Goal: Communication & Community: Answer question/provide support

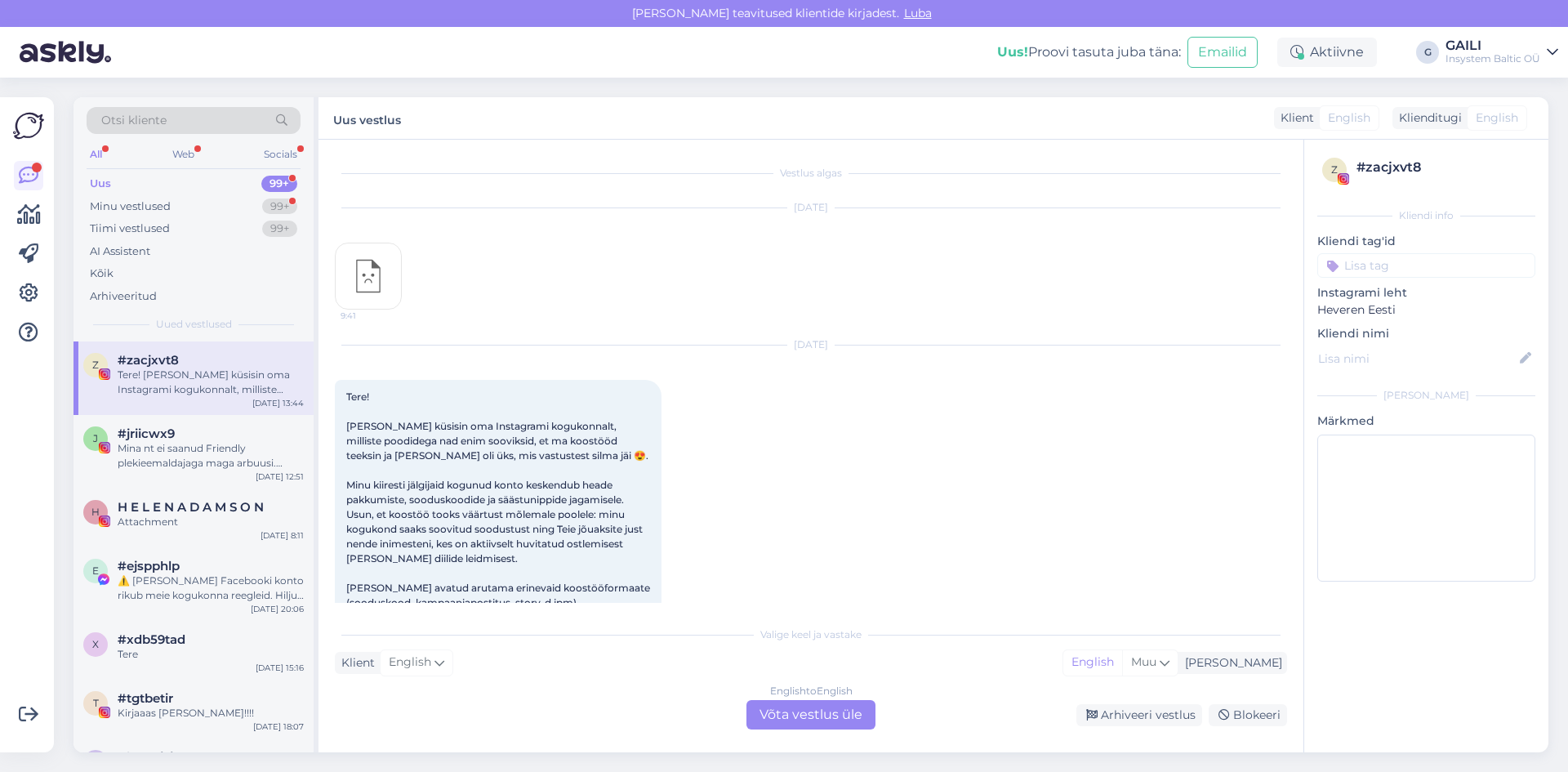
scroll to position [65, 0]
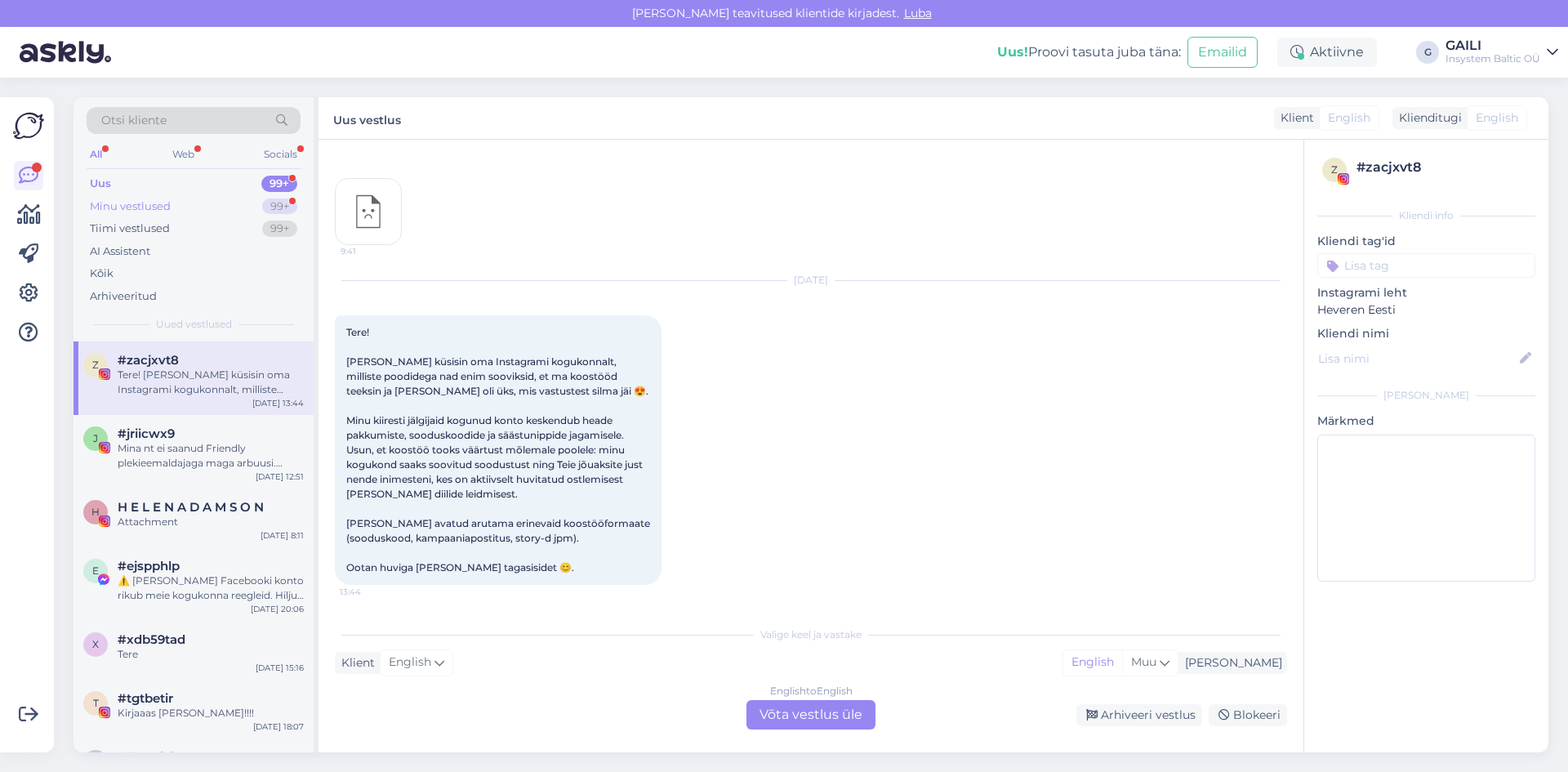
click at [171, 207] on div "Minu vestlused 99+" at bounding box center [193, 207] width 214 height 23
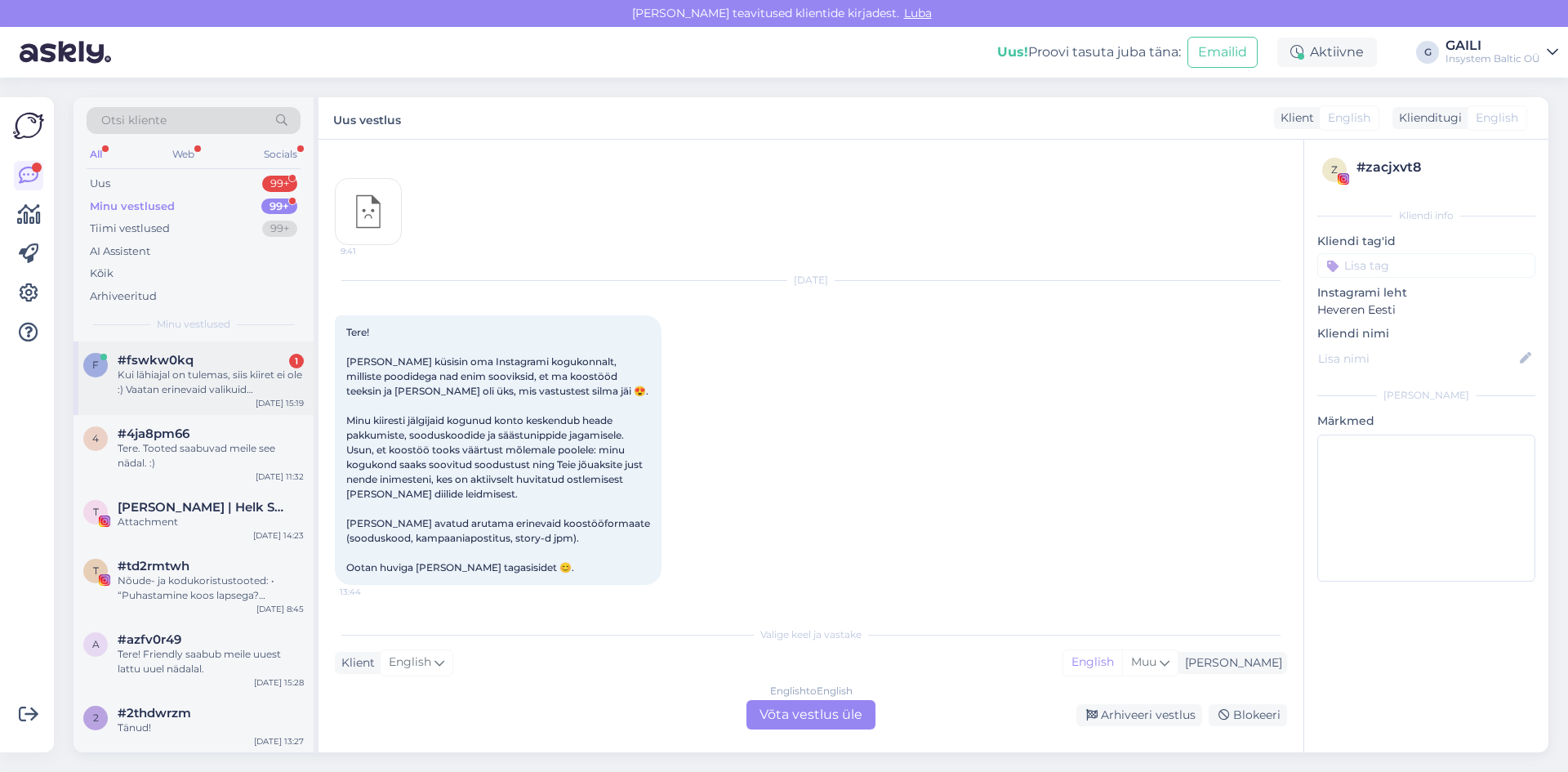
click at [172, 364] on span "#fswkw0kq" at bounding box center [155, 360] width 76 height 14
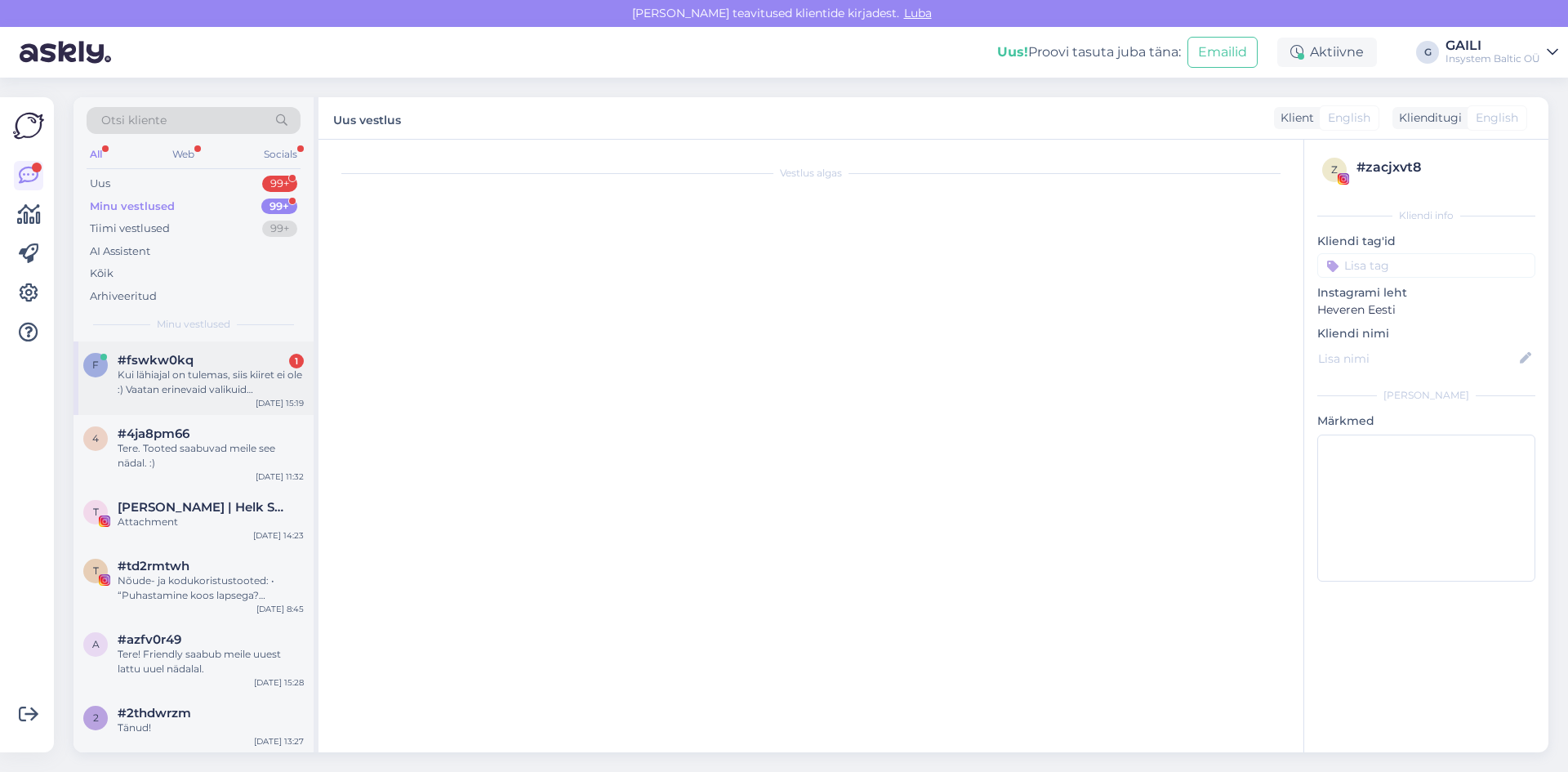
scroll to position [92, 0]
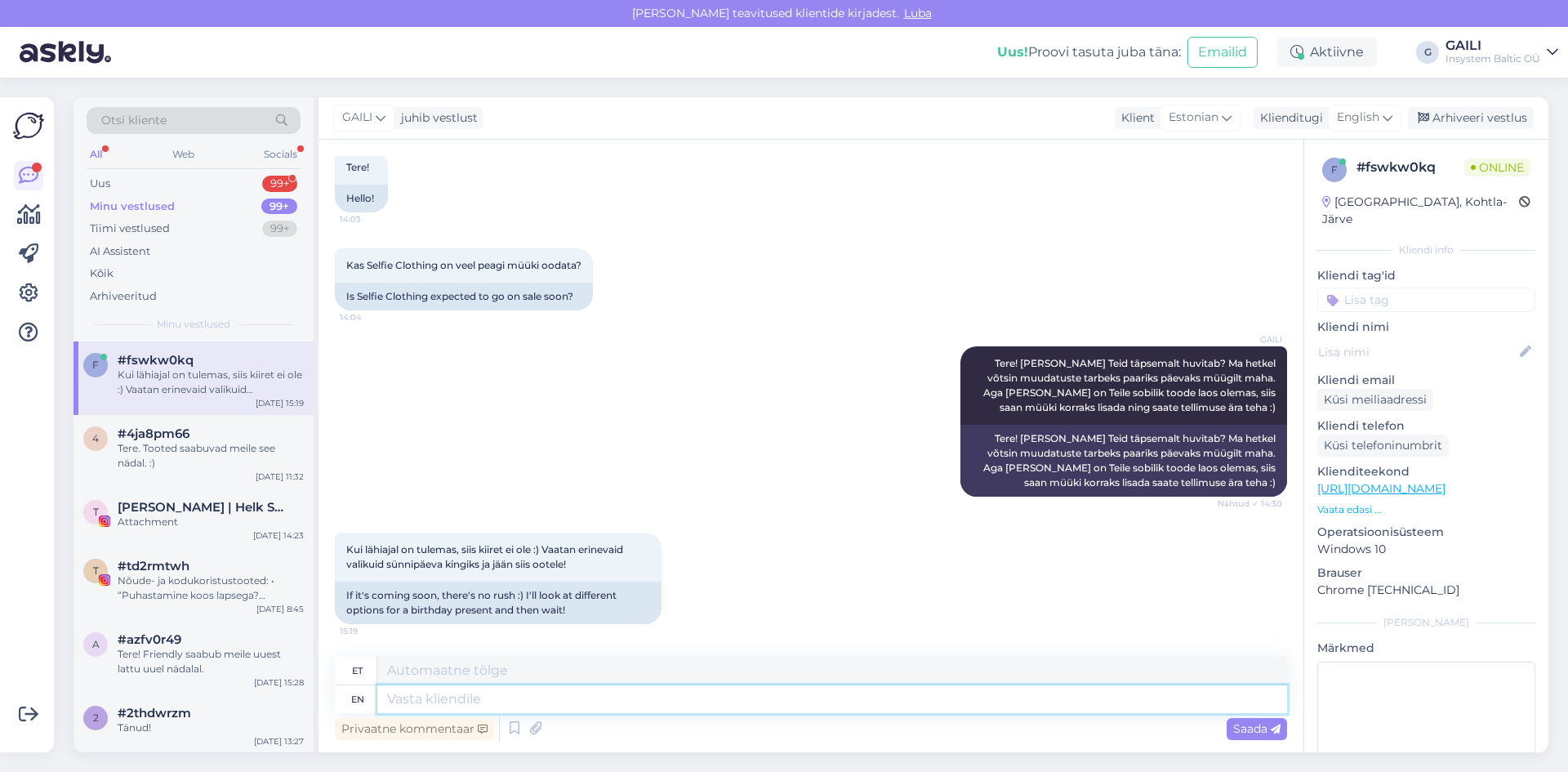
click at [496, 700] on textarea at bounding box center [832, 699] width 910 height 28
click at [156, 186] on div "Uus 99+" at bounding box center [193, 183] width 214 height 23
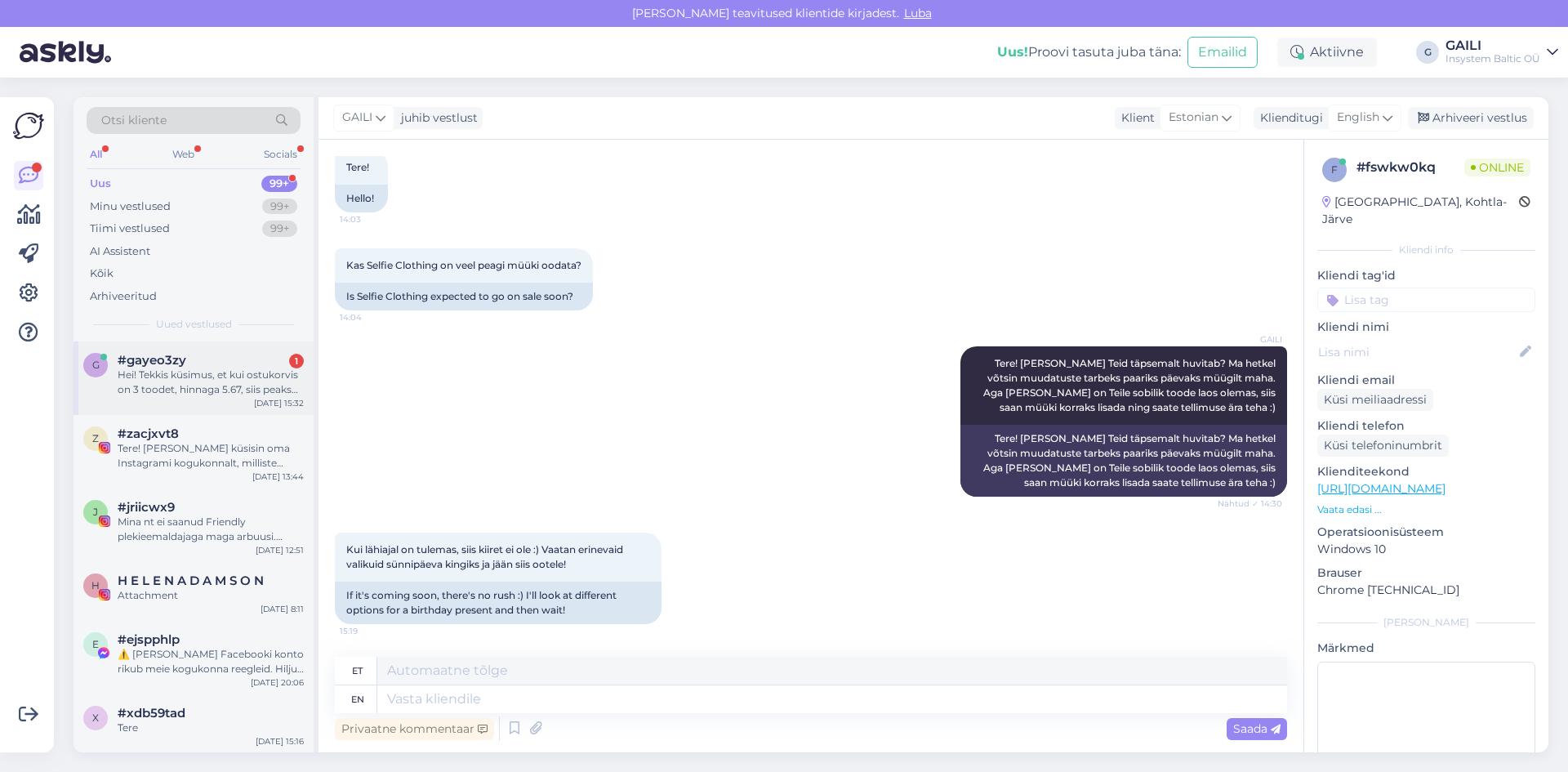
drag, startPoint x: 206, startPoint y: 391, endPoint x: 234, endPoint y: 401, distance: 29.7
click at [206, 390] on div "Hei! Tekkis küsimus, et kui ostukorvis on 3 toodet, hinnaga 5.67, siis peaks ol…" at bounding box center [210, 382] width 187 height 30
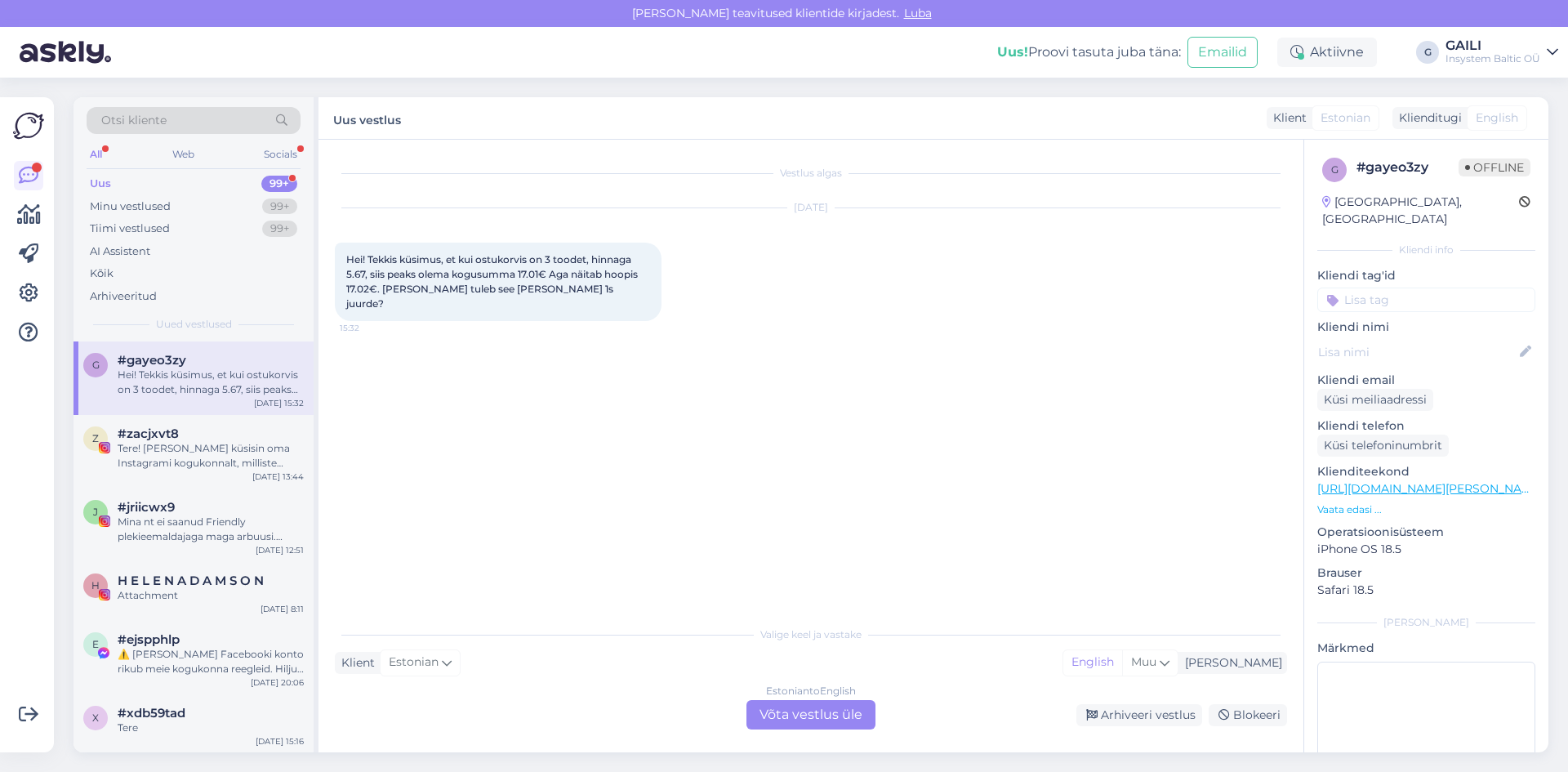
click at [806, 717] on div "Estonian to English Võta vestlus üle" at bounding box center [811, 714] width 129 height 30
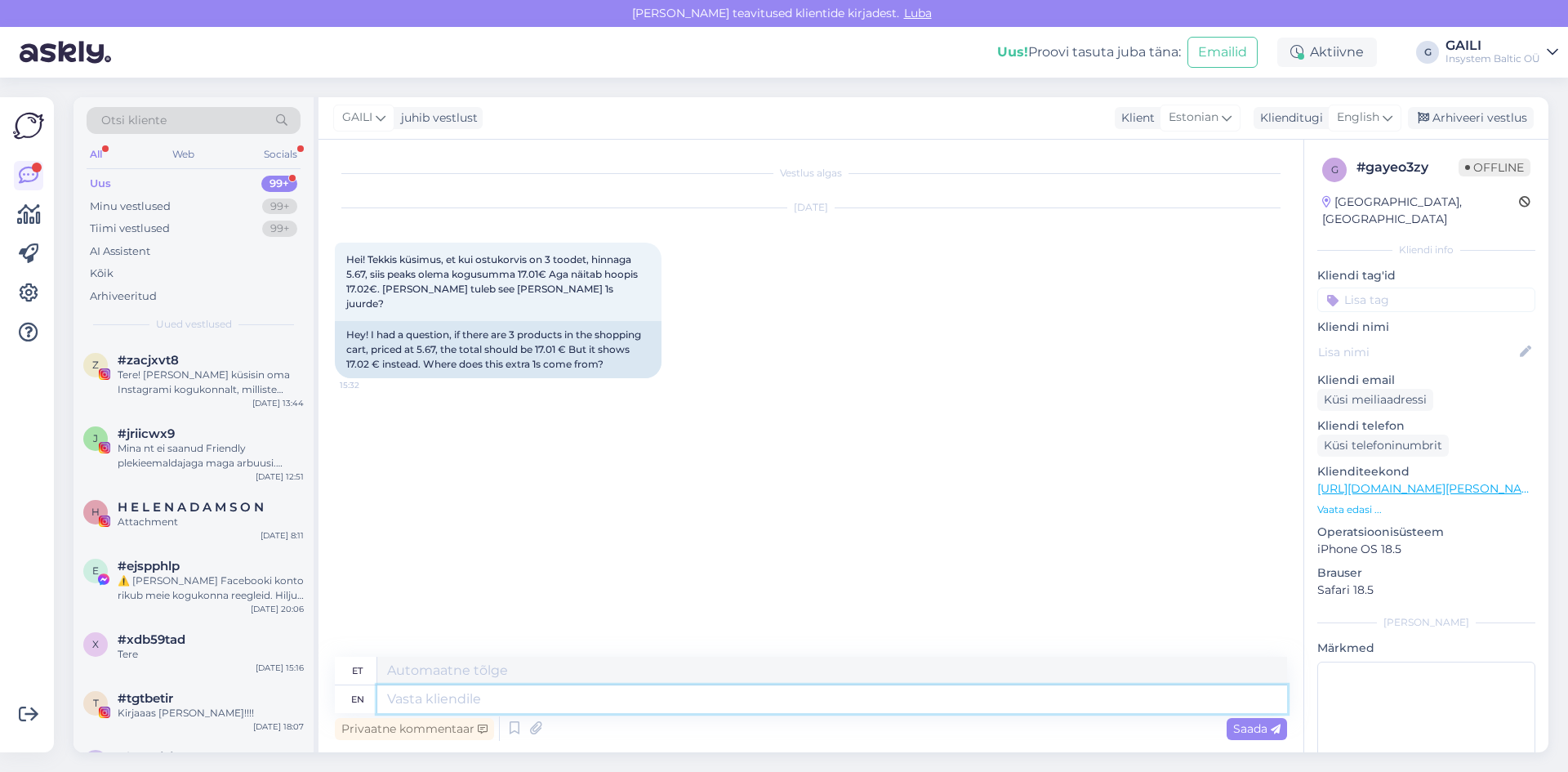
click at [794, 704] on textarea at bounding box center [832, 699] width 910 height 28
type textarea "Tere!"
type textarea "Tere! See"
type textarea "Tere! Näe!"
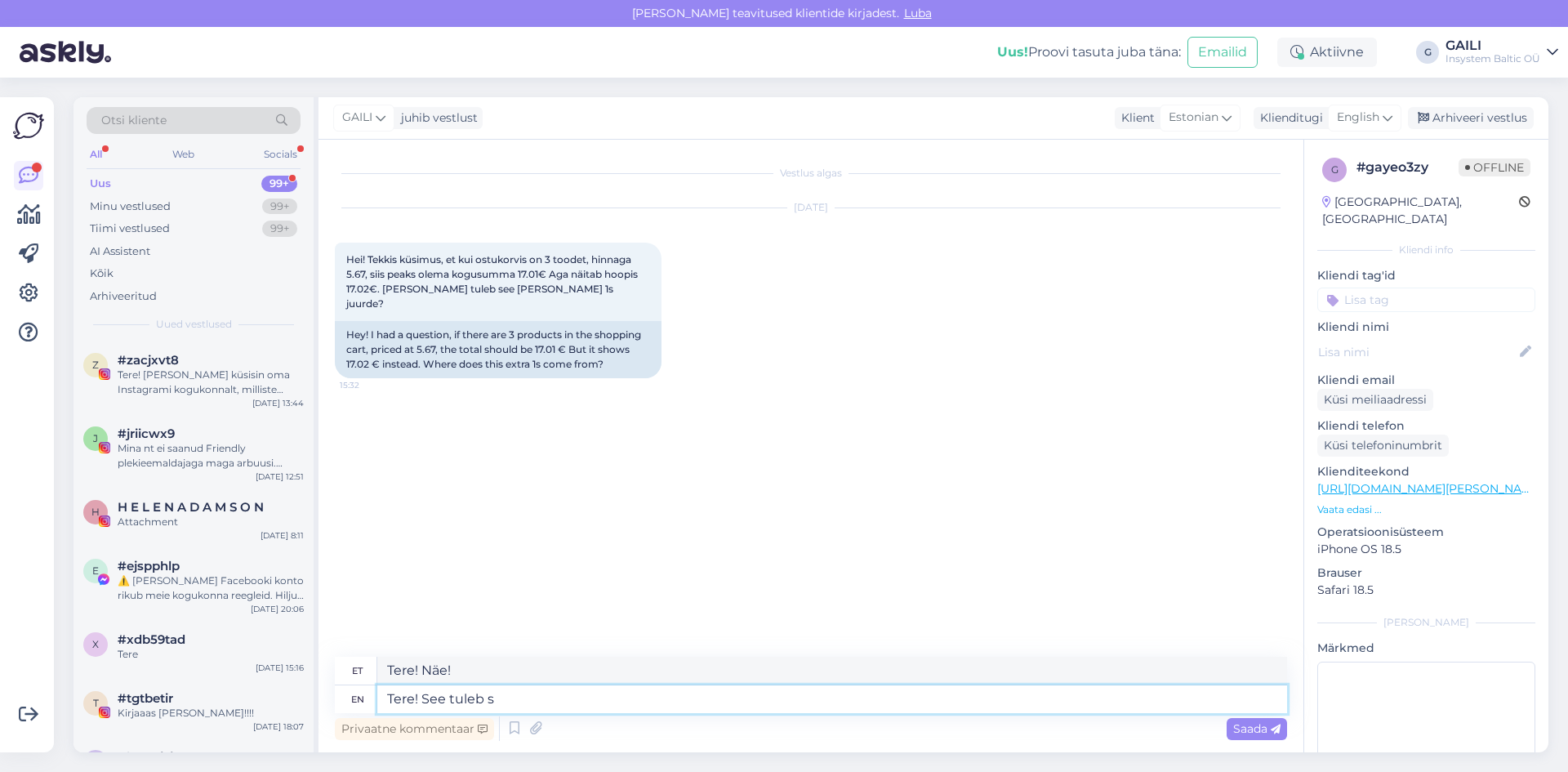
type textarea "Tere! See tuleb sü"
type textarea "Tere! Vaata tuleb"
type textarea "Tere! See tuleb süsteemist. O"
type textarea "Tere! Vaata tuleb süsteemist."
type textarea "Tere! See tuleb süsteemist. [GEOGRAPHIC_DATA]"
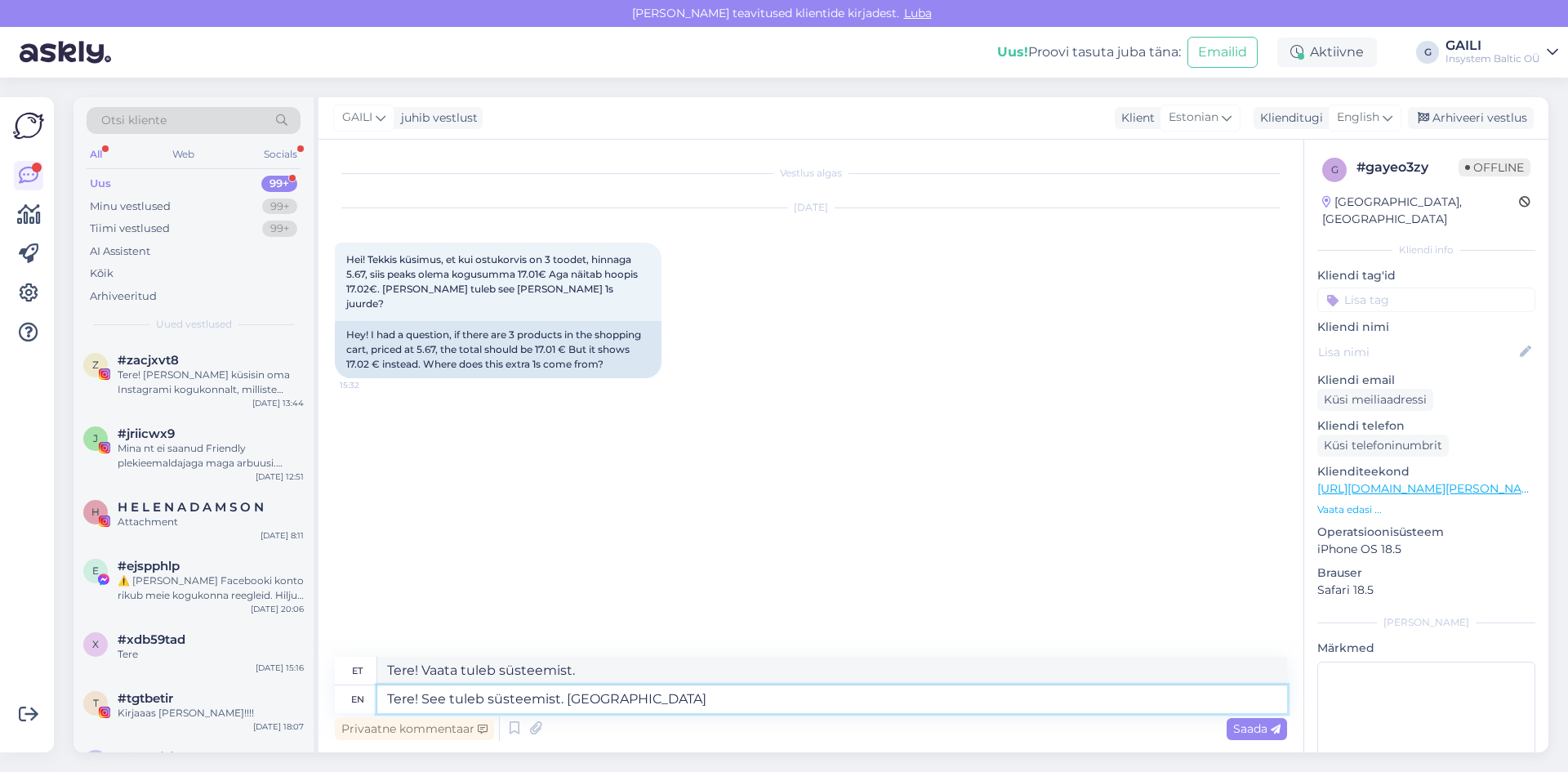
type textarea "Tere! Vaata tuleb süsteemist. [GEOGRAPHIC_DATA]"
type textarea "Tere! See tuleb süsteemist. Oleme summad"
type textarea "Tere! Vaata tuleb süsteemist. Oleme kokku võtnud"
type textarea "Tere! See tuleb süsteemist. Oleme summad ümmardanud"
type textarea "Tere! Vaata tuleb süsteemist. Oleme summad ümmardanud"
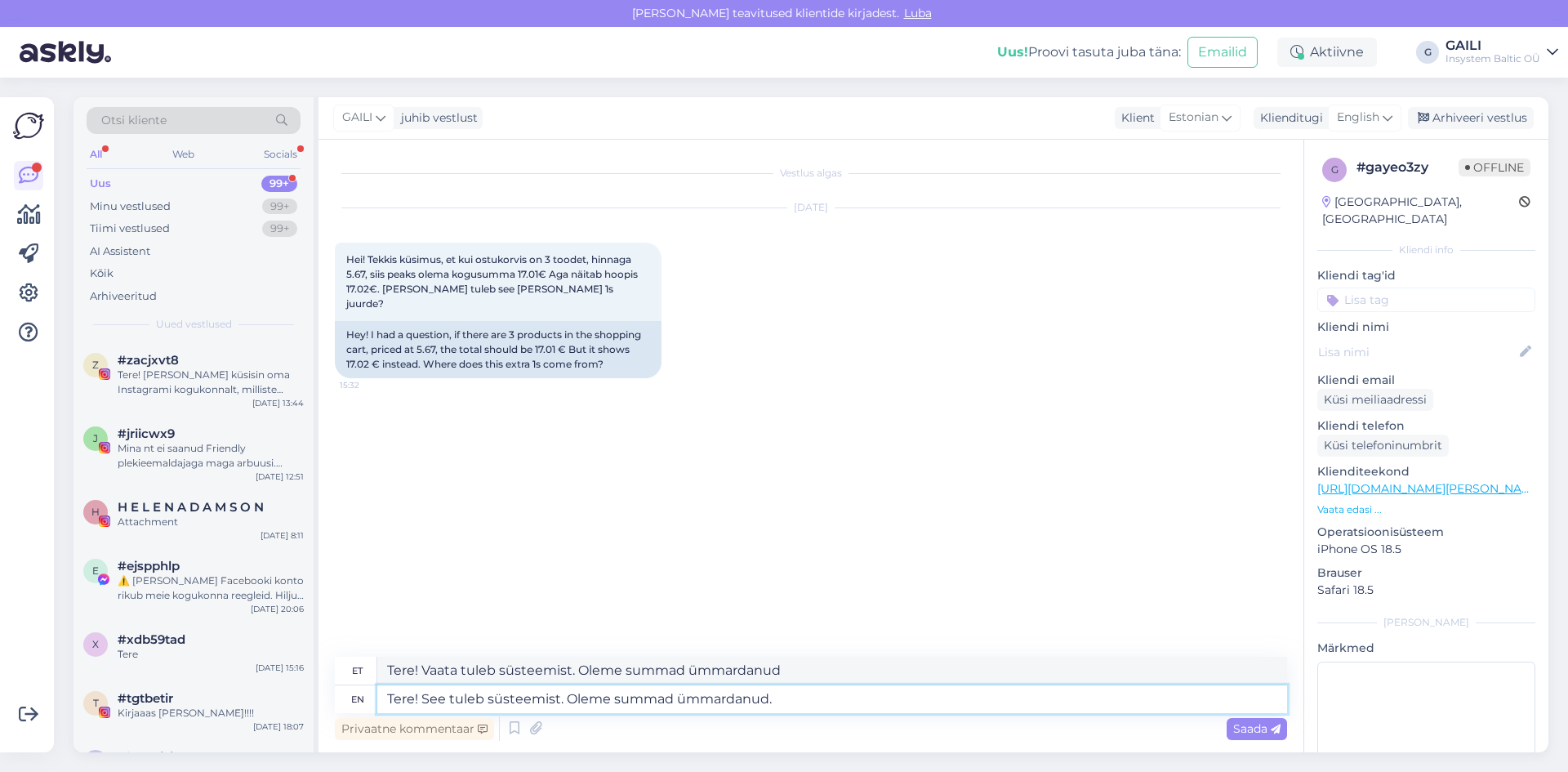
type textarea "Tere! See tuleb süsteemist. Oleme summad ümmardanud."
type textarea "Tere! Vaata tuleb süsteemist. Oleme summad ümmardanud."
type textarea "Tere! See tuleb süsteemist. Oleme summad ümmardanud. Võimalik, et"
type textarea "Tere! Vaata tuleb süsteemist. Oleme summad ümmardanud. võimalik,"
type textarea "Tere! See tuleb süsteemist. Oleme summad ümmardanud. Võimalik, et"
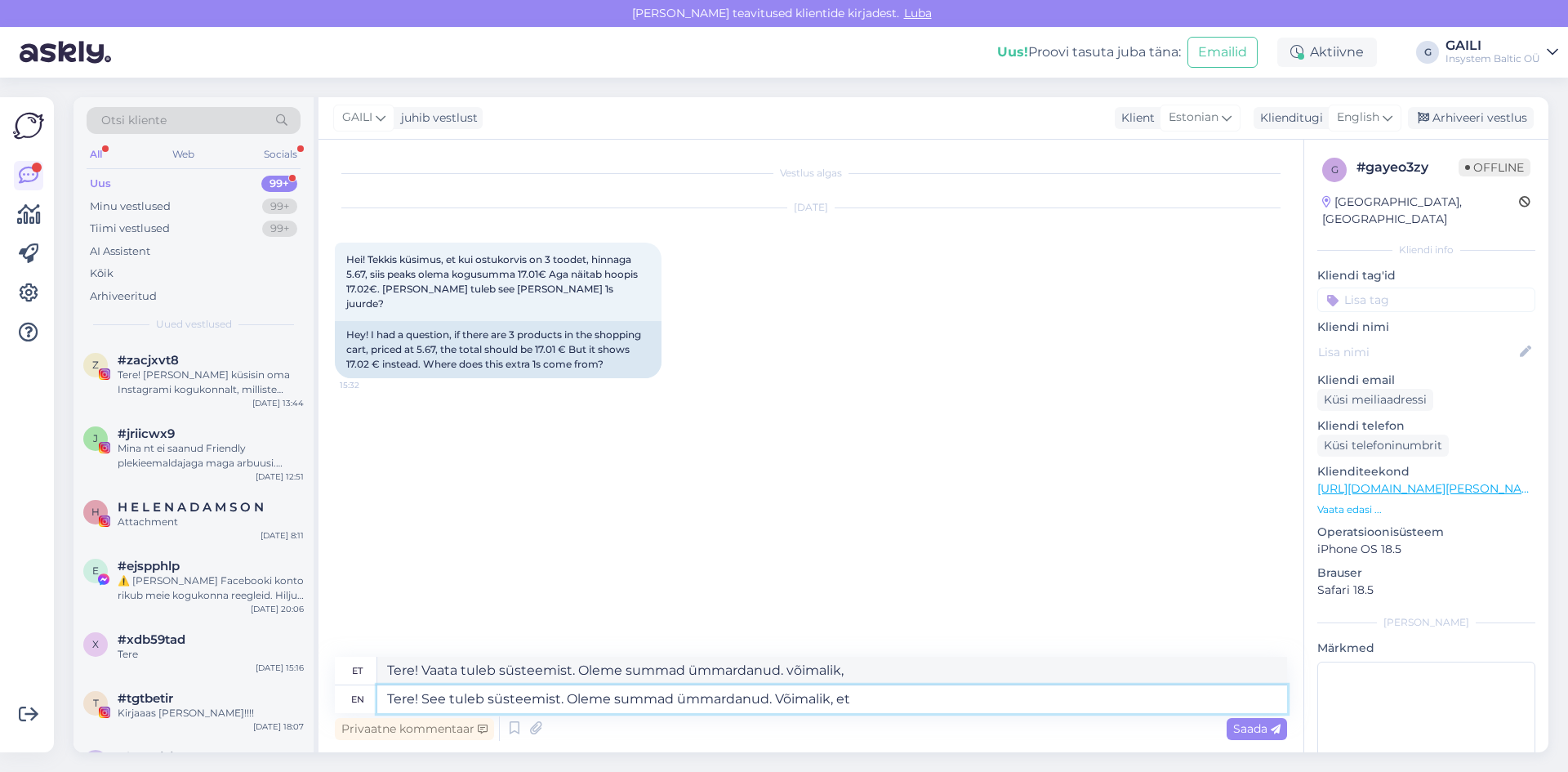
type textarea "Tere! Vaata tuleb süsteemist. Oleme summad ümmardanud. Võimalik, et"
type textarea "Tere! See tuleb süsteemist. Oleme summad ümmardanud. Võimalik, et süsteem o"
type textarea "Tere! Vaata tuleb süsteemist. Oleme summad ümmardanud. Võimalik, et süsteem"
type textarea "Tere! See tuleb süsteemist. Oleme summad ümmardanud. Võimalik, et süsteem on"
type textarea "Tere! Vaata tuleb süsteemist. Oleme summad ümmardanud. Võimalik, et süsteem on"
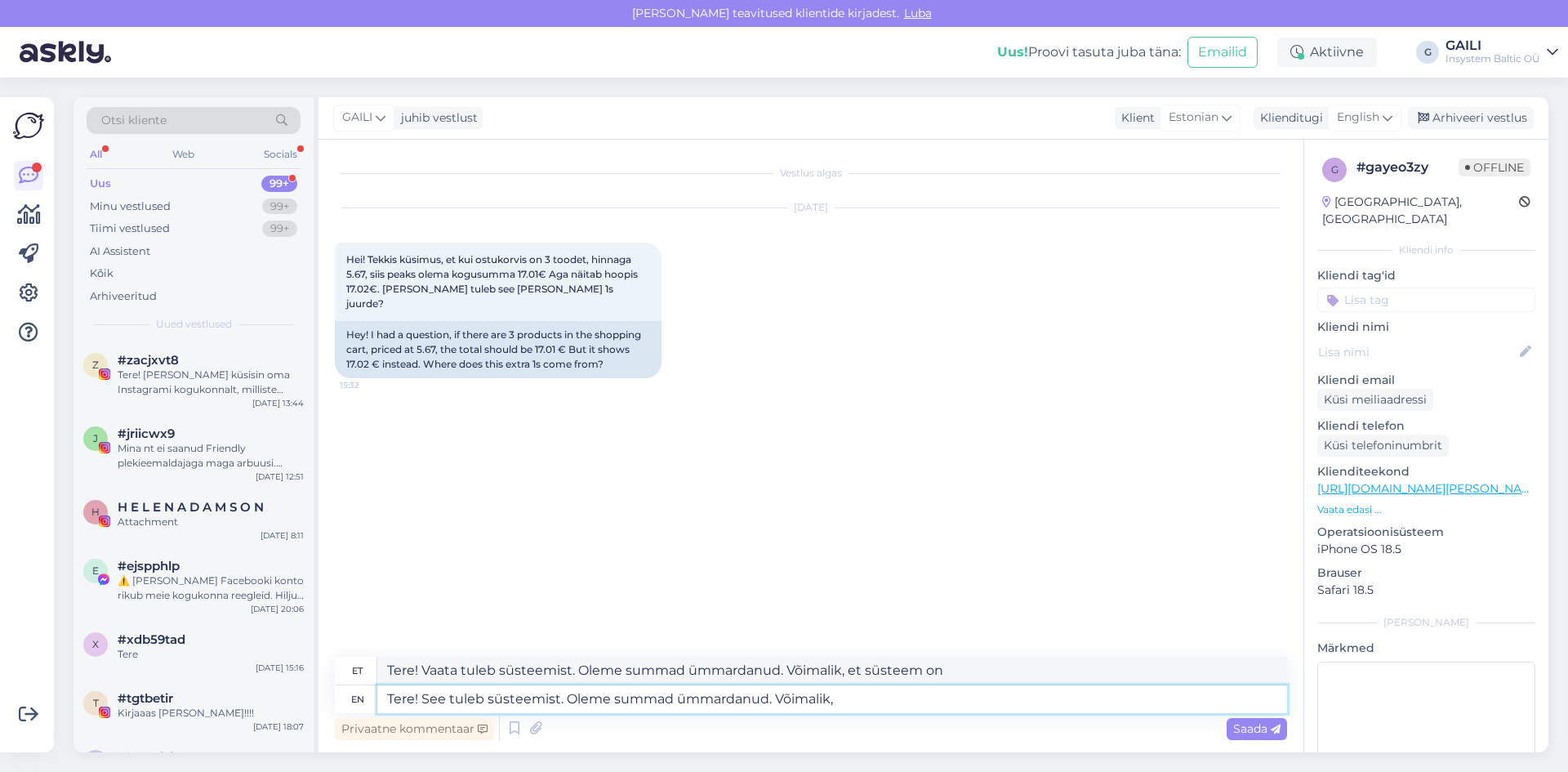
type textarea "Tere! See tuleb süsteemist. Oleme summad ümmardanud. Võimalik,"
type textarea "Tere! Vaata tuleb süsteemist. Oleme summad ümmardanud. Võimalik, et süsteem"
type textarea "Tere! See tuleb süsteemist. Oleme summad ümmardanud. Võimalik"
type textarea "Tere! Vaata tuleb süsteemist. Oleme summad ümmardanud. Võimalik, et"
type textarea "Tere! See tuleb süsteemist. Oleme summad ümmardanud. Või"
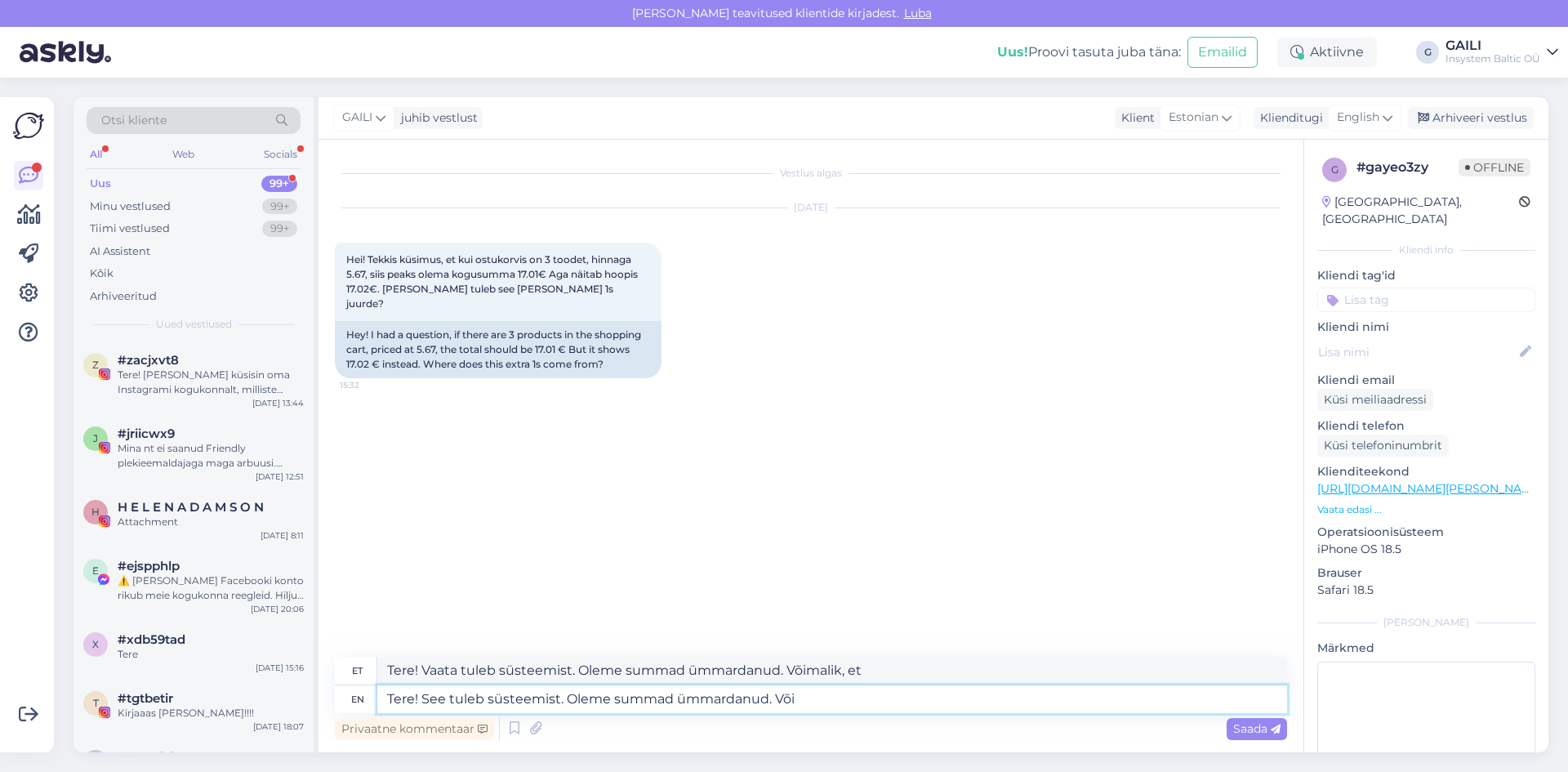
type textarea "Tere! Vaata tuleb süsteemist. Oleme summad ümmardanud. võimalik,"
type textarea "Tere! See tuleb süsteemist. Oleme summad ümmardanud."
type textarea "Tere! Vaata tuleb süsteemist. Oleme summad ümmardanud."
drag, startPoint x: 784, startPoint y: 698, endPoint x: 564, endPoint y: 702, distance: 220.0
click at [564, 702] on textarea "Tere! See tuleb süsteemist. Oleme summad ümmardanud." at bounding box center [832, 699] width 910 height 28
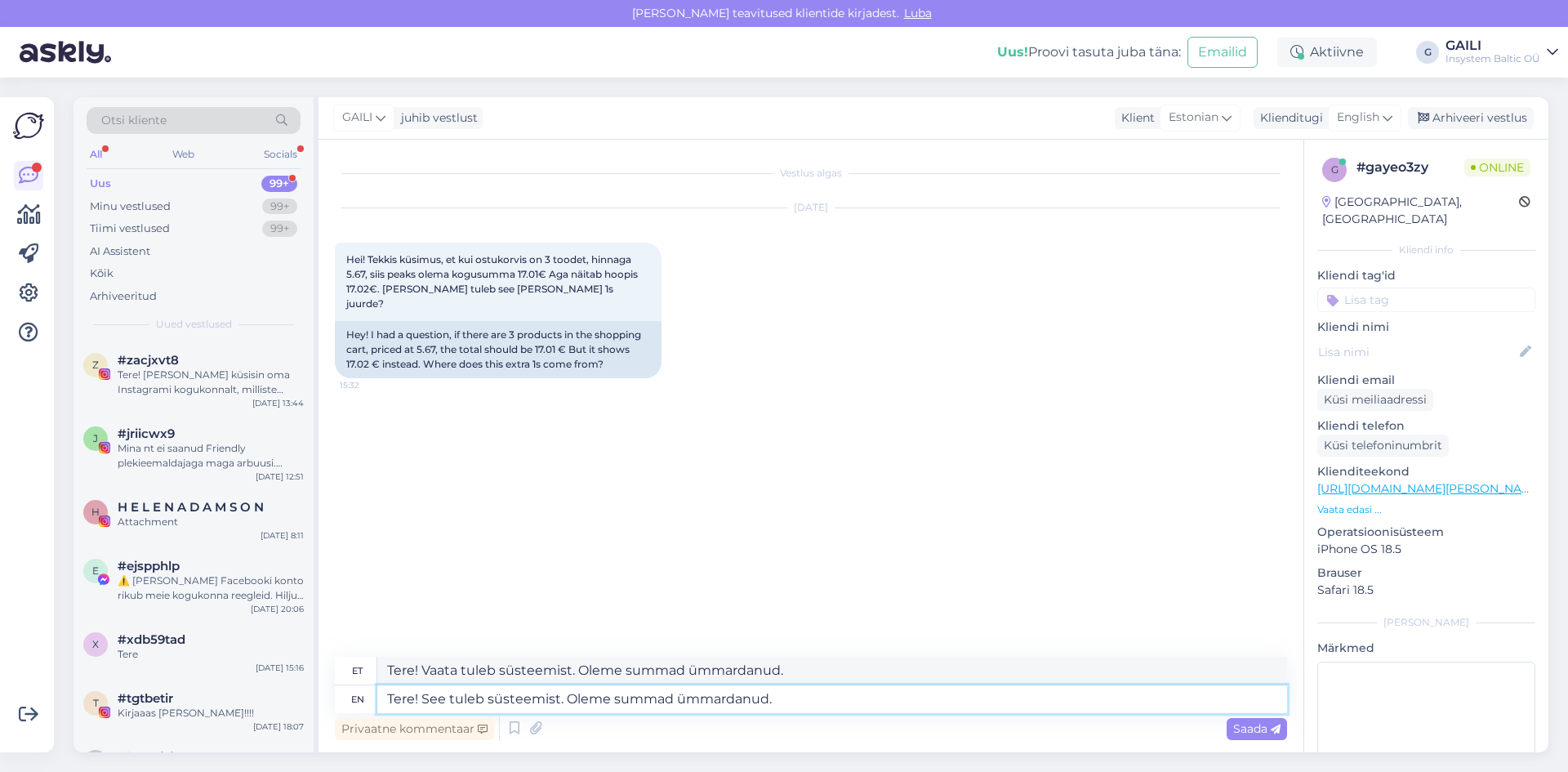
type textarea "Tere! See tuleb süsteemist."
type textarea "Tere! Vaata tuleb süsteemist."
type textarea "Tere! See tuleb süsteemist. [GEOGRAPHIC_DATA] ümmardab"
type textarea "Tere! Vaata tuleb süsteemist. [GEOGRAPHIC_DATA] ümmardab"
type textarea "Tere! See tuleb süsteemist. [GEOGRAPHIC_DATA] ümmardab tooteid"
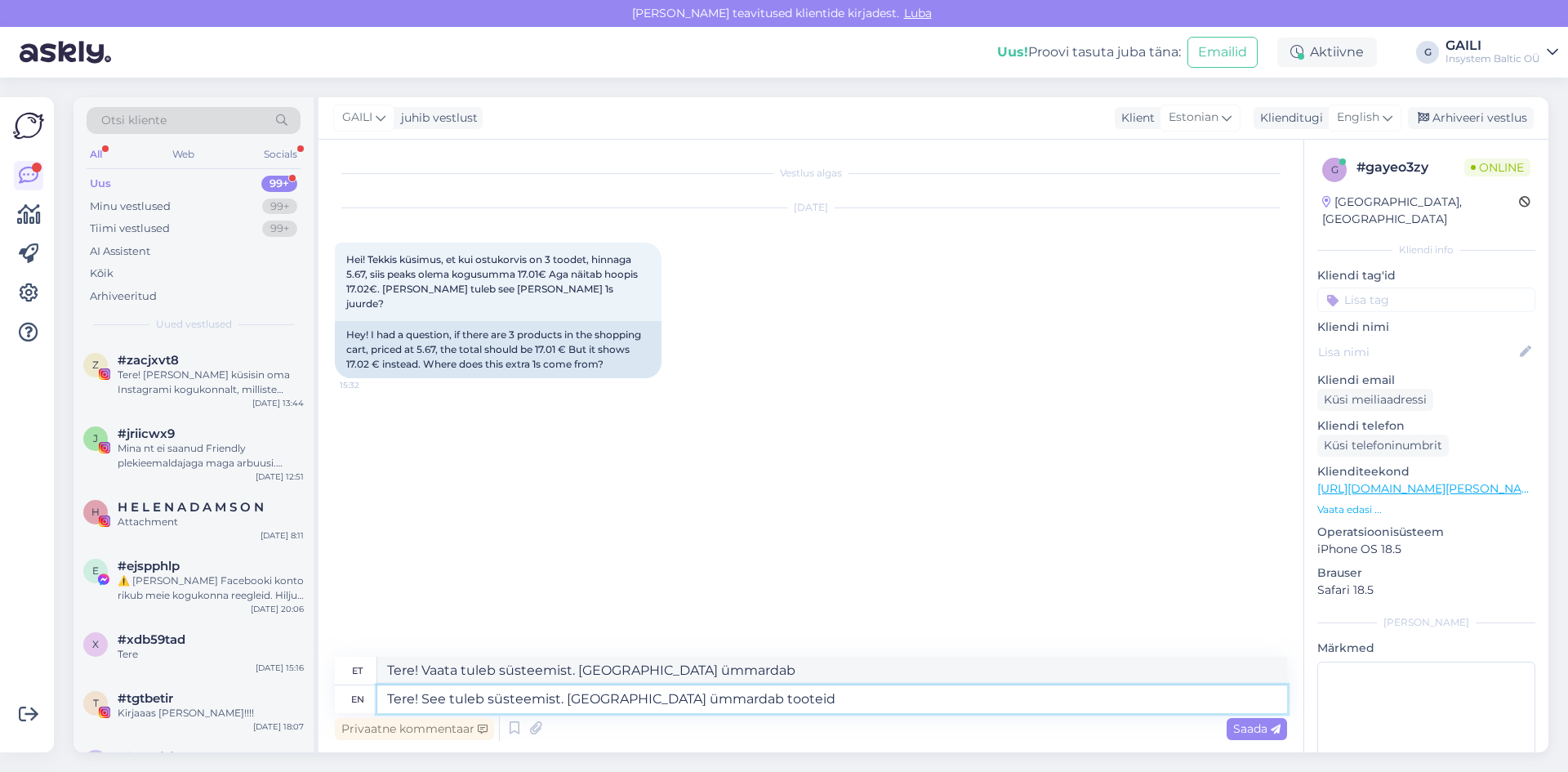
type textarea "Tere! Vaata tuleb süsteemist. süsteem ümmardab,"
type textarea "Tere! See tuleb süsteemist. [GEOGRAPHIC_DATA] ümmardab tooteid."
type textarea "Tere! Vaata tuleb süsteemist. Süsteemi ümberkujundamine."
type textarea "Tere! See tuleb süsteemist. [GEOGRAPHIC_DATA] ümmardab tooteid. Eritikui"
type textarea "Tere! Vaata tuleb süsteemist. Süsteemi ümberkujundamine. Eritikui"
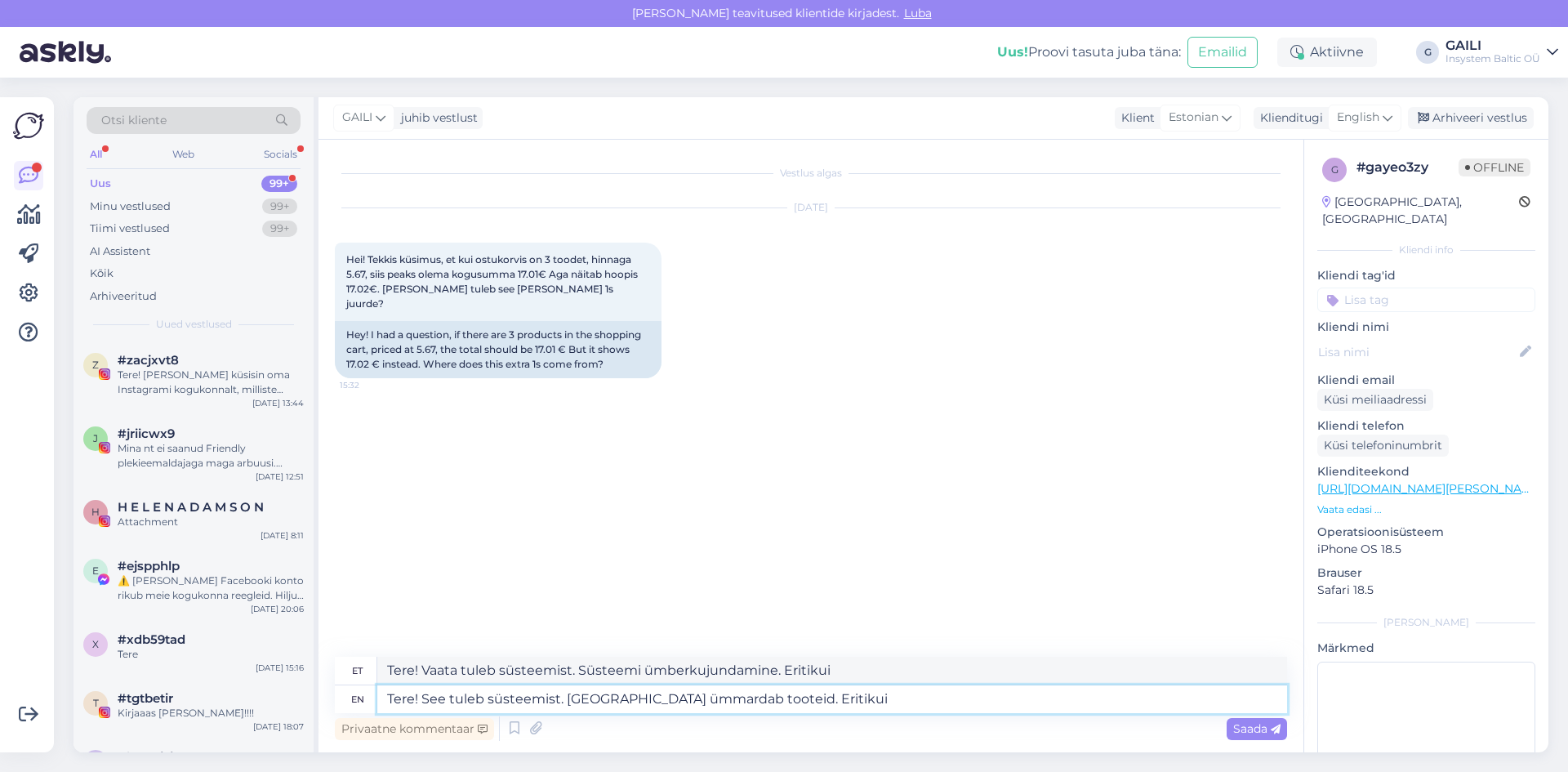
click at [783, 702] on textarea "Tere! See tuleb süsteemist. [GEOGRAPHIC_DATA] ümmardab tooteid. Eritikui" at bounding box center [832, 699] width 910 height 28
type textarea "Tere! See tuleb süsteemist. [GEOGRAPHIC_DATA] ümmardab tooteid. Eriti kui"
type textarea "Tere! Vaata tuleb süsteemist. Süsteemi ümberkujundamine. Eriti kui"
click at [826, 704] on textarea "Tere! See tuleb süsteemist. [GEOGRAPHIC_DATA] ümmardab tooteid. Eriti kui" at bounding box center [832, 699] width 910 height 28
type textarea "Tere! See tuleb süsteemist. [GEOGRAPHIC_DATA] ümmardab tooteid. Eriti kui näite…"
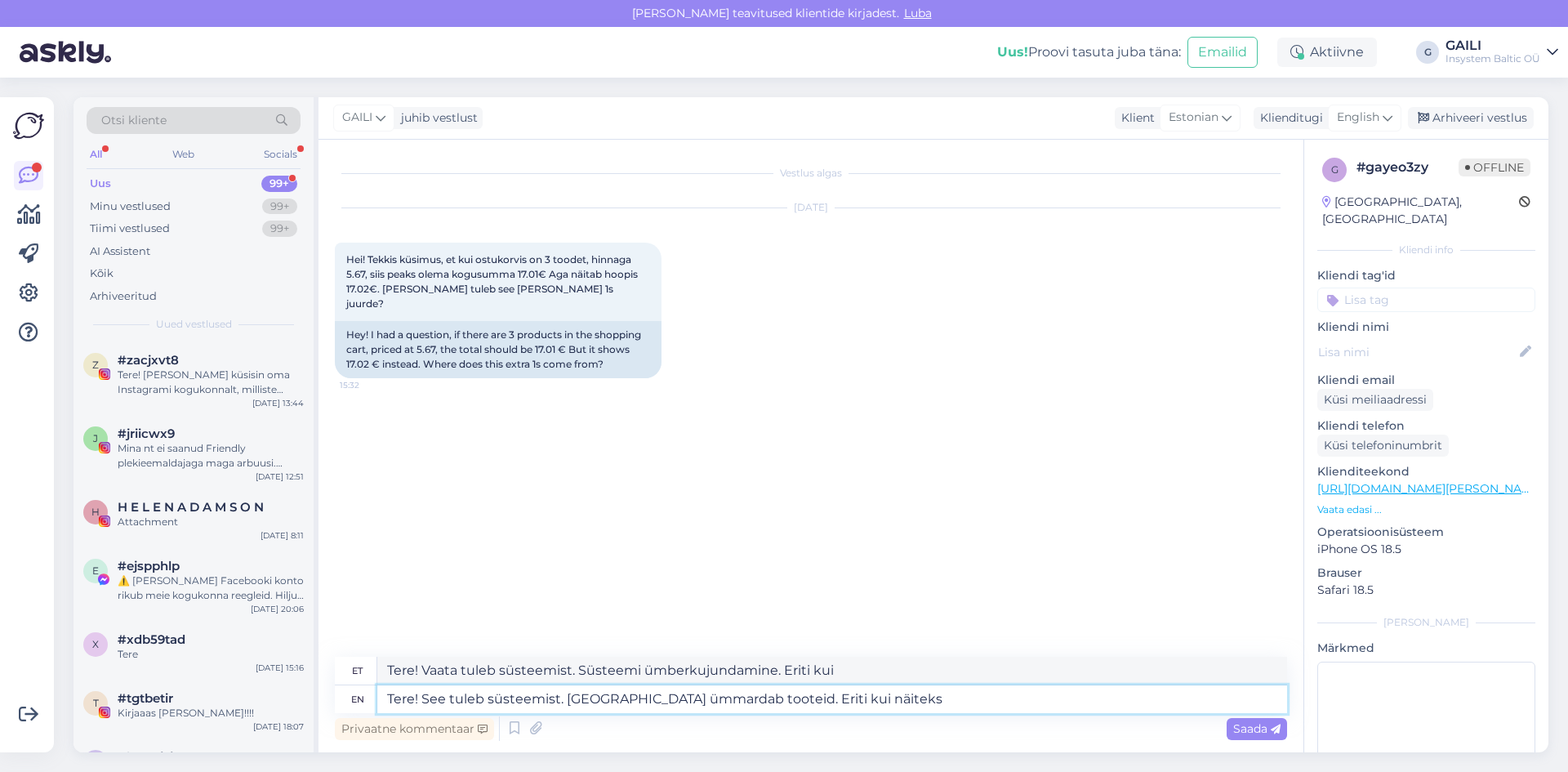
type textarea "Tere! Vaata tuleb süsteemist. Süsteemi ümberkujundamine. Eriti kui näiteks"
type textarea "Tere! See tuleb süsteemist. [GEOGRAPHIC_DATA] ümmardab tooteid. Eriti kui näite…"
type textarea "Tere! Vaata tuleb süsteemist. Süsteemi ümberkujundamine. Eriti kui näiteks sood…"
type textarea "Tere! See tuleb süsteemist. [GEOGRAPHIC_DATA] ümmardab tooteid. Eriti kui näite…"
type textarea "Tere! Vaata tuleb süsteemist. Süsteemi ümberkujundamine. Eriti kui näiteks sood…"
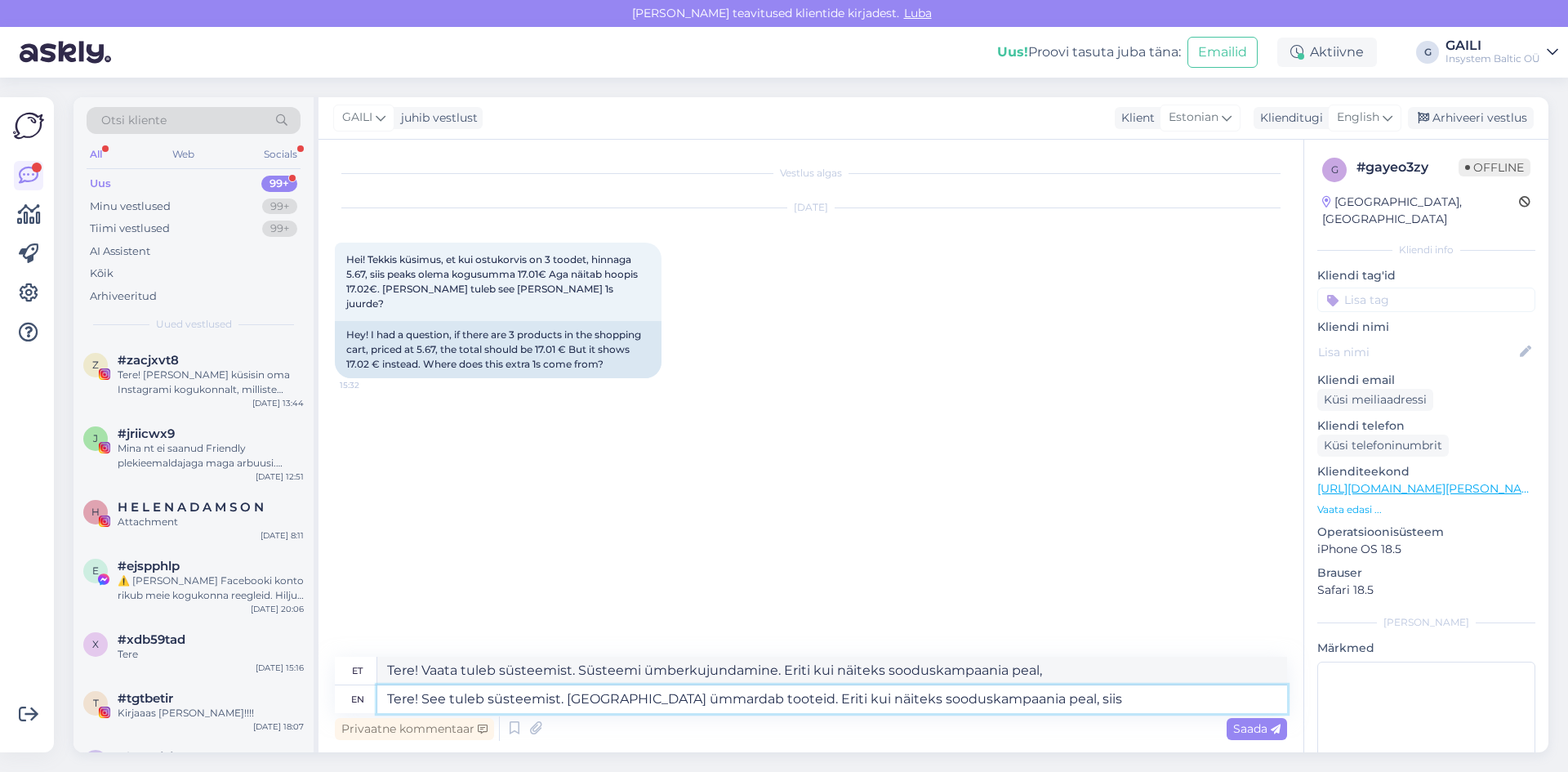
type textarea "Tere! See tuleb süsteemist. [GEOGRAPHIC_DATA] ümmardab tooteid. Eriti kui näite…"
type textarea "Tere! Vaata tuleb süsteemist. Süsteemi ümberkujundamine. Eriti kui näiteks sood…"
type textarea "Tere! See tuleb süsteemist. [GEOGRAPHIC_DATA] ümmardab tooteid. Eriti kui näite…"
type textarea "Tere! Vaata tuleb süsteemist. Süsteemi ümberkujundamine. Eriti kui näiteks sood…"
type textarea "Tere! See tuleb süsteemist. [GEOGRAPHIC_DATA] ümmardab tooteid. Eriti kui näite…"
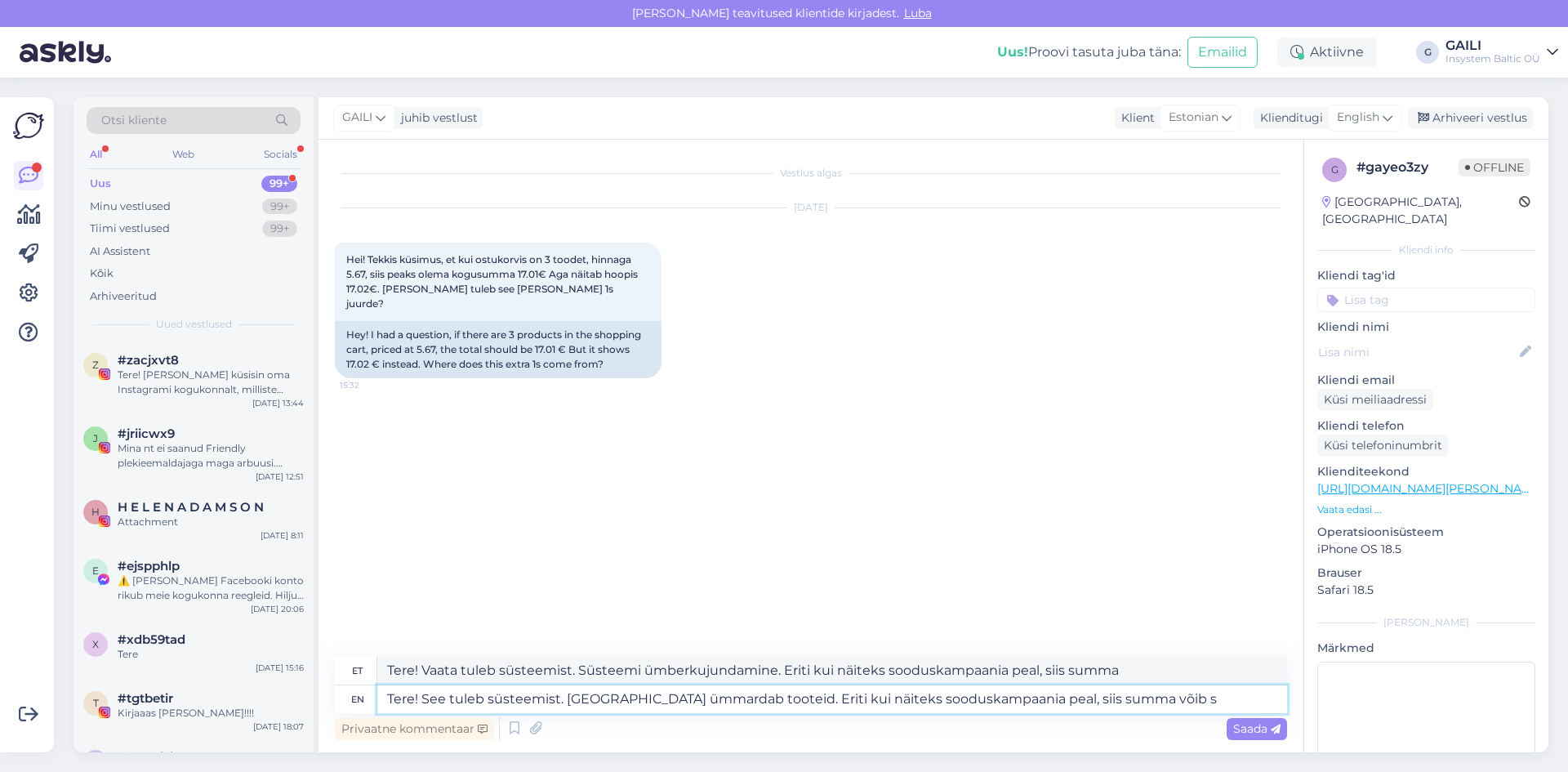
type textarea "Tere! Vaata tuleb süsteemist. Süsteemi ümberkujundamine. Eriti kui näiteks sood…"
type textarea "Tere! See tuleb süsteemist. [GEOGRAPHIC_DATA] ümmardab tooteid. Eriti kui näite…"
type textarea "Tere! Vaata tuleb süsteemist. Süsteemi ümberkujundamine. Eriti kui näiteks sood…"
type textarea "Tere! See tuleb süsteemist. [GEOGRAPHIC_DATA] ümmardab tooteid. Eriti kui näite…"
type textarea "Tere! Vaata tuleb süsteemist. Süsteemi ümberkujundamine. Eriti kui näiteks sood…"
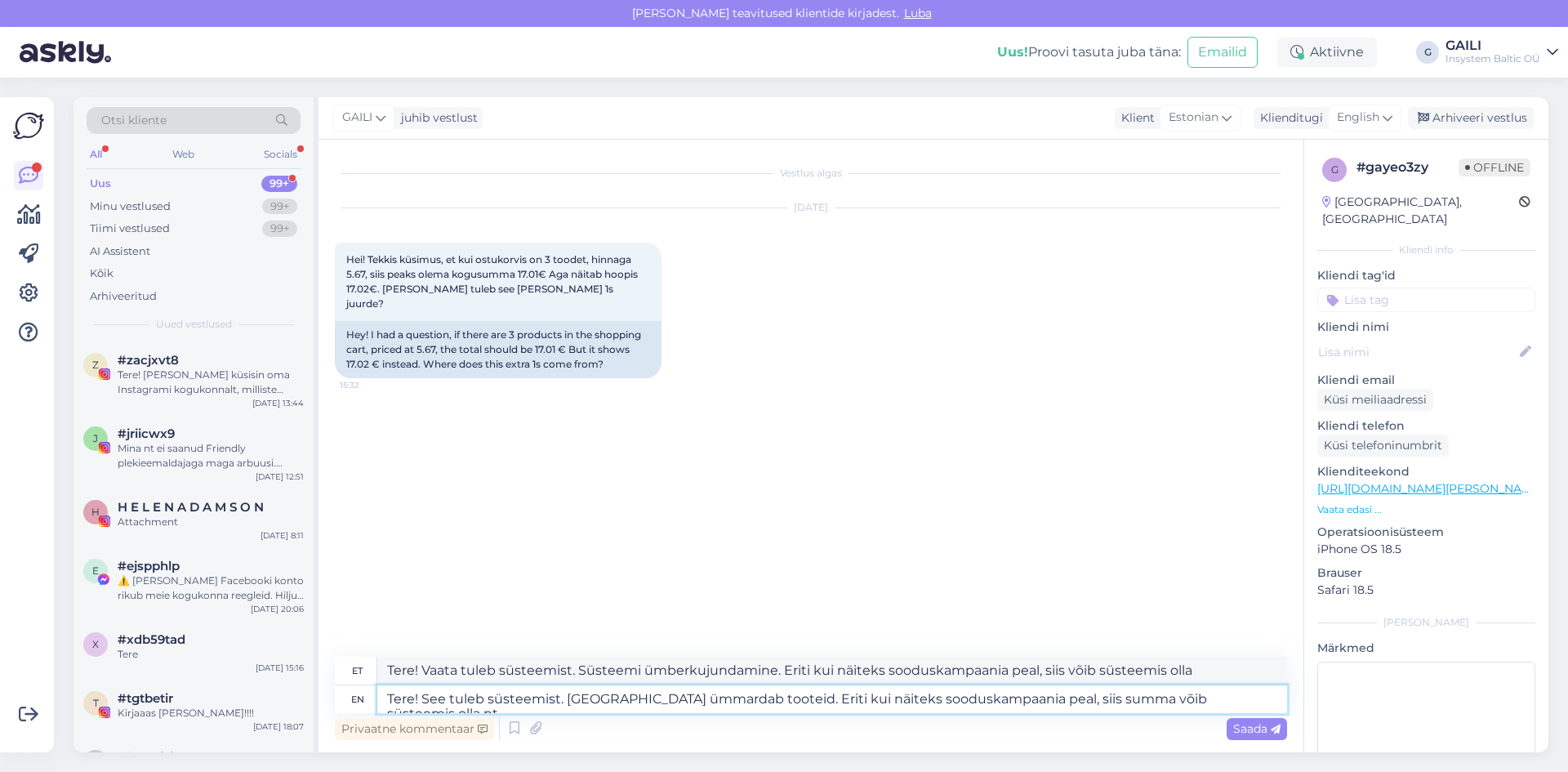
type textarea "Tere! See tuleb süsteemist. [GEOGRAPHIC_DATA] ümmardab tooteid. Eriti kui näite…"
type textarea "Tere! Vaata tuleb süsteemist. Süsteemi ümberkujundamine. Eriti kui näiteks sood…"
type textarea "Tere! See tuleb süsteemist. [GEOGRAPHIC_DATA] ümmardab tooteid. Eriti kui näite…"
type textarea "Tere! Vaata tuleb süsteemist. Süsteemi ümberkujundamine. Eriti kui näiteks sood…"
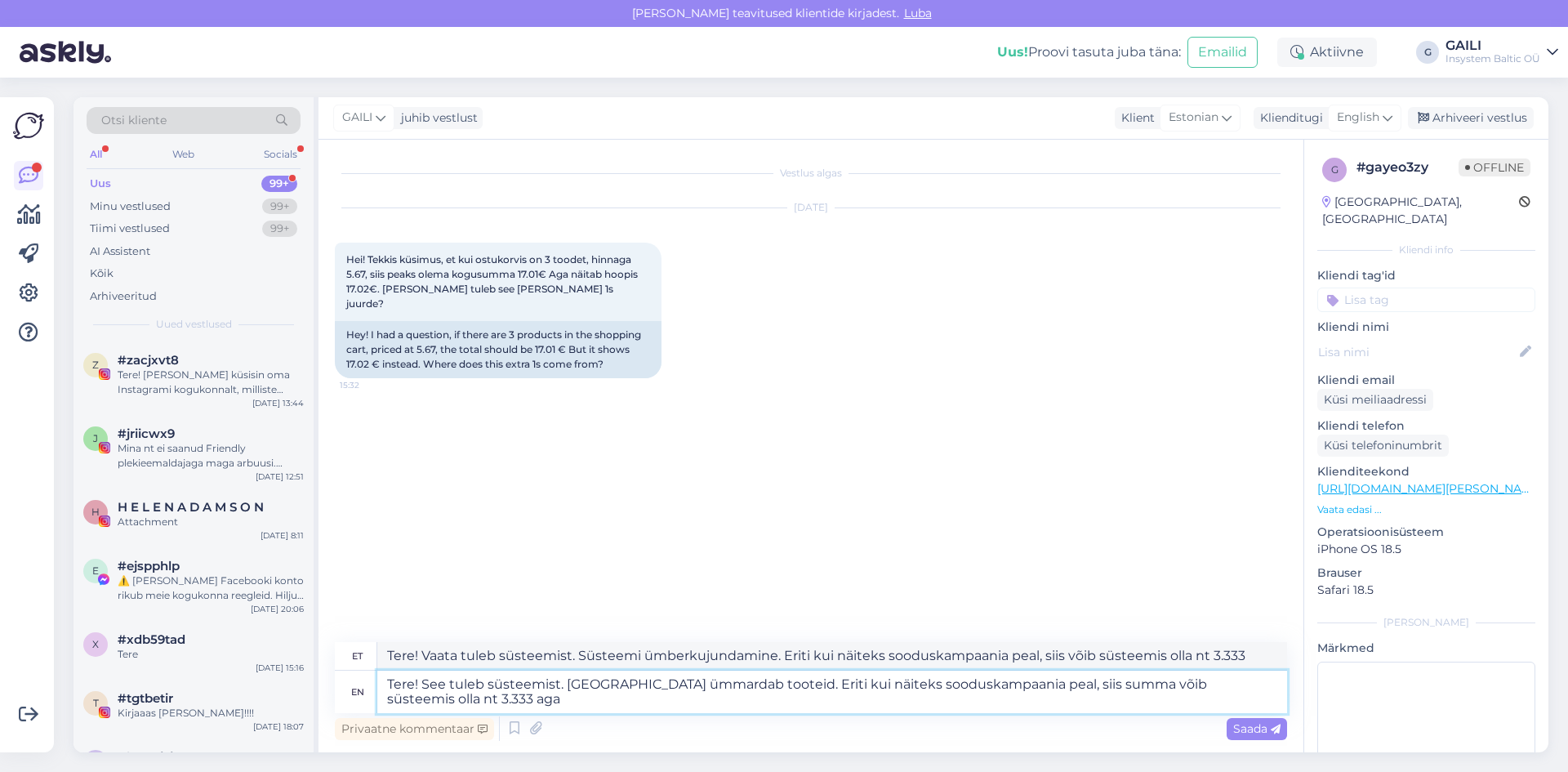
type textarea "Tere! See tuleb süsteemist. [GEOGRAPHIC_DATA] ümmardab tooteid. Eriti kui näite…"
type textarea "Tere! Vaata tuleb süsteemist. Süsteemi ümberkujundamine. Eriti kui näiteks sood…"
type textarea "Tere! See tuleb süsteemist. [GEOGRAPHIC_DATA] ümmardab tooteid. Eriti kui näite…"
type textarea "Tere! Vaata tuleb süsteemist. Süsteemi ümberkujundamine. Eriti kui näiteks sood…"
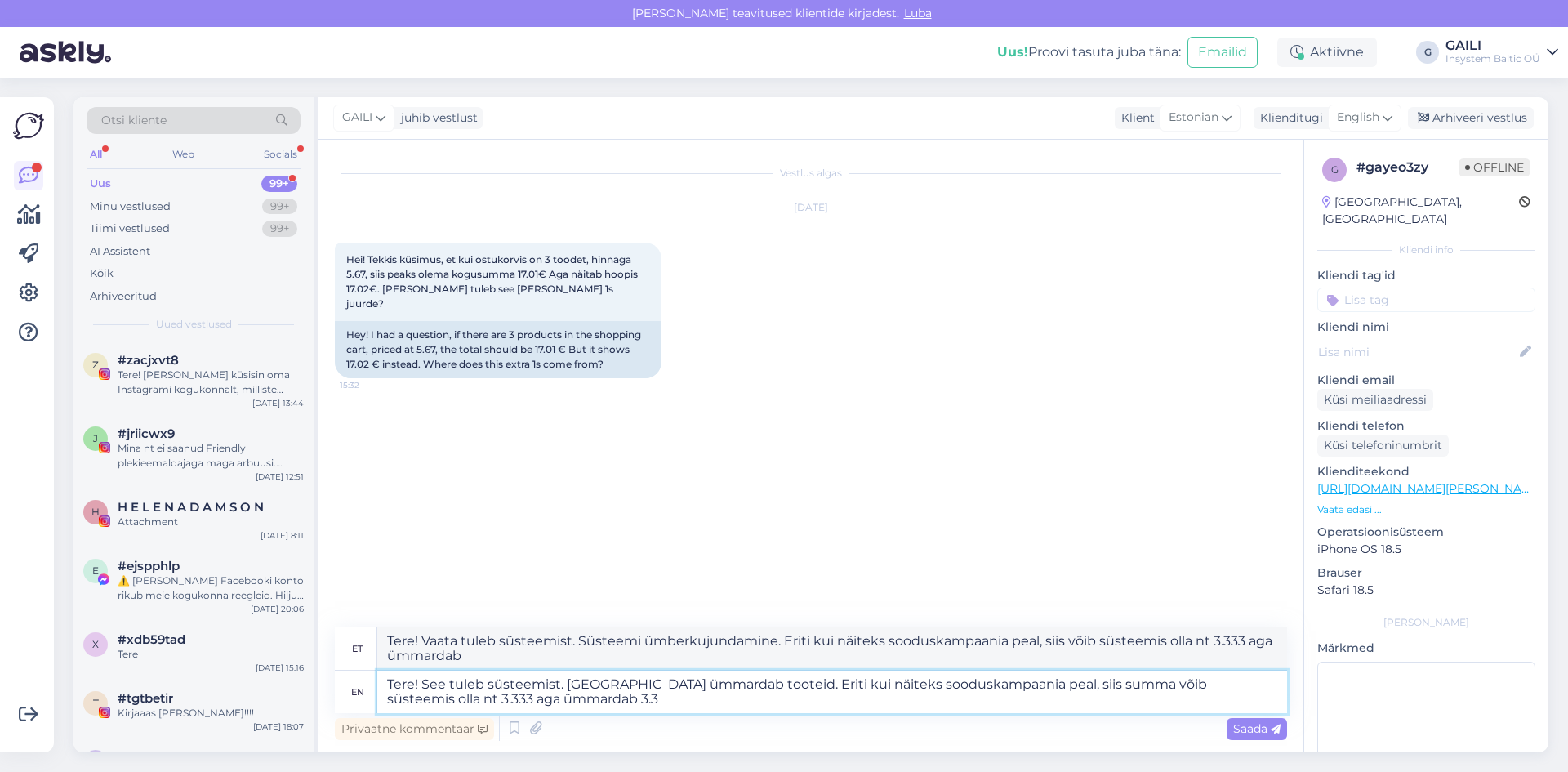
type textarea "Tere! See tuleb süsteemist. [GEOGRAPHIC_DATA] ümmardab tooteid. Eriti kui näite…"
type textarea "Tere! Vaata tuleb süsteemist. Süsteemi ümberkujundamine. Eriti kui näiteks sood…"
type textarea "Tere! See tuleb süsteemist. [GEOGRAPHIC_DATA] ümmardab tooteid. Eriti kui näite…"
type textarea "Tere! Vaata tuleb süsteemist. Süsteemi ümberkujundamine. Eriti kui näiteks sood…"
type textarea "Tere! See tuleb süsteemist. [GEOGRAPHIC_DATA] ümmardab tooteid. Eriti kui näite…"
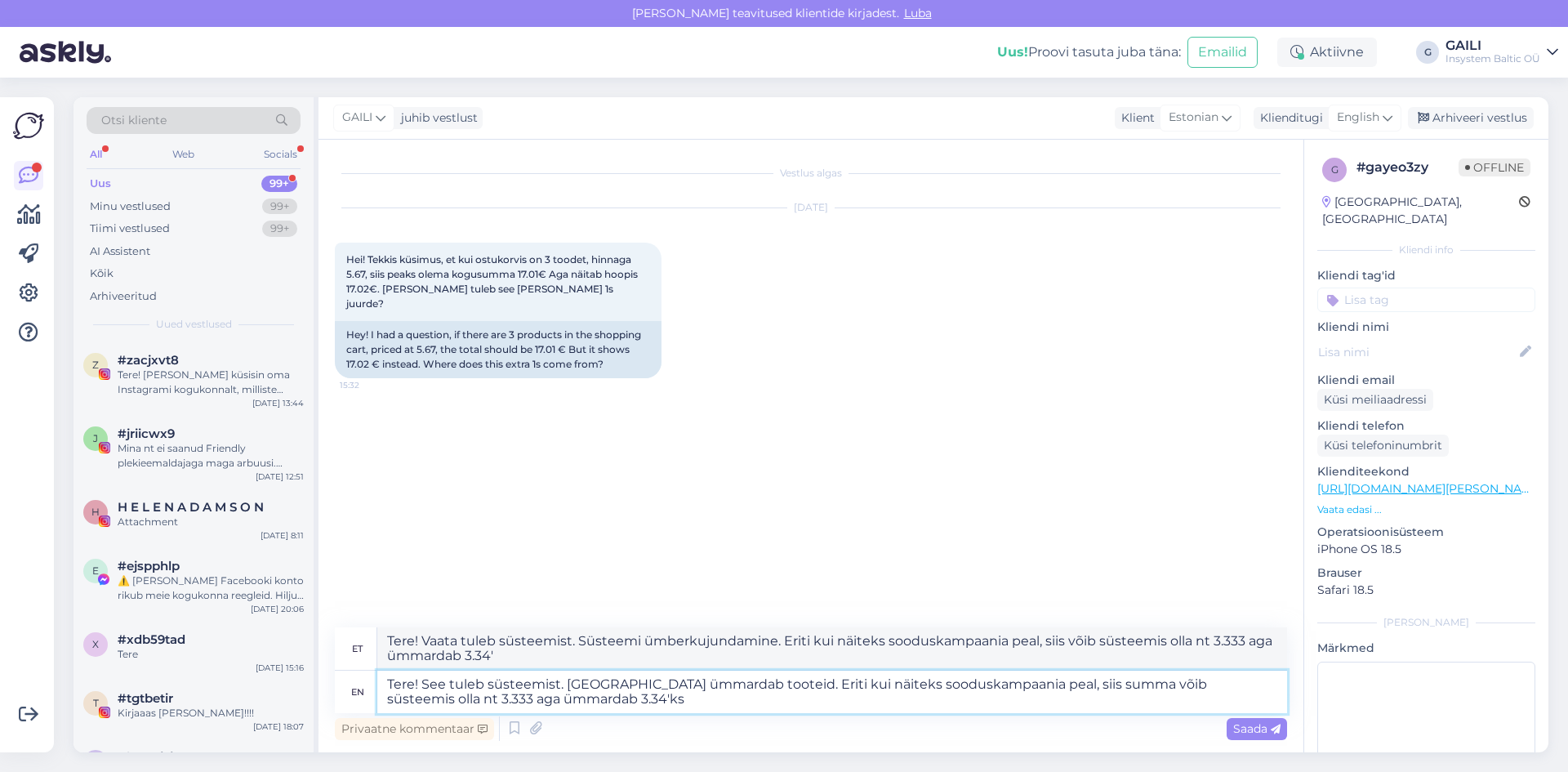
type textarea "Tere! Vaata tuleb süsteemist. Süsteemi ümberkujundamine. Eriti kui näiteks sood…"
type textarea "Tere! See tuleb süsteemist. [GEOGRAPHIC_DATA] ümmardab tooteid. Eriti kui näite…"
type textarea "Tere! Vaata tuleb süsteemist. Süsteemi ümberkujundamine. Eriti kui näiteks sood…"
type textarea "Tere! See tuleb süsteemist. [GEOGRAPHIC_DATA] ümmardab tooteid. Eriti kui näite…"
type textarea "Tere! Vaata tuleb süsteemist. Süsteemi ümberkujundamine. Eriti kui näiteks sood…"
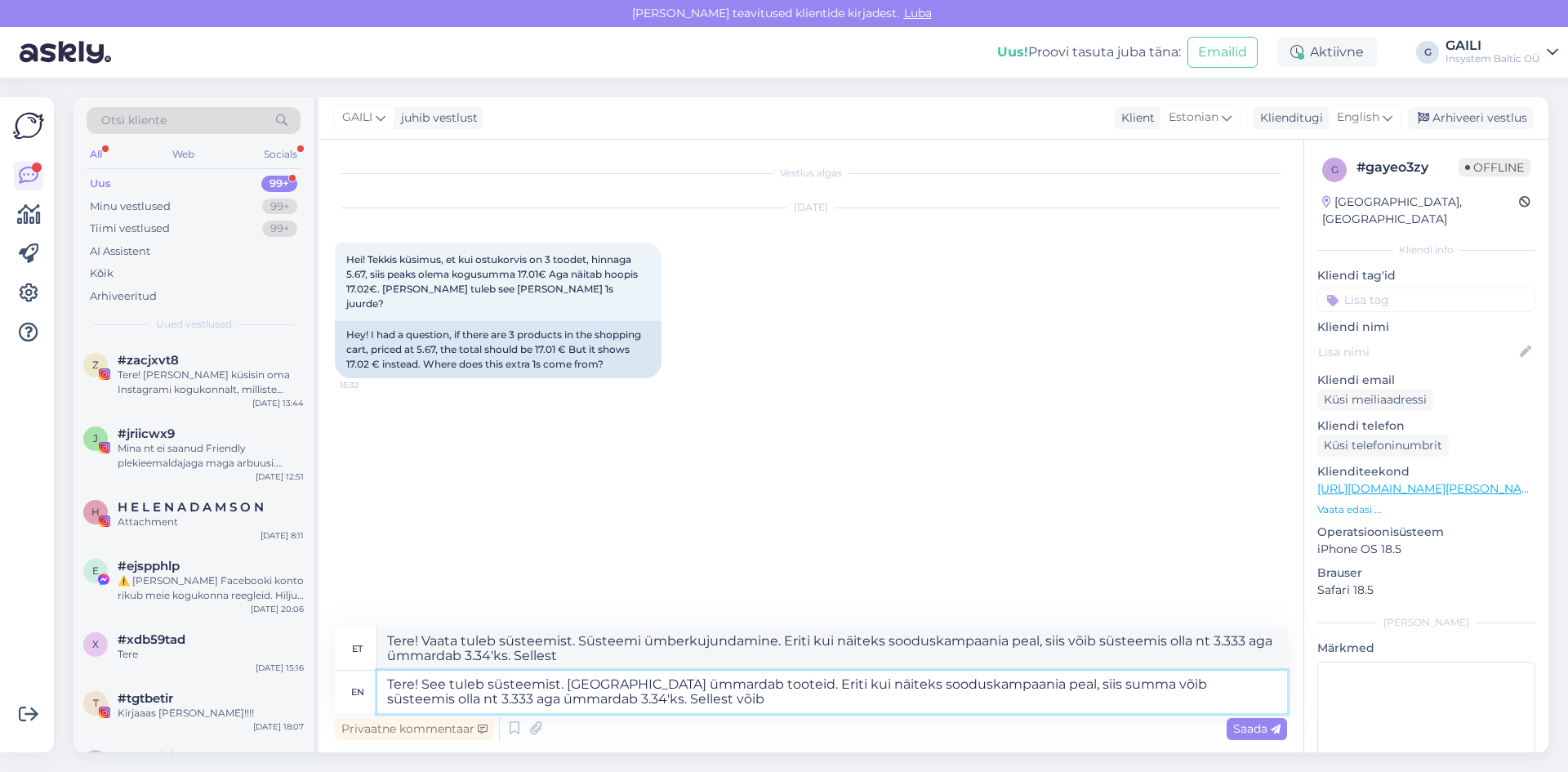
type textarea "Tere! See tuleb süsteemist. [GEOGRAPHIC_DATA] ümmardab tooteid. Eriti kui näite…"
type textarea "Tere! Vaata tuleb süsteemist. Süsteemi ümberkujundamine. Eriti kui näiteks sood…"
type textarea "Tere! See tuleb süsteemist. [GEOGRAPHIC_DATA] ümmardab tooteid. Eriti kui näite…"
type textarea "Tere! Vaata tuleb süsteemist. Süsteemi ümberkujundamine. Eriti kui näiteks sood…"
type textarea "Tere! See tuleb süsteemist. [GEOGRAPHIC_DATA] ümmardab tooteid. Eriti kui näite…"
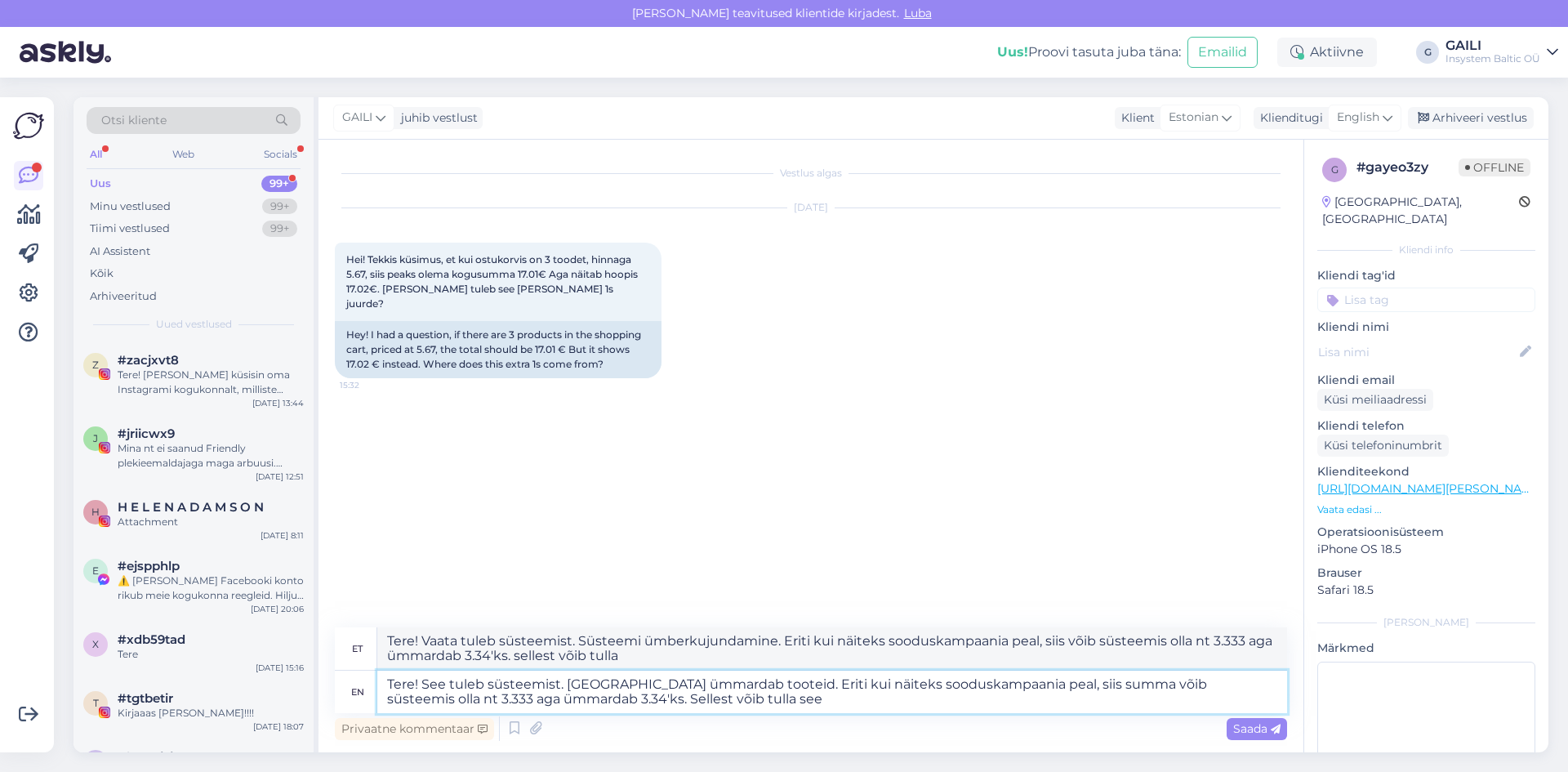
type textarea "Tere! Vaata tuleb süsteemist. Süsteemi ümberkujundamine. Eriti kui näiteks sood…"
type textarea "Tere! See tuleb süsteemist. [GEOGRAPHIC_DATA] ümmardab tooteid. Eriti kui näite…"
type textarea "Tere! Vaata tuleb süsteemist. Süsteemi ümberkujundamine. Eriti kui näiteks sood…"
type textarea "Tere! See tuleb süsteemist. [GEOGRAPHIC_DATA] ümmardab tooteid. Eriti kui näite…"
type textarea "Tere! Vaata tuleb süsteemist. Süsteemi ümberkujundamine. Eriti kui näiteks sood…"
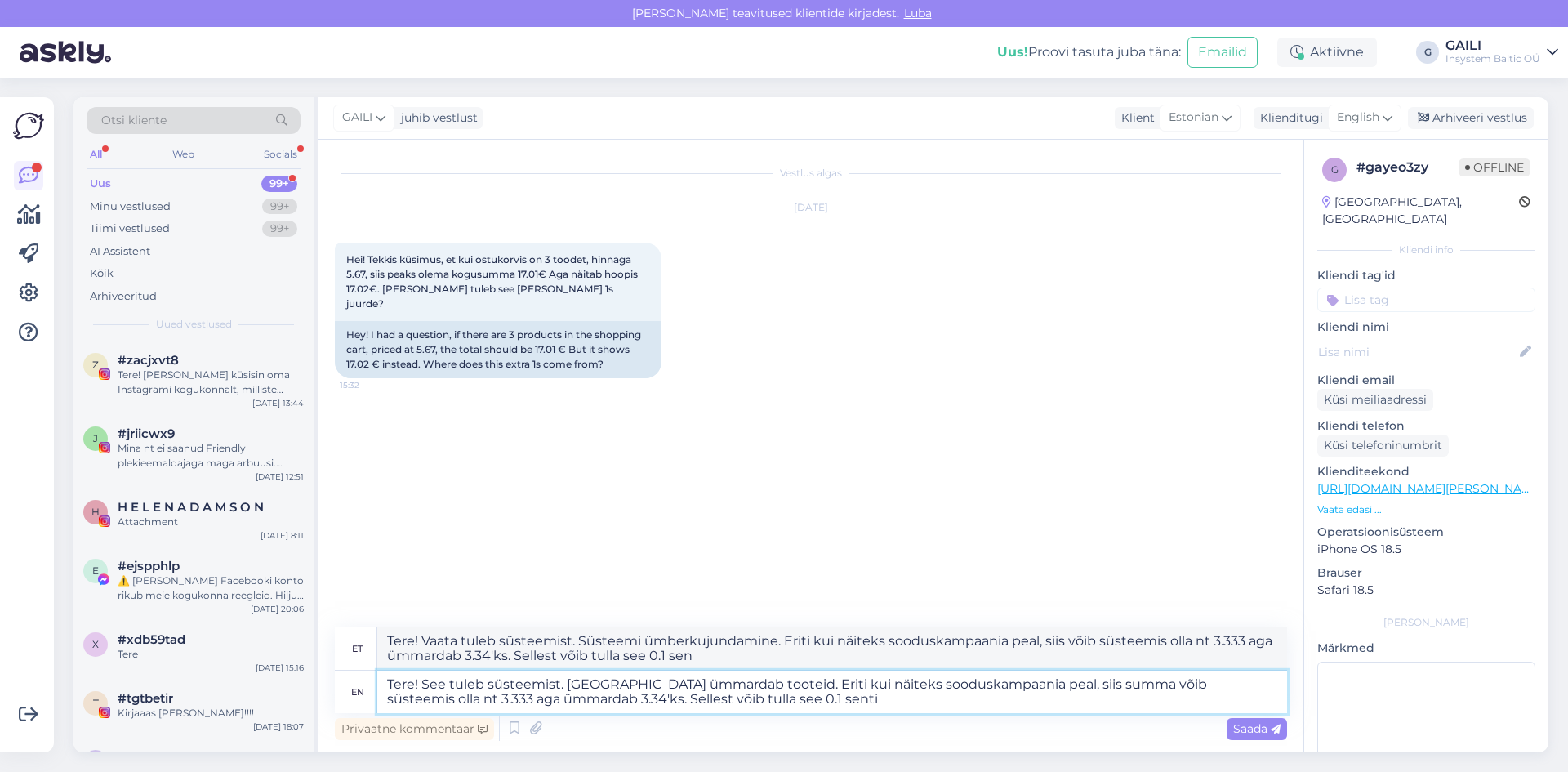
type textarea "Tere! See tuleb süsteemist. [GEOGRAPHIC_DATA] ümmardab tooteid. Eriti kui näite…"
type textarea "Tere! Vaata tuleb süsteemist. Süsteemi ümberkujundamine. Eriti kui näiteks sood…"
type textarea "Tere! See tuleb süsteemist. [GEOGRAPHIC_DATA] ümmardab tooteid. Eriti kui näite…"
type textarea "Tere! Vaata tuleb süsteemist. Süsteemi ümberkujundamine. Eriti kui näiteks sood…"
type textarea "Tere! See tuleb süsteemist. [GEOGRAPHIC_DATA] ümmardab tooteid. Eriti kui näite…"
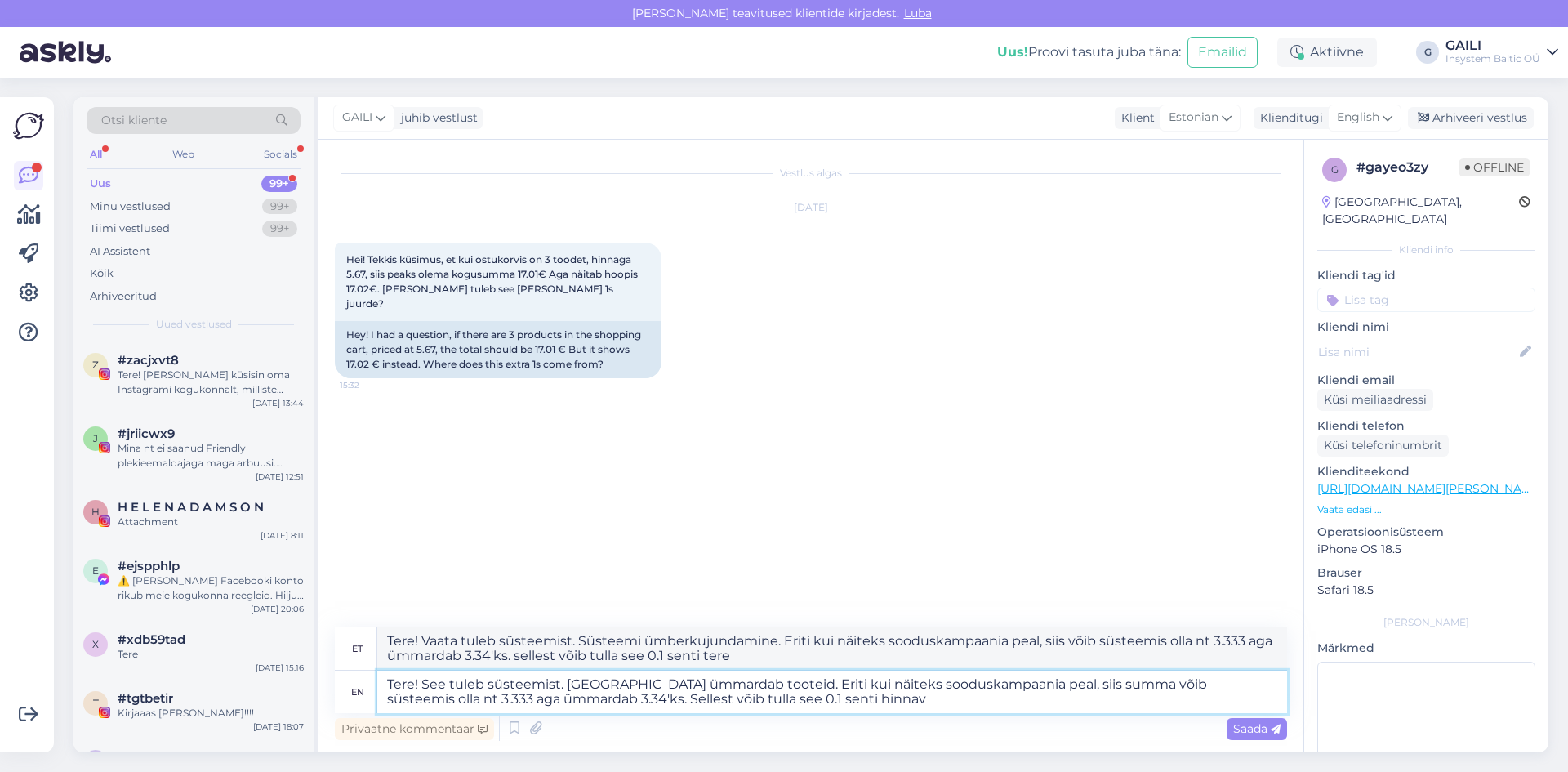
type textarea "Tere! Vaata tuleb süsteemist. Süsteemi ümberkujundamine. Eriti kui näiteks sood…"
type textarea "Tere! See tuleb süsteemist. [GEOGRAPHIC_DATA] ümmardab tooteid. Eriti kui näite…"
type textarea "Tere! Vaata tuleb süsteemist. Süsteemi ümberkujundamine. Eriti kui näiteks sood…"
type textarea "Tere! See tuleb süsteemist. [GEOGRAPHIC_DATA] ümmardab tooteid. Eriti kui näite…"
type textarea "Tere! Vaata tuleb süsteemist. Süsteemi ümberkujundamine. Eriti kui näiteks sood…"
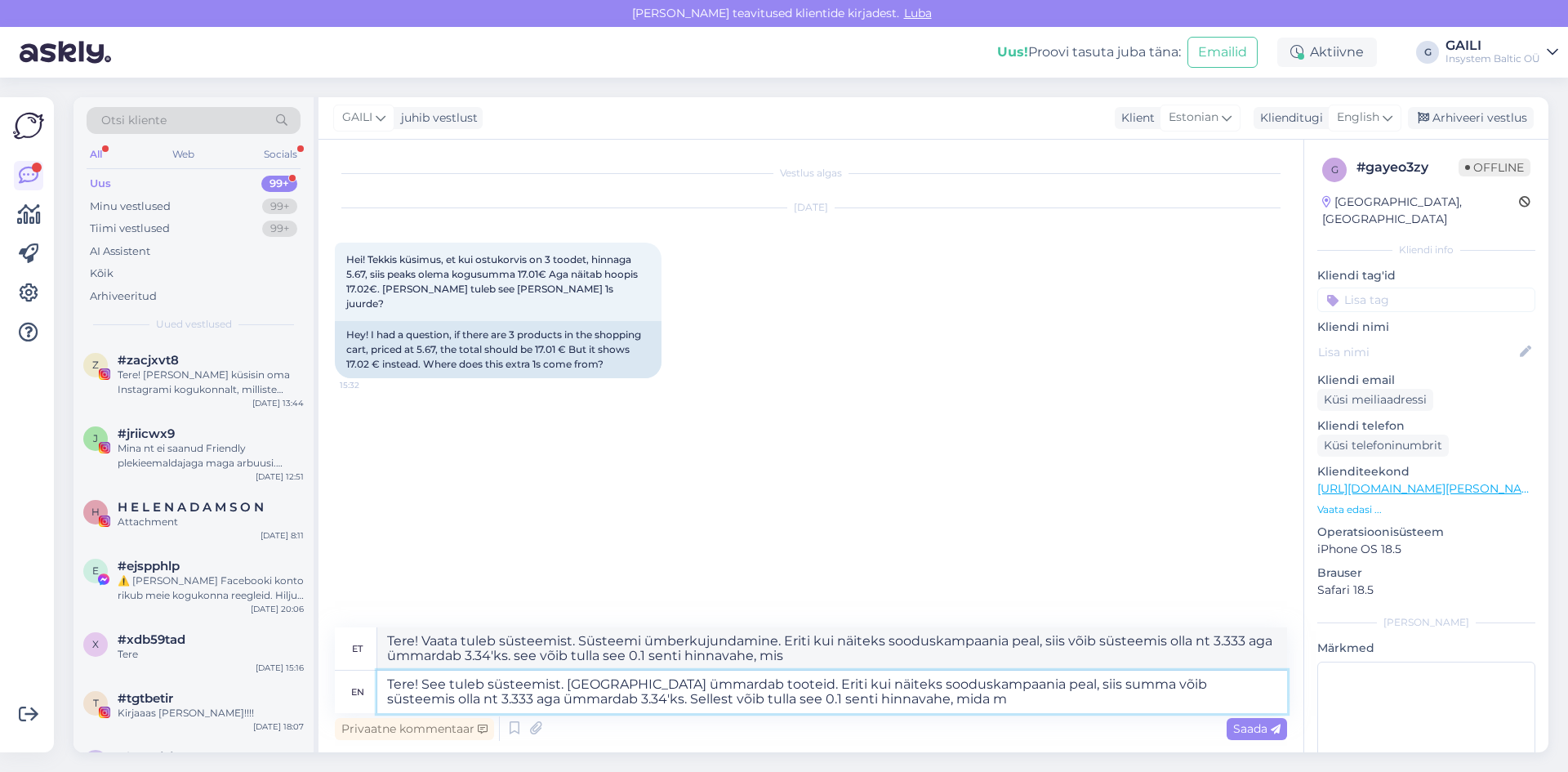
type textarea "Tere! See tuleb süsteemist. [GEOGRAPHIC_DATA] ümmardab tooteid. Eriti kui näite…"
type textarea "Tere! Vaata tuleb süsteemist. Süsteemi ümberkujundamine. Eriti kui näiteks sood…"
type textarea "Tere! See tuleb süsteemist. [GEOGRAPHIC_DATA] ümmardab tooteid. Eriti kui näite…"
type textarea "Tere! Vaata tuleb süsteemist. Süsteemi ümberkujundamine. Eriti kui näiteks sood…"
type textarea "Tere! See tuleb süsteemist. [GEOGRAPHIC_DATA] ümmardab tooteid. Eriti kui näite…"
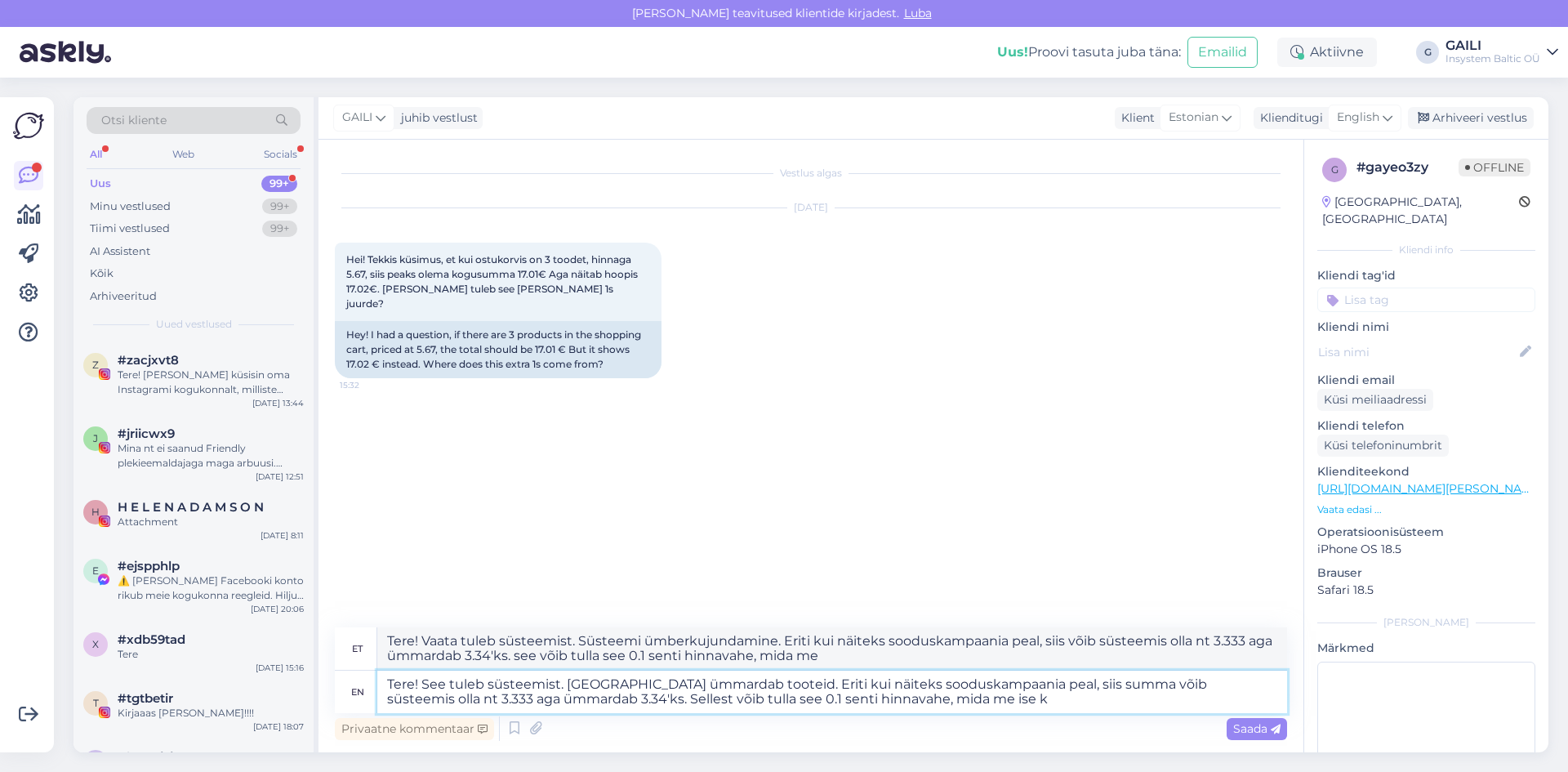
type textarea "Tere! Vaata tuleb süsteemist. Süsteemi ümberkujundamine. Eriti kui näiteks sood…"
type textarea "Tere! See tuleb süsteemist. [GEOGRAPHIC_DATA] ümmardab tooteid. Eriti kui näite…"
type textarea "Tere! Vaata tuleb süsteemist. Süsteemi ümberkujundamine. Eriti kui näiteks sood…"
type textarea "Tere! See tuleb süsteemist. [GEOGRAPHIC_DATA] ümmardab tooteid. Eriti kui näite…"
type textarea "Tere! Vaata tuleb süsteemist. Süsteemi ümberkujundamine. Eriti kui näiteks sood…"
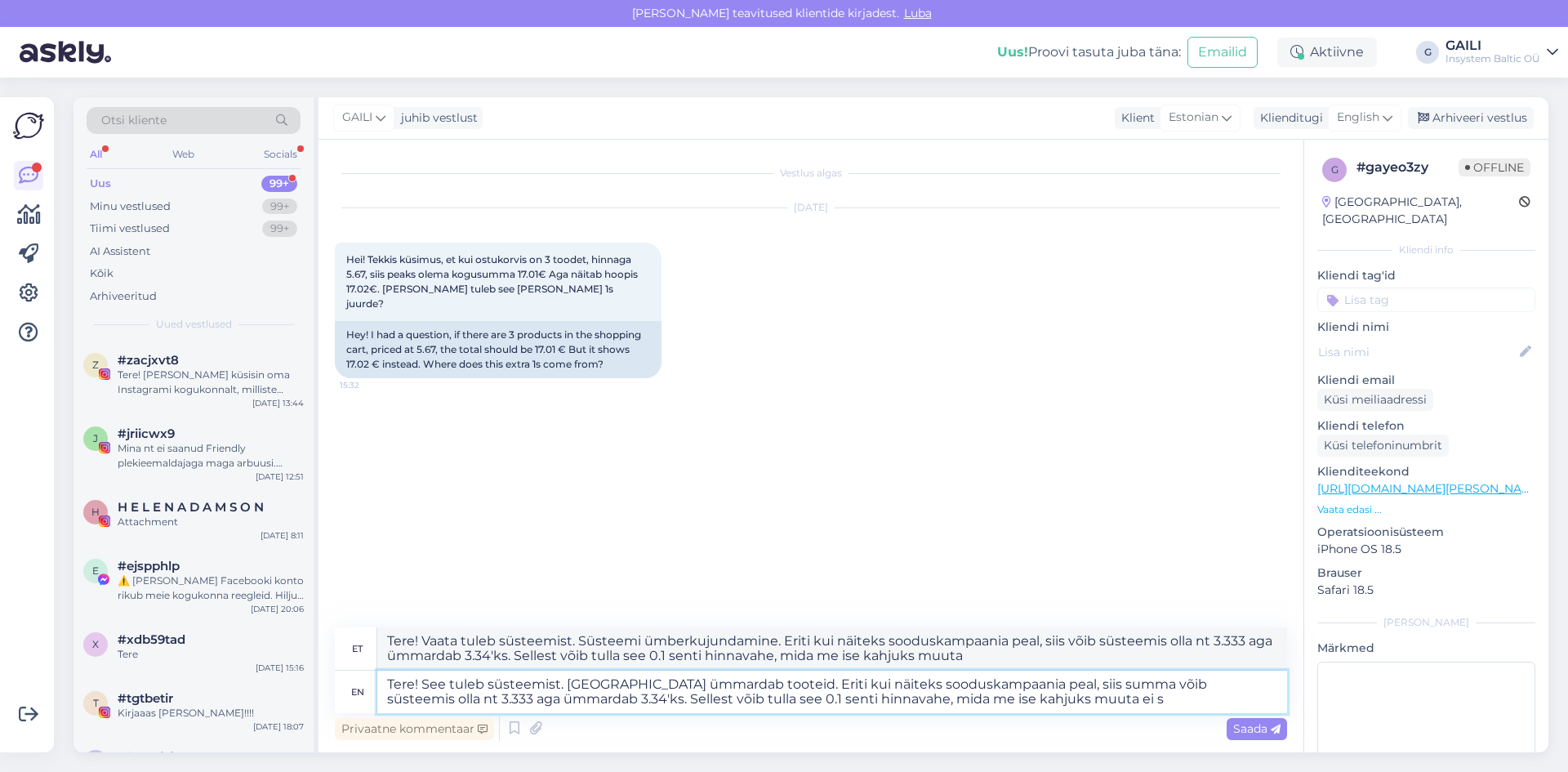
type textarea "Tere! See tuleb süsteemist. [GEOGRAPHIC_DATA] ümmardab tooteid. Eriti kui näite…"
type textarea "Tere! Vaata tuleb süsteemist. Süsteemi ümberkujundamine. Eriti kui näiteks sood…"
type textarea "Tere! See tuleb süsteemist. [GEOGRAPHIC_DATA] ümmardab tooteid. Eriti kui näite…"
type textarea "Tere! Vaata tuleb süsteemist. Süsteemi ümberkujundamine. Eriti kui näiteks sood…"
click at [833, 686] on textarea "Tere! See tuleb süsteemist. [GEOGRAPHIC_DATA] ümmardab tooteid. Eriti kui näite…" at bounding box center [832, 692] width 910 height 42
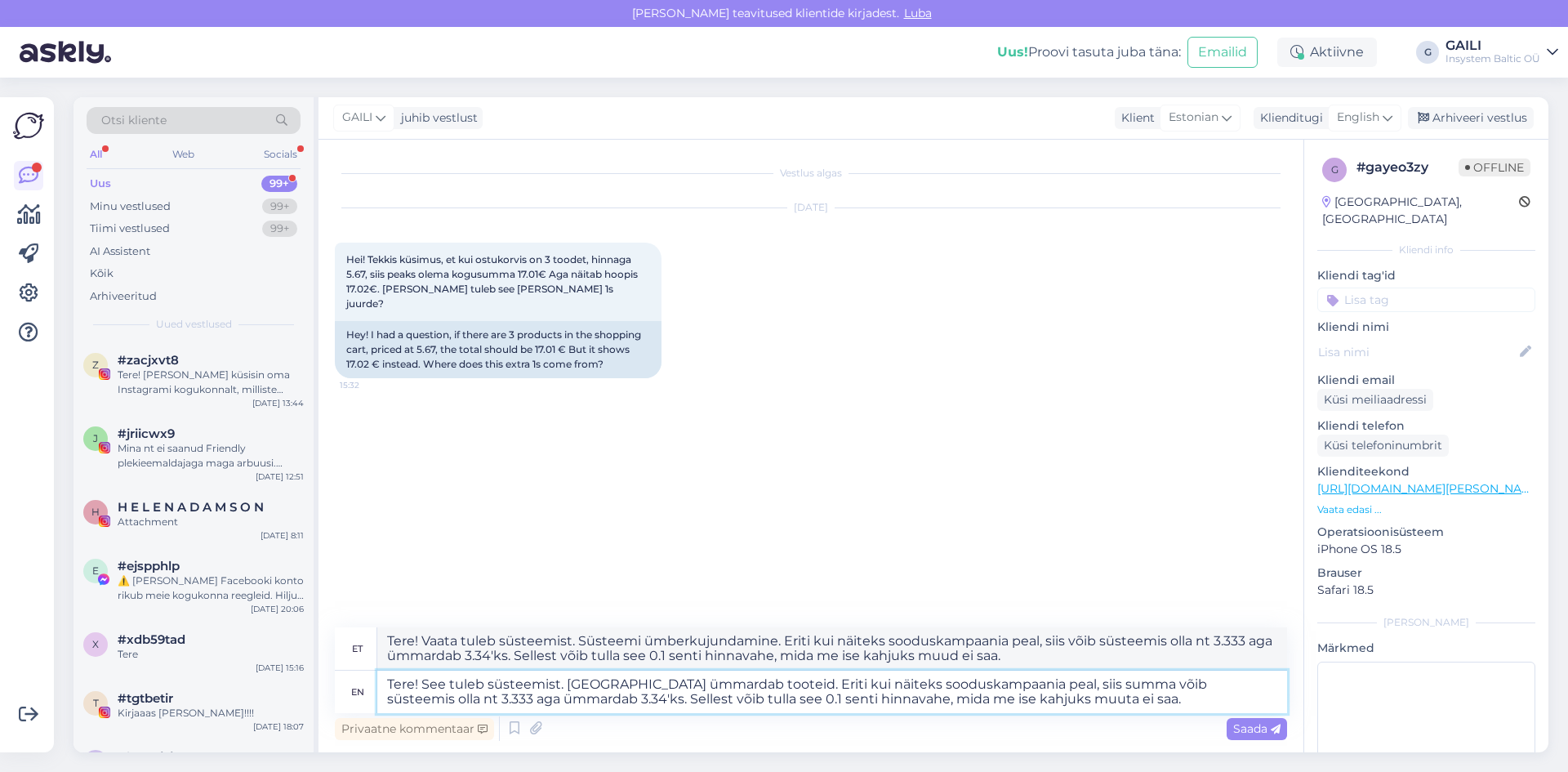
click at [833, 686] on textarea "Tere! See tuleb süsteemist. [GEOGRAPHIC_DATA] ümmardab tooteid. Eriti kui näite…" at bounding box center [832, 692] width 910 height 42
type textarea "Tere! See tuleb süsteemist. [GEOGRAPHIC_DATA] ümmardab tooteid. Eriti kui o soo…"
type textarea "Tere! Vaata tuleb süsteemist. Süsteemi ümberkujundamine. Eriti kui ob sooduskam…"
type textarea "Tere! See tuleb süsteemist. [GEOGRAPHIC_DATA] ümmardab tooteid. Eriti kui on so…"
type textarea "Tere! Vaata tuleb süsteemist. Süsteemi ümberkujundamine. Eriti kui on sooduskam…"
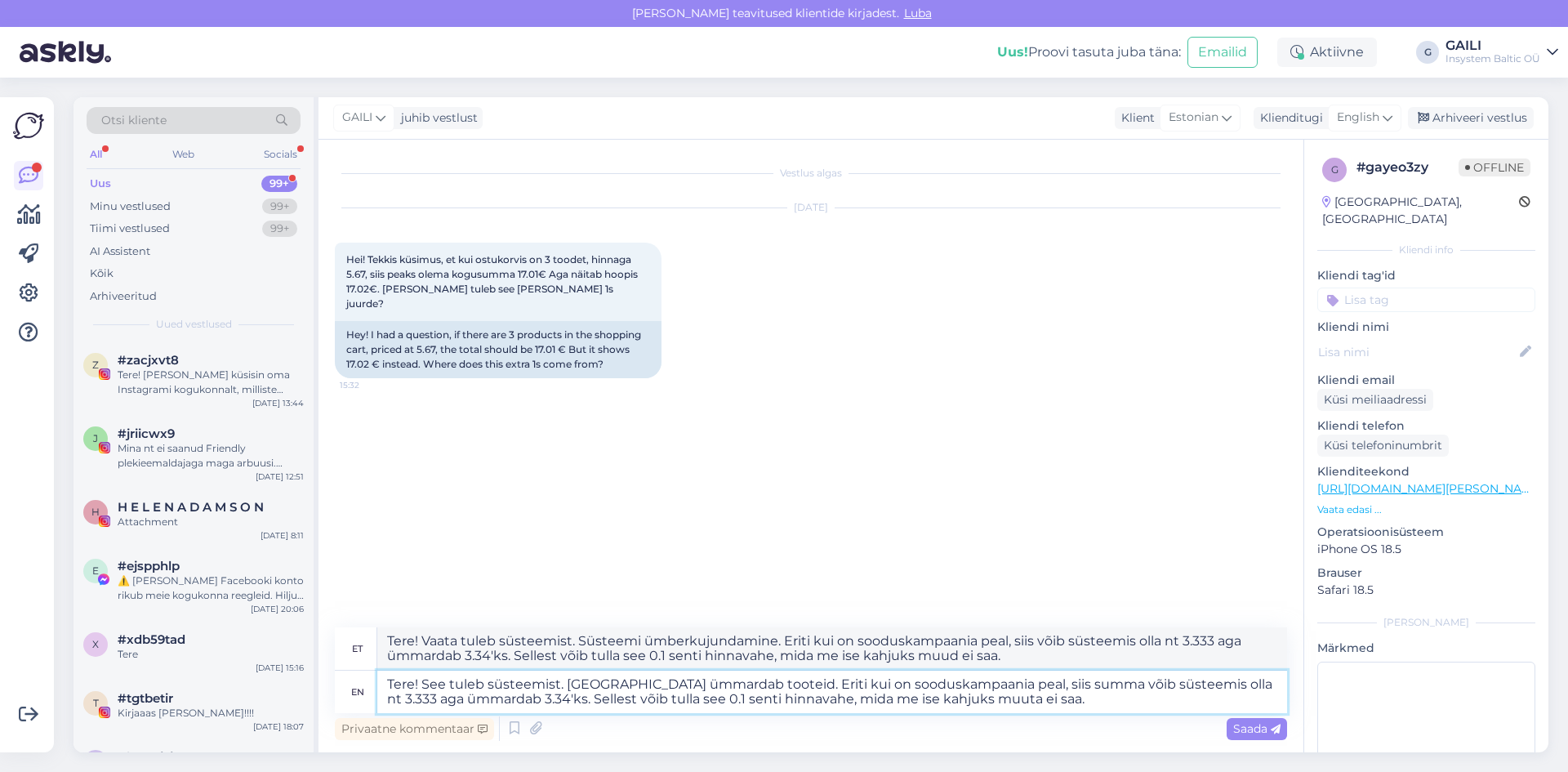
click at [1245, 685] on textarea "Tere! See tuleb süsteemist. [GEOGRAPHIC_DATA] ümmardab tooteid. Eriti kui on so…" at bounding box center [832, 692] width 910 height 42
drag, startPoint x: 1233, startPoint y: 689, endPoint x: 1264, endPoint y: 697, distance: 32.0
click at [1264, 697] on textarea "Tere! See tuleb süsteemist. [GEOGRAPHIC_DATA] ümmardab tooteid. Eriti kui on so…" at bounding box center [832, 692] width 910 height 42
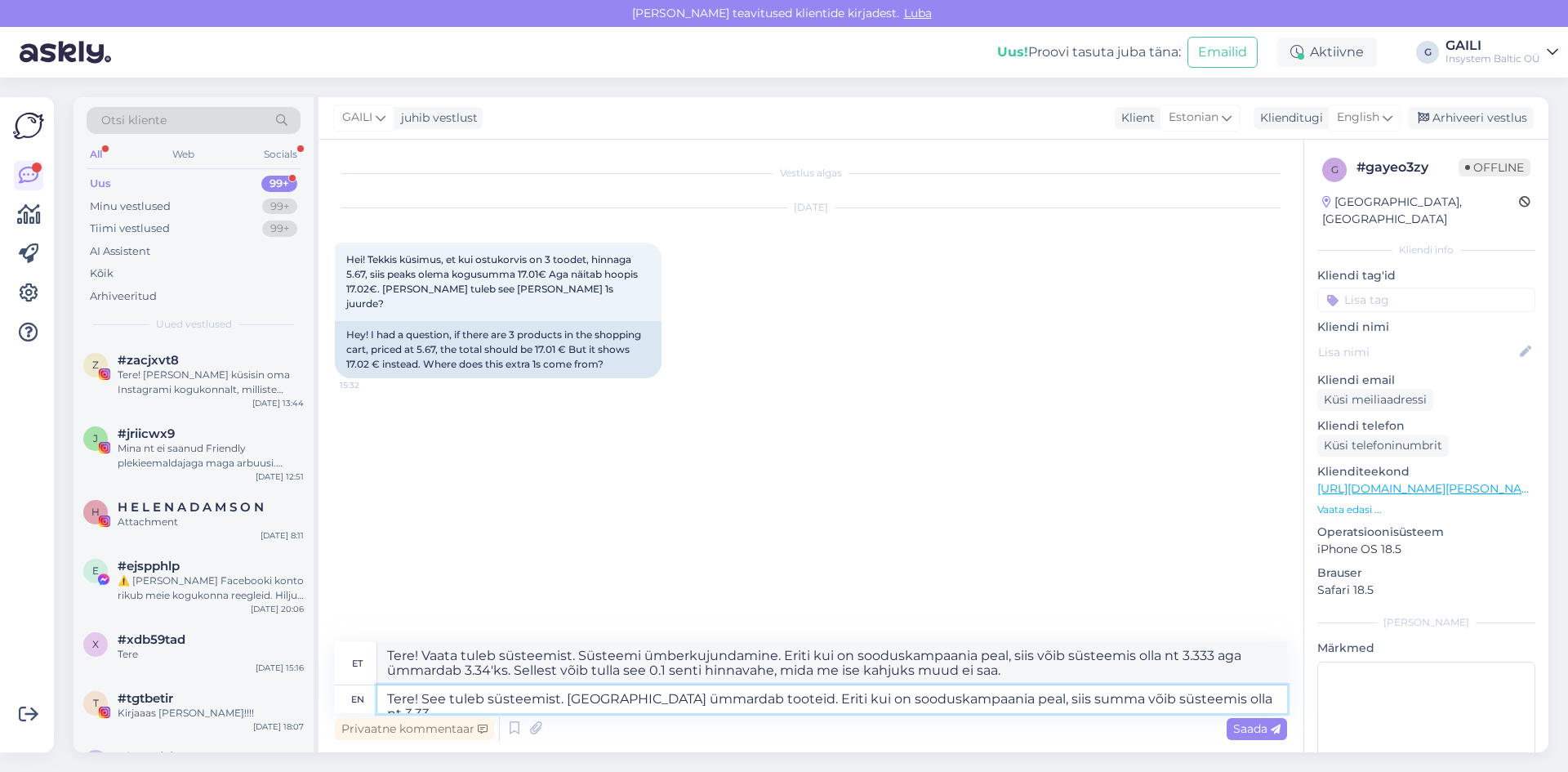
type textarea "Tere! See tuleb süsteemist. [GEOGRAPHIC_DATA] ümmardab tooteid. Eriti kui on so…"
type textarea "Tere! Vaata tuleb süsteemist. Süsteemi ümberkujundamine. Eriti kui on sooduskam…"
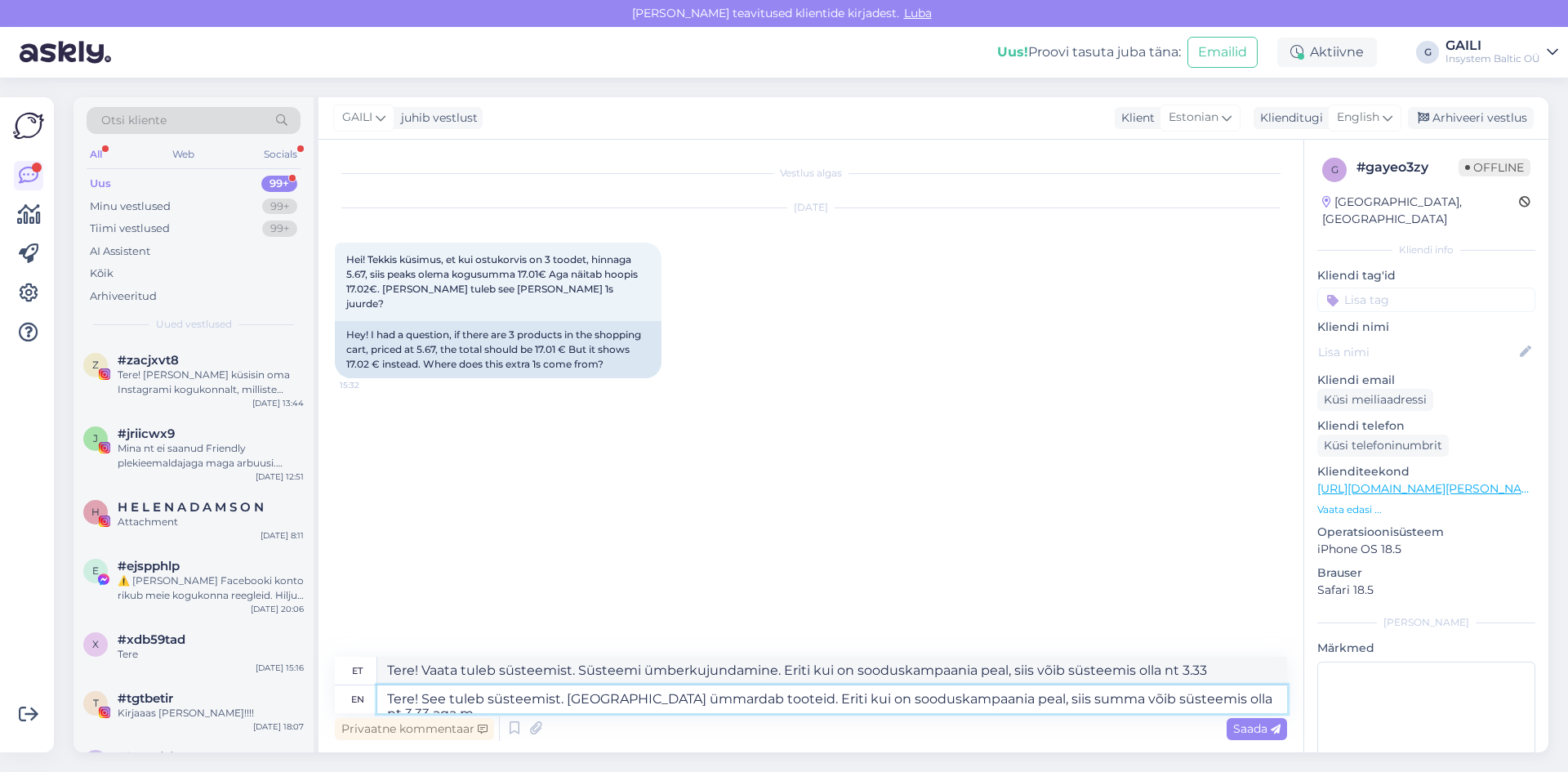
type textarea "Tere! See tuleb süsteemist. [GEOGRAPHIC_DATA] ümmardab tooteid. Eriti kui on so…"
type textarea "Tere! Vaata tuleb süsteemist. Süsteemi ümberkujundamine. Eriti kui on sooduskam…"
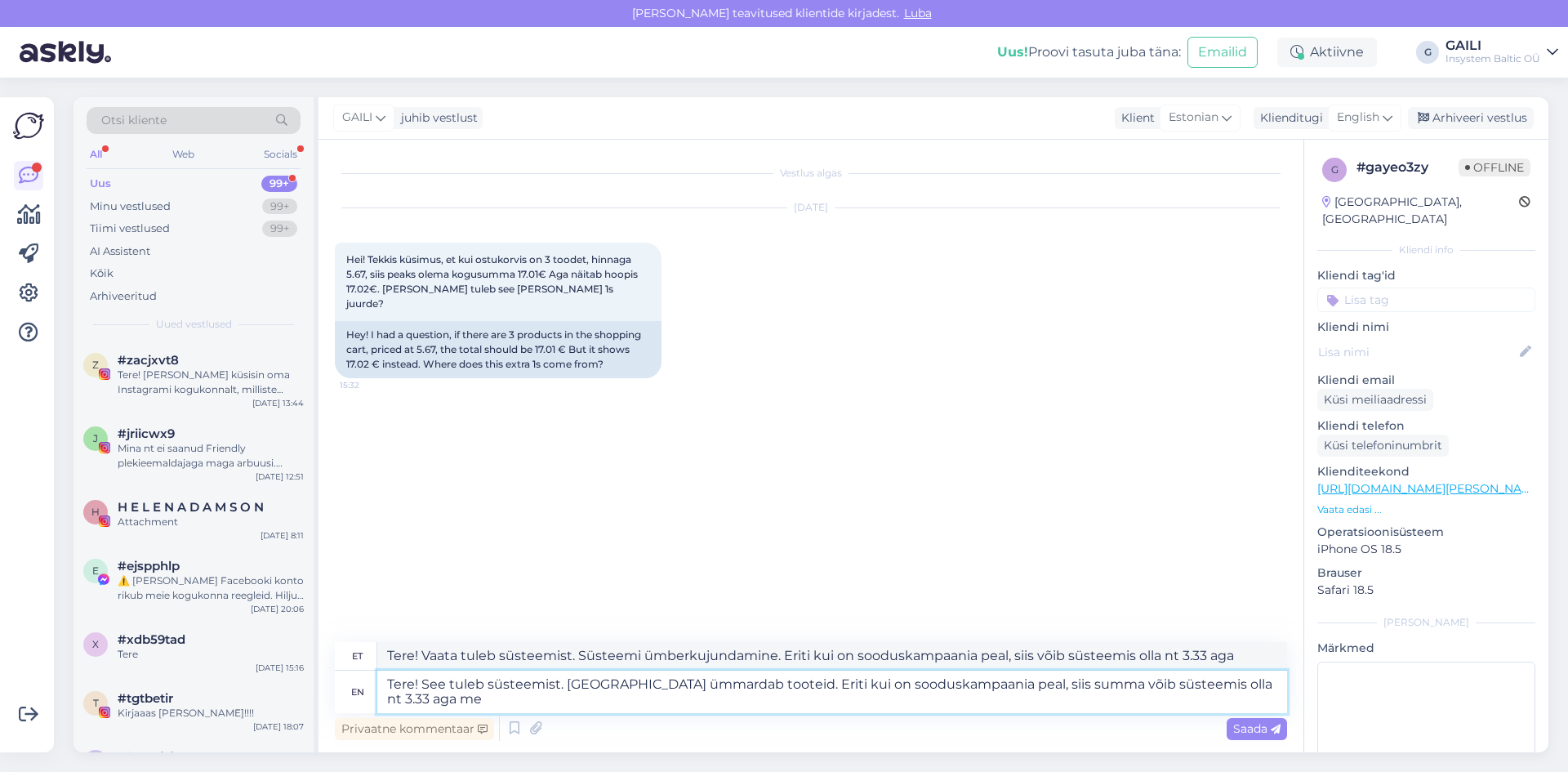
type textarea "Tere! See tuleb süsteemist. [GEOGRAPHIC_DATA] ümmardab tooteid. Eriti kui on so…"
type textarea "Tere! Vaata tuleb süsteemist. Süsteemi ümberkujundamine. Eriti kui on sooduskam…"
type textarea "Tere! See tuleb süsteemist. [GEOGRAPHIC_DATA] ümmardab tooteid. Eriti kui on so…"
type textarea "Tere! Vaata tuleb süsteemist. Süsteemi ümberkujundamine. Eriti kui on sooduskam…"
type textarea "Tere! See tuleb süsteemist. [GEOGRAPHIC_DATA] ümmardab tooteid. Eriti kui on so…"
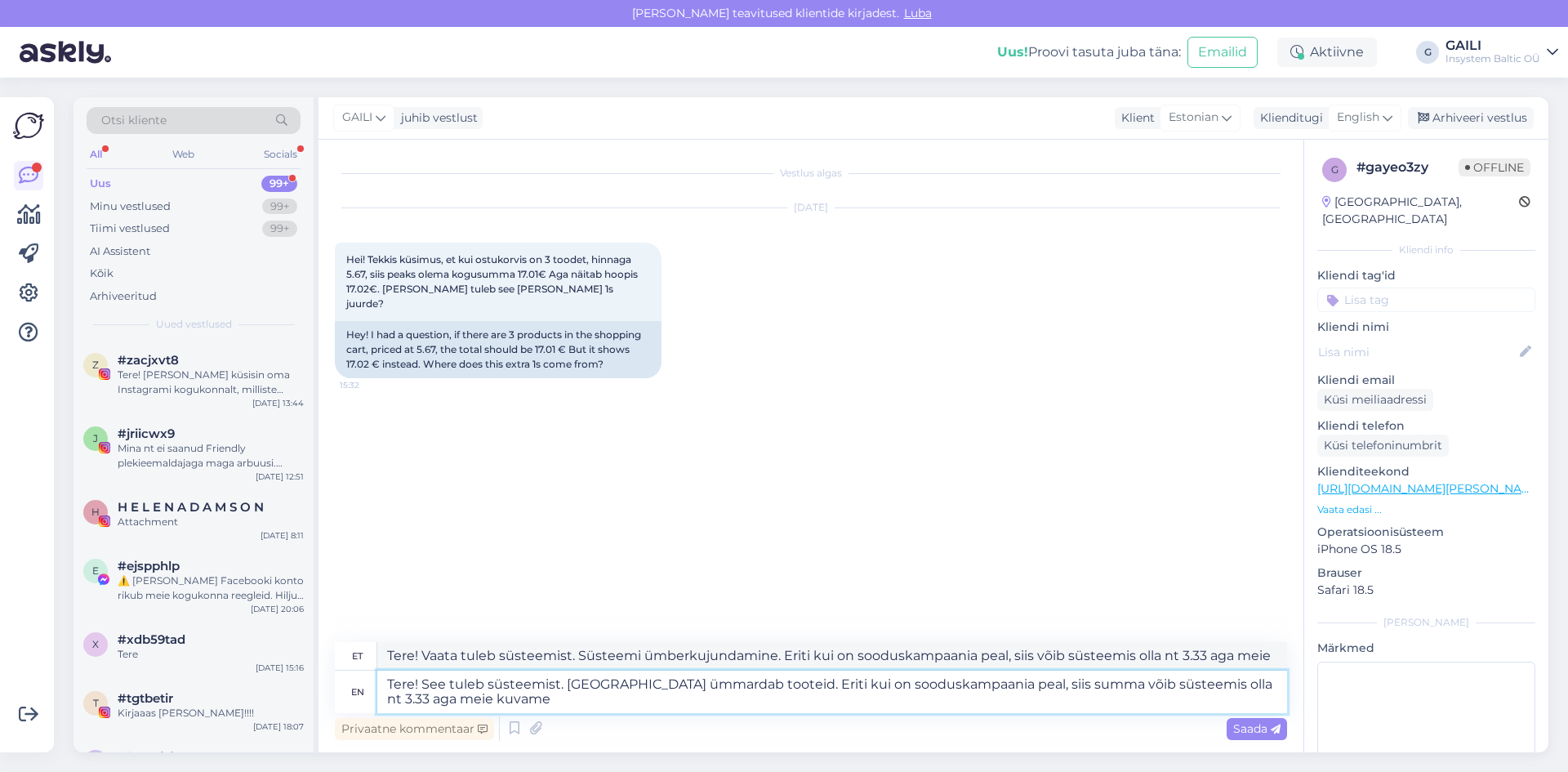
type textarea "Tere! Vaata tuleb süsteemist. Süsteemi ümberkujundamine. Eriti kui on sooduskam…"
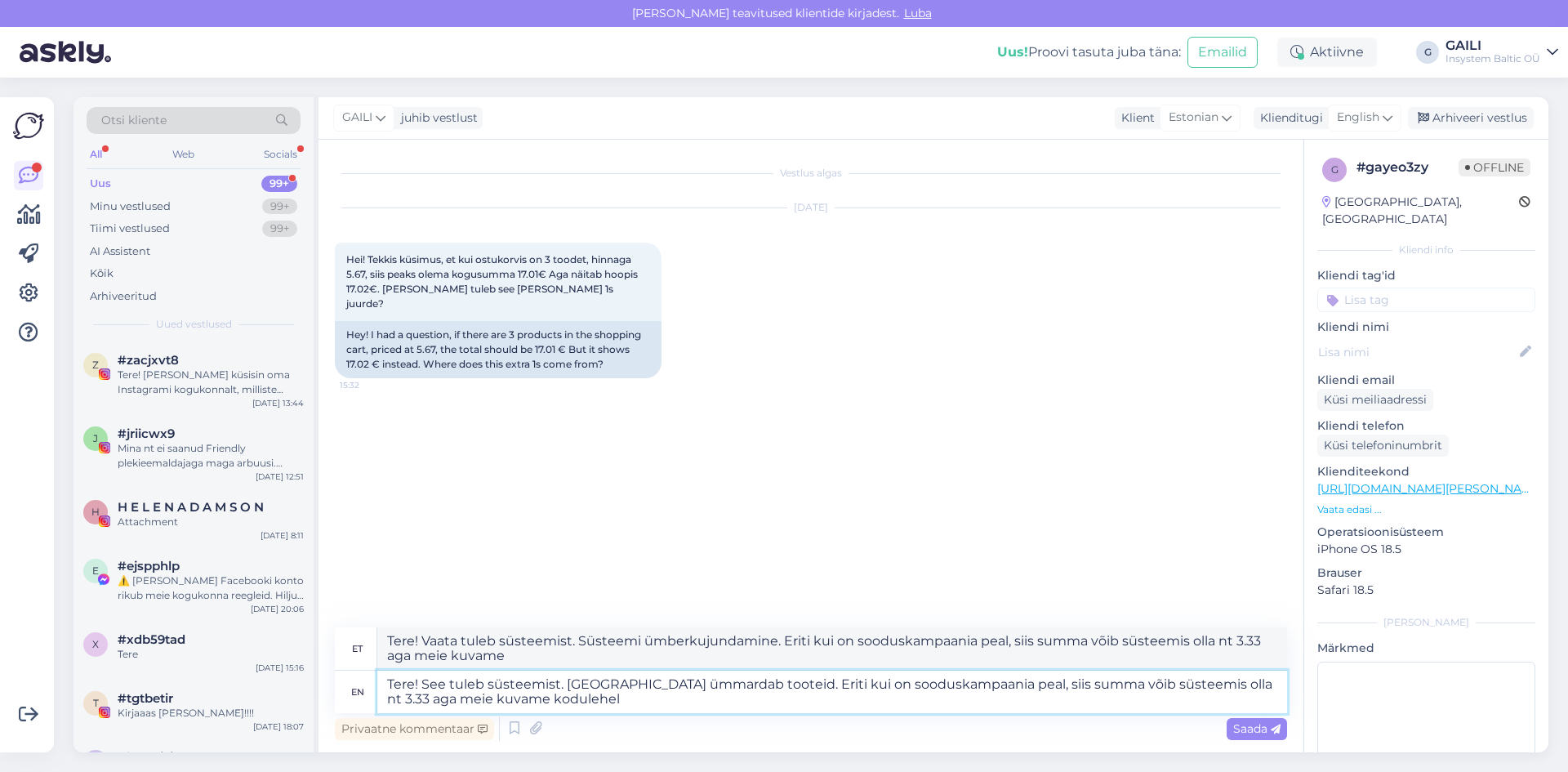
type textarea "Tere! See tuleb süsteemist. [GEOGRAPHIC_DATA] ümmardab tooteid. Eriti kui on so…"
type textarea "Tere! Vaata tuleb süsteemist. Süsteemi ümberkujundamine. Eriti kui on sooduskam…"
type textarea "Tere! See tuleb süsteemist. [GEOGRAPHIC_DATA] ümmardab tooteid. Eriti kui on so…"
type textarea "Tere! Vaata tuleb süsteemist. Süsteemi ümberkujundamine. Eriti kui on sooduskam…"
type textarea "Tere! See tuleb süsteemist. [GEOGRAPHIC_DATA] ümmardab tooteid. Eriti kui on so…"
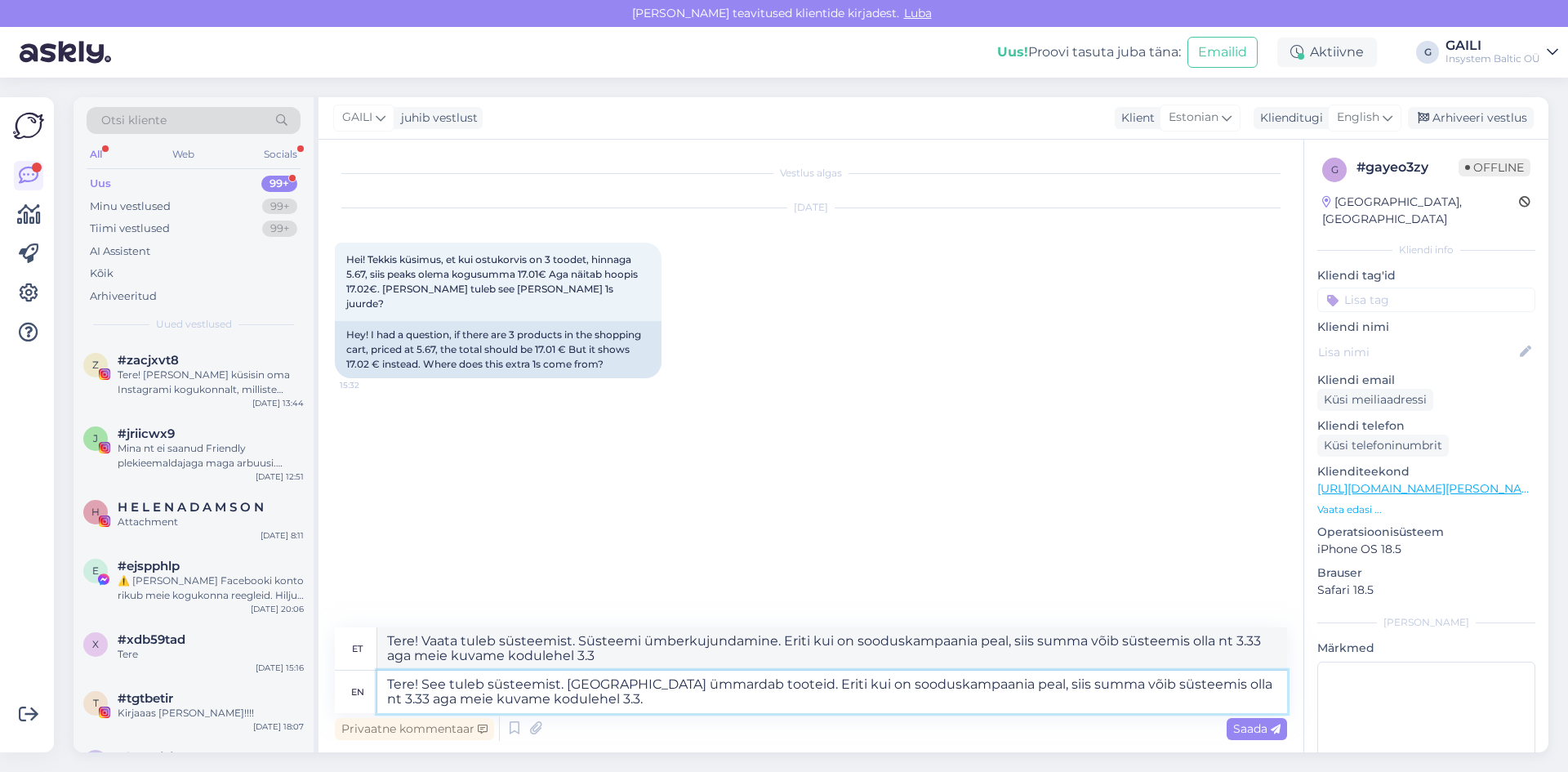
type textarea "Tere! Vaata tuleb süsteemist. Süsteemi ümberkujundamine. Eriti kui on sooduskam…"
type textarea "Tere! See tuleb süsteemist. [GEOGRAPHIC_DATA] ümmardab tooteid. Eriti kui on so…"
type textarea "Tere! Vaata tuleb süsteemist. Süsteemi ümberkujundamine. Eriti kui on sooduskam…"
type textarea "Tere! See tuleb süsteemist. [GEOGRAPHIC_DATA] ümmardab tooteid. Eriti kui on so…"
type textarea "Tere! Vaata tuleb süsteemist. Süsteemi ümberkujundamine. Eriti kui on sooduskam…"
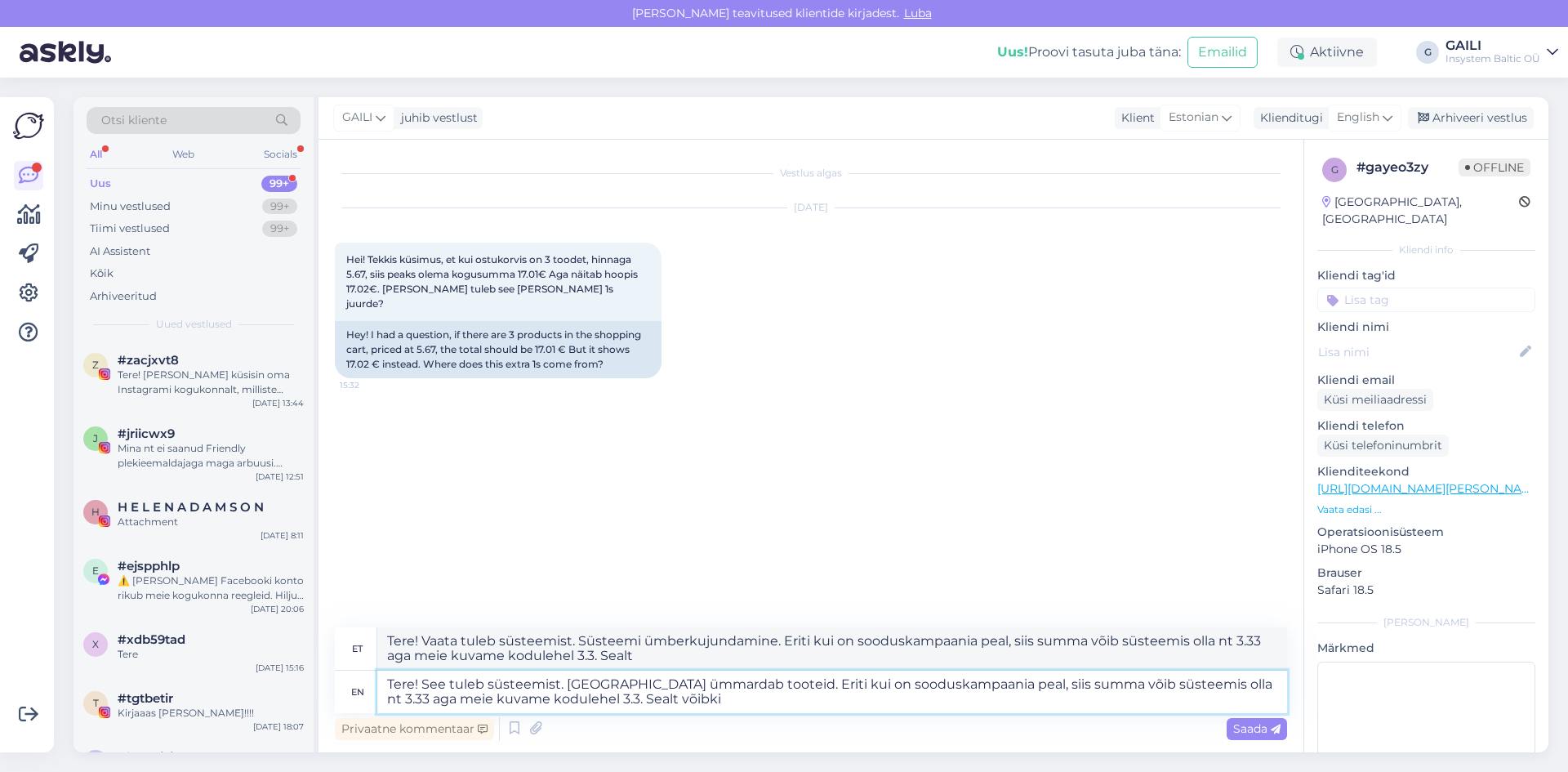
type textarea "Tere! See tuleb süsteemist. [GEOGRAPHIC_DATA] ümmardab tooteid. Eriti kui on so…"
type textarea "Tere! Vaata tuleb süsteemist. Süsteemi ümberkujundamine. Eriti kui on sooduskam…"
type textarea "Tere! See tuleb süsteemist. [GEOGRAPHIC_DATA] ümmardab tooteid. Eriti kui on so…"
type textarea "Tere! Vaata tuleb süsteemist. Süsteemi ümberkujundamine. Eriti kui on sooduskam…"
type textarea "Tere! See tuleb süsteemist. [GEOGRAPHIC_DATA] ümmardab tooteid. Eriti kui on so…"
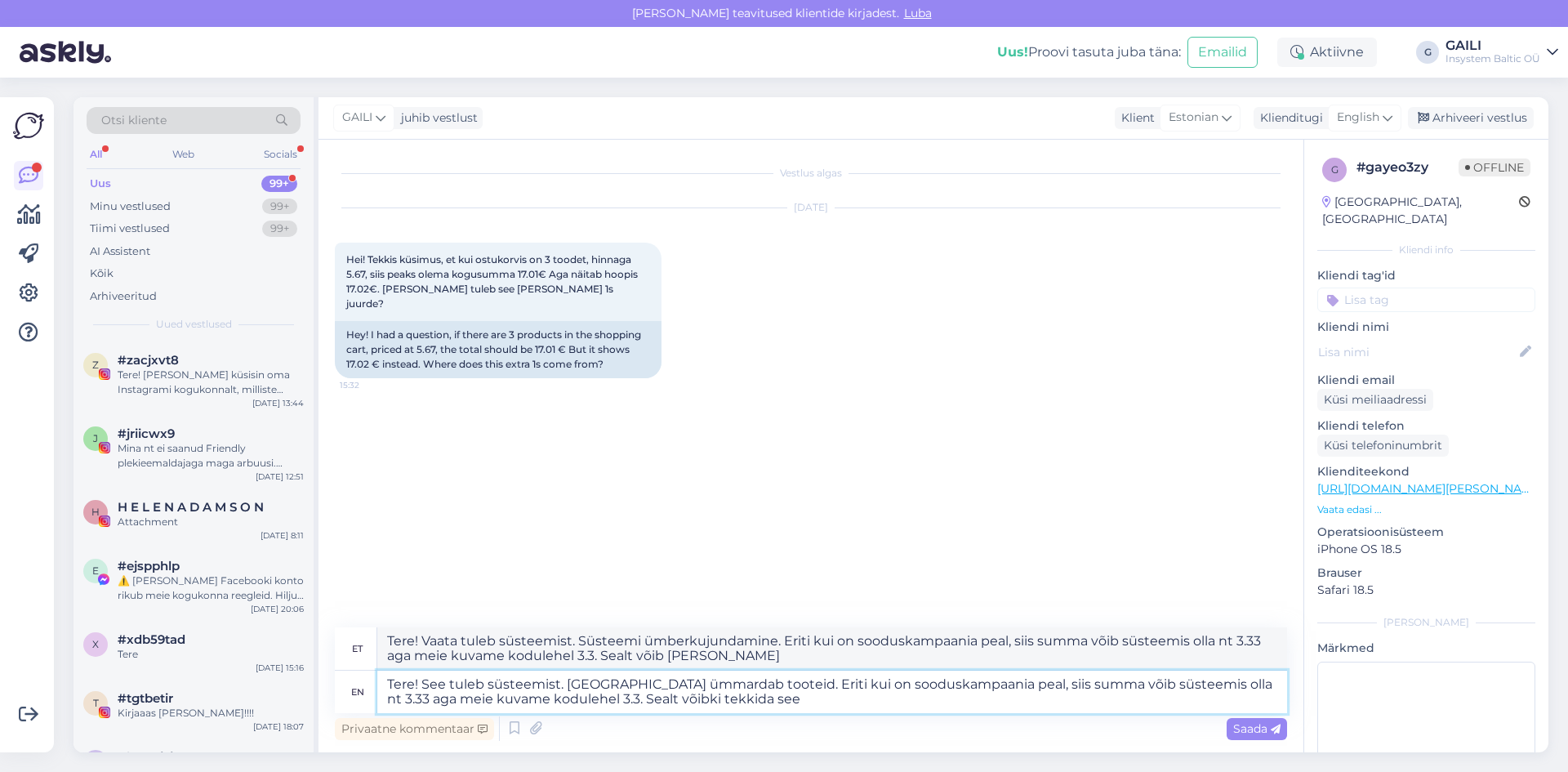
type textarea "Tere! Vaata tuleb süsteemist. Süsteemi ümberkujundamine. Eriti kui on sooduskam…"
type textarea "Tere! See tuleb süsteemist. [GEOGRAPHIC_DATA] ümmardab tooteid. Eriti kui on so…"
type textarea "Tere! Vaata tuleb süsteemist. Süsteemi ümberkujundamine. Eriti kui on sooduskam…"
type textarea "Tere! See tuleb süsteemist. [GEOGRAPHIC_DATA] ümmardab tooteid. Eriti kui on so…"
type textarea "Tere! Vaata tuleb süsteemist. Süsteemi ümberkujundamine. Eriti kui on sooduskam…"
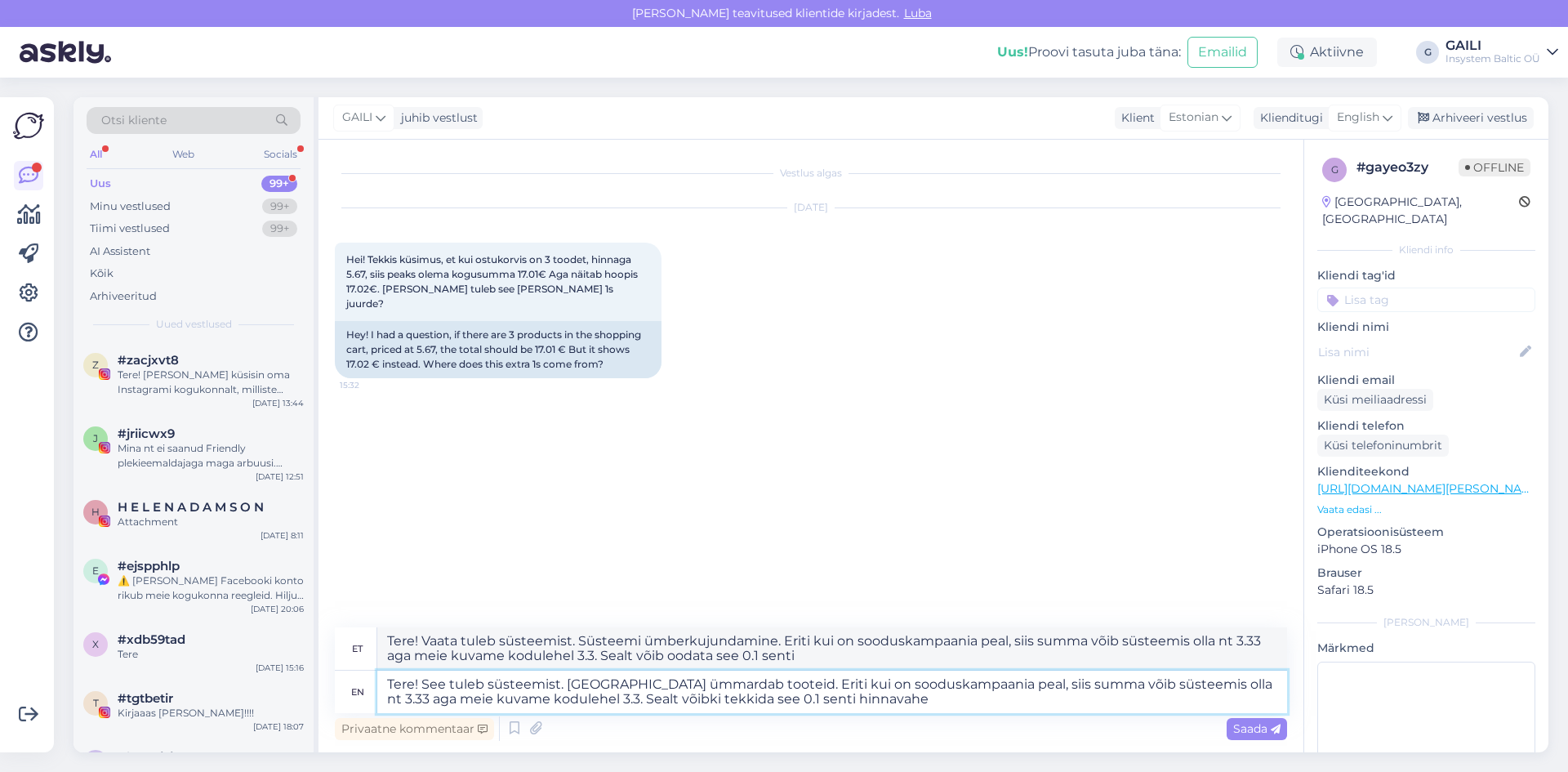
type textarea "Tere! See tuleb süsteemist. [GEOGRAPHIC_DATA] ümmardab tooteid. Eriti kui on so…"
type textarea "Tere! Vaata tuleb süsteemist. Süsteemi ümberkujundamine. Eriti kui on sooduskam…"
click at [1233, 683] on textarea "Tere! See tuleb süsteemist. [GEOGRAPHIC_DATA] ümmardab tooteid. Eriti kui on so…" at bounding box center [832, 692] width 910 height 42
type textarea "Tere! See tuleb süsteemist. [GEOGRAPHIC_DATA] ümmardab tooteid. Eriti kui on so…"
type textarea "Tere! Vaata tuleb süsteemist. Süsteemi ümberkujundamine. Eriti kui on sooduskam…"
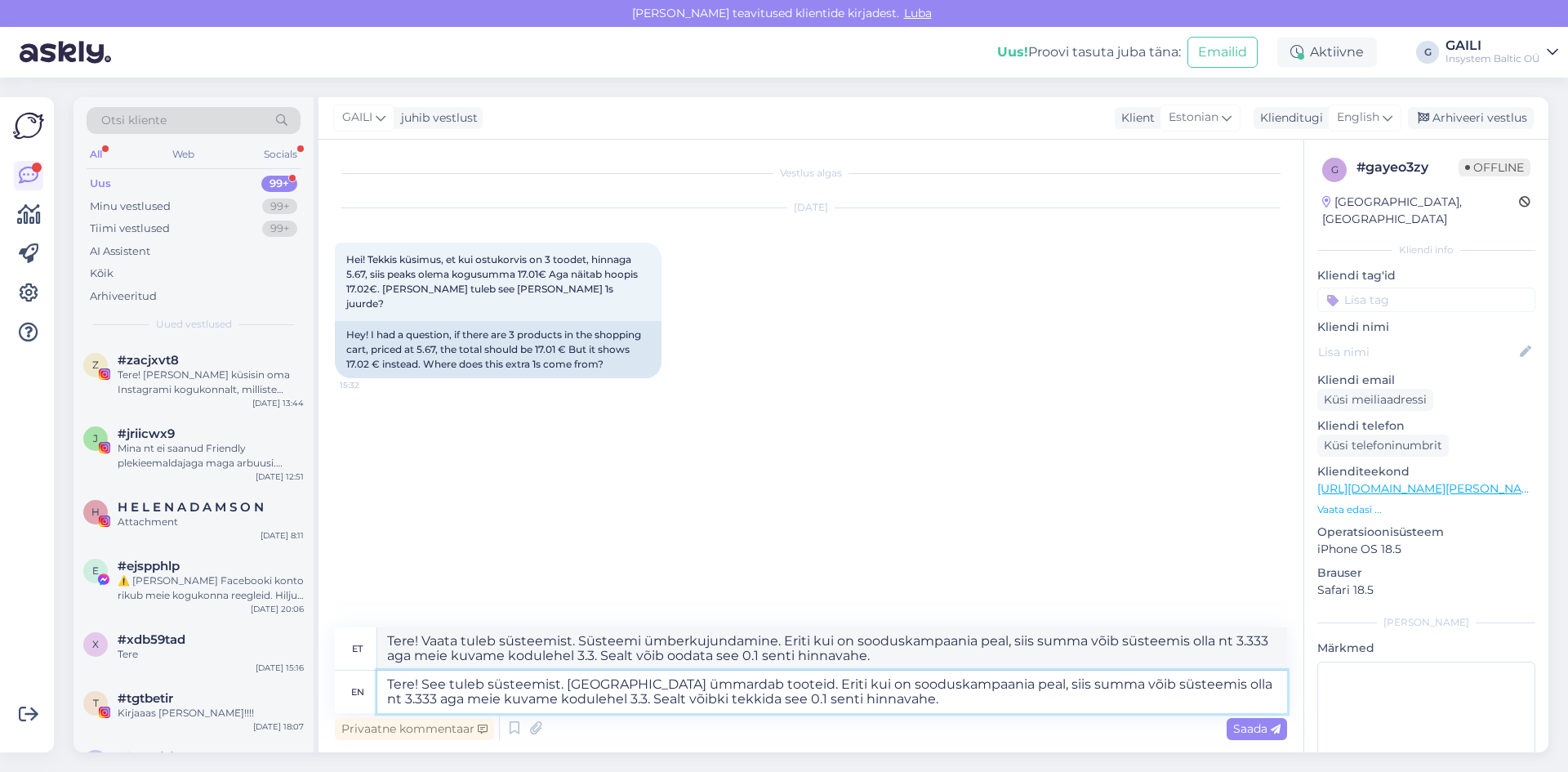
drag, startPoint x: 573, startPoint y: 703, endPoint x: 628, endPoint y: 720, distance: 57.6
click at [573, 703] on textarea "Tere! See tuleb süsteemist. [GEOGRAPHIC_DATA] ümmardab tooteid. Eriti kui on so…" at bounding box center [832, 692] width 910 height 42
type textarea "Tere! See tuleb süsteemist. [GEOGRAPHIC_DATA] ümmardab tooteid. Eriti kui on so…"
type textarea "Tere! Vaata tuleb süsteemist. Süsteemi ümberkujundamine. Eriti kui on sooduskam…"
type textarea "Tere! See tuleb süsteemist. [GEOGRAPHIC_DATA] ümmardab tooteid. Eriti kui on so…"
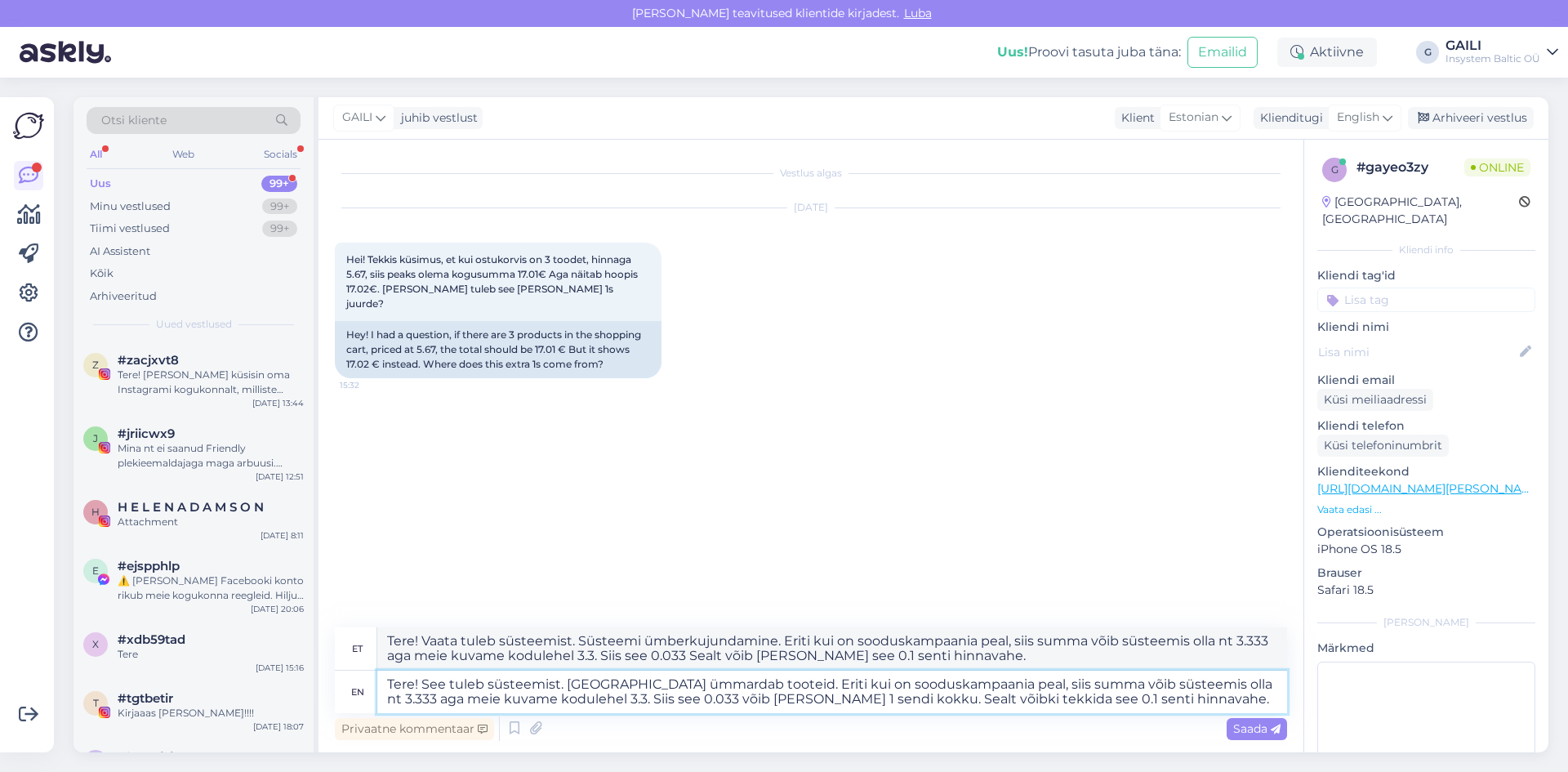
type textarea "Tere! Vaata tuleb süsteemist. Süsteemi ümberkujundamine. Eriti kui on sooduskam…"
click at [913, 701] on textarea "Tere! See tuleb süsteemist. [GEOGRAPHIC_DATA] ümmardab tooteid. Eriti kui on so…" at bounding box center [832, 692] width 910 height 42
drag, startPoint x: 1138, startPoint y: 702, endPoint x: 291, endPoint y: 683, distance: 847.2
click at [291, 683] on div "Otsi kliente All Web Socials Uus 99+ Minu vestlused 99+ Tiimi vestlused 99+ AI …" at bounding box center [812, 425] width 1475 height 656
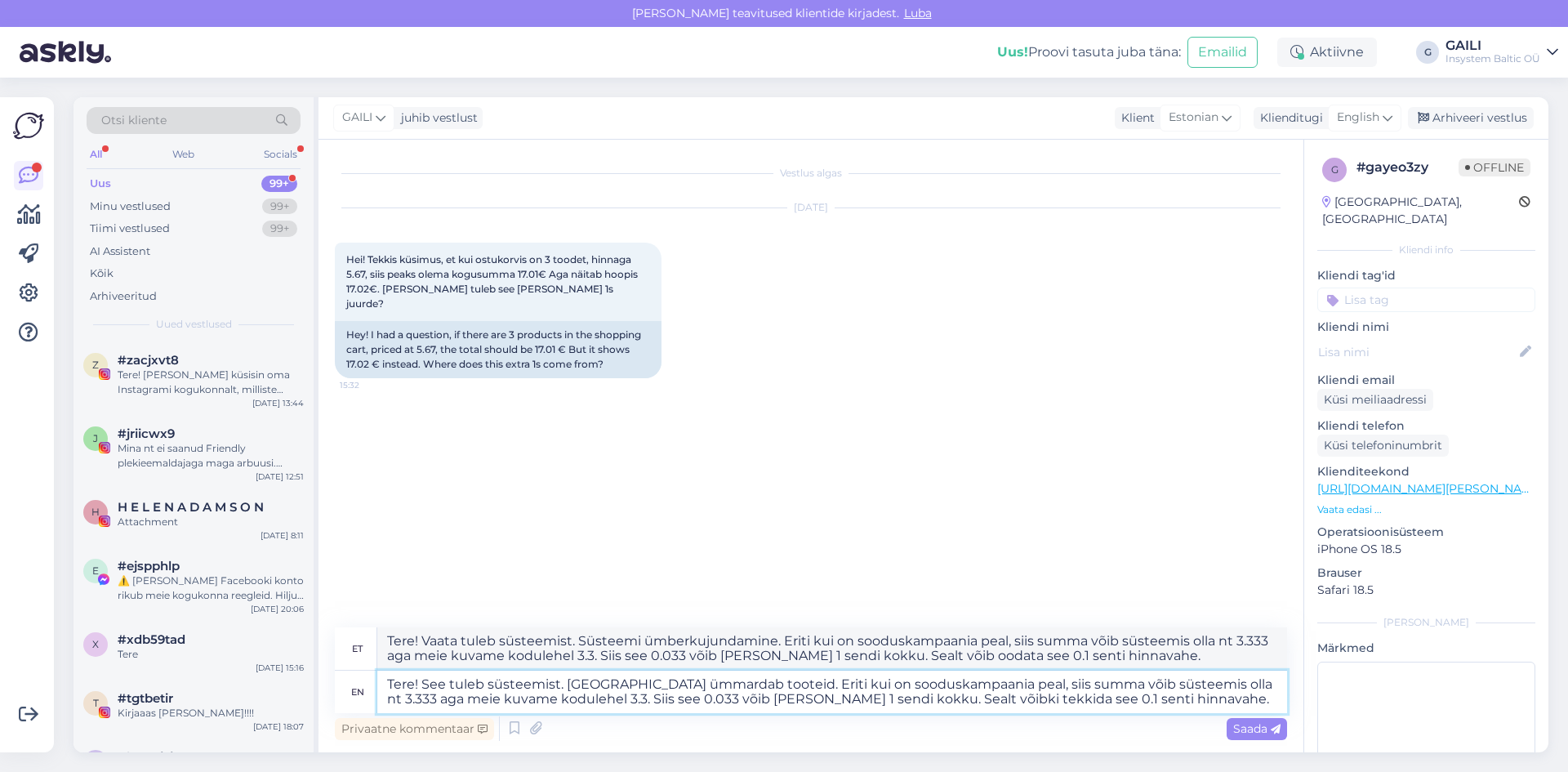
paste textarea "See hinnavahe tekib süsteemi ümardamisest. Kui tootele rakendub sooduskampaania…"
type textarea "See hinnavahe tekib süsteemi ümardamisest. Kui tootele rakendub sooduskampaania…"
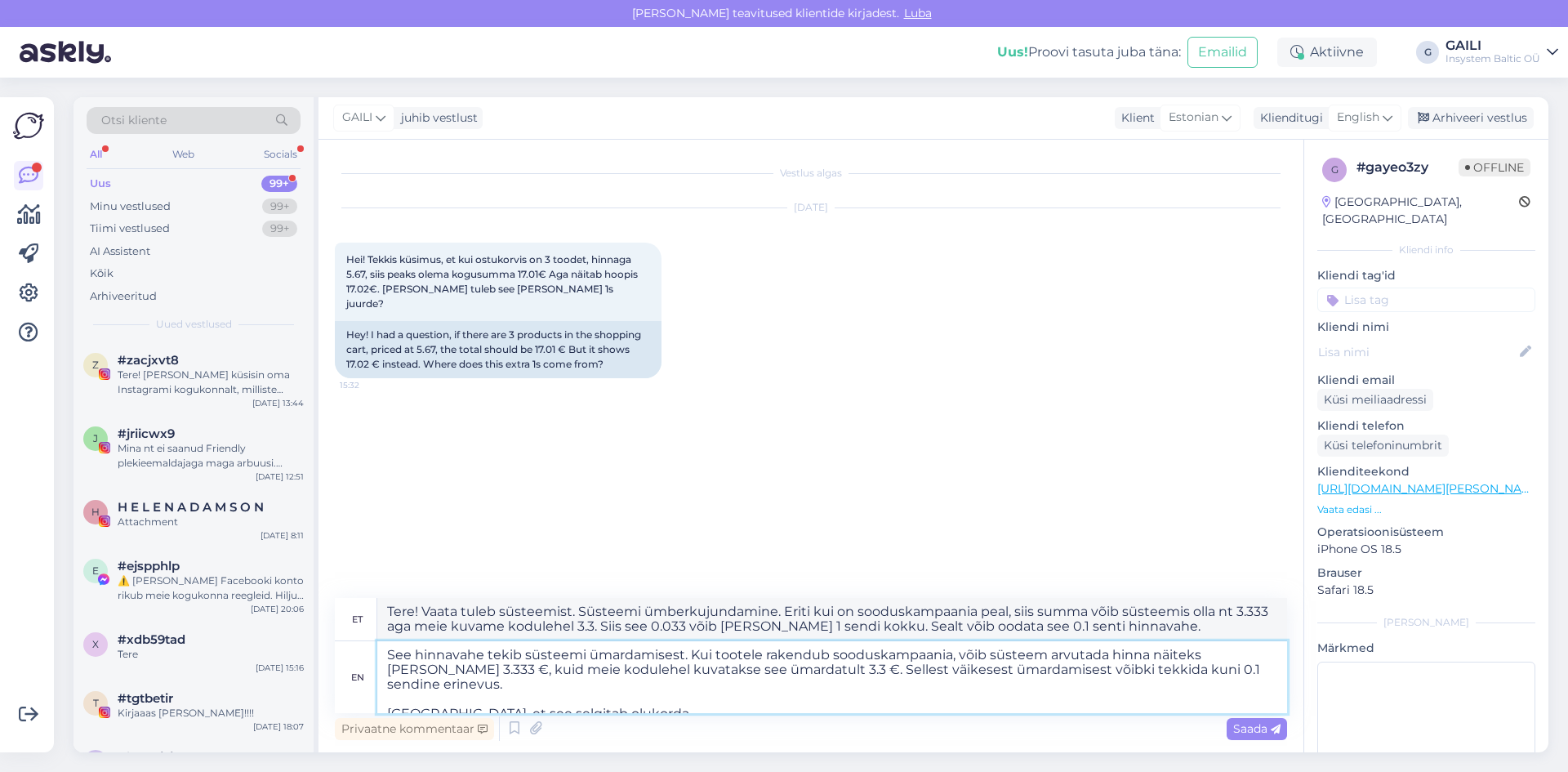
type textarea "See hinnavahe tekib süsteemi ümardamisest. Kui tootele rakendub sooduskampaania…"
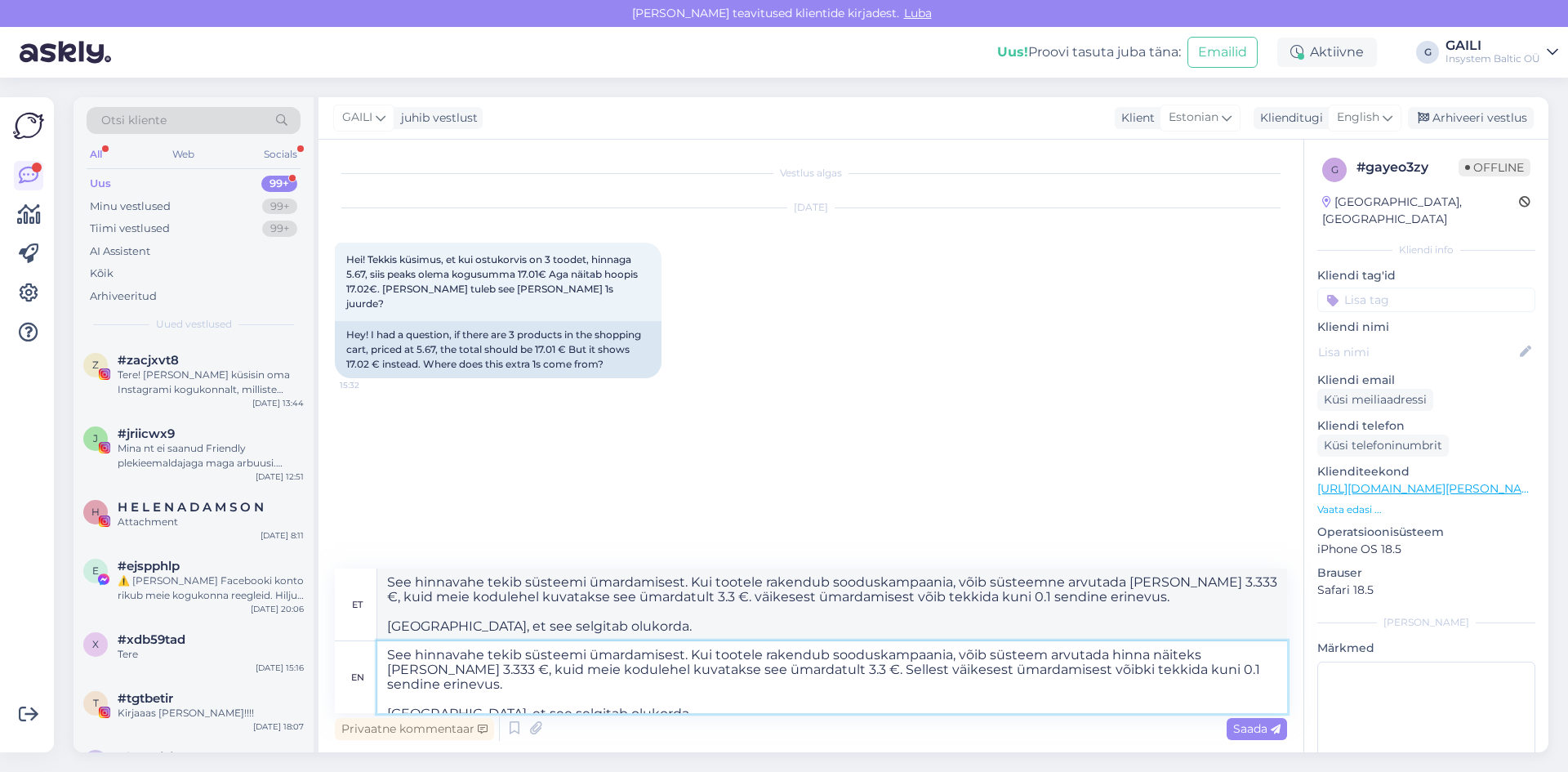
click at [387, 657] on textarea "See hinnavahe tekib süsteemi ümardamisest. Kui tootele rakendub sooduskampaania…" at bounding box center [832, 677] width 910 height 72
type textarea "TereSee hinnavahe tekib süsteemi ümardamisest. Kui tootele rakendub sooduskampa…"
type textarea "Tere! See hinnavahe tekib süsteemi ümardamisest. Kui tootele rakendub sooduskam…"
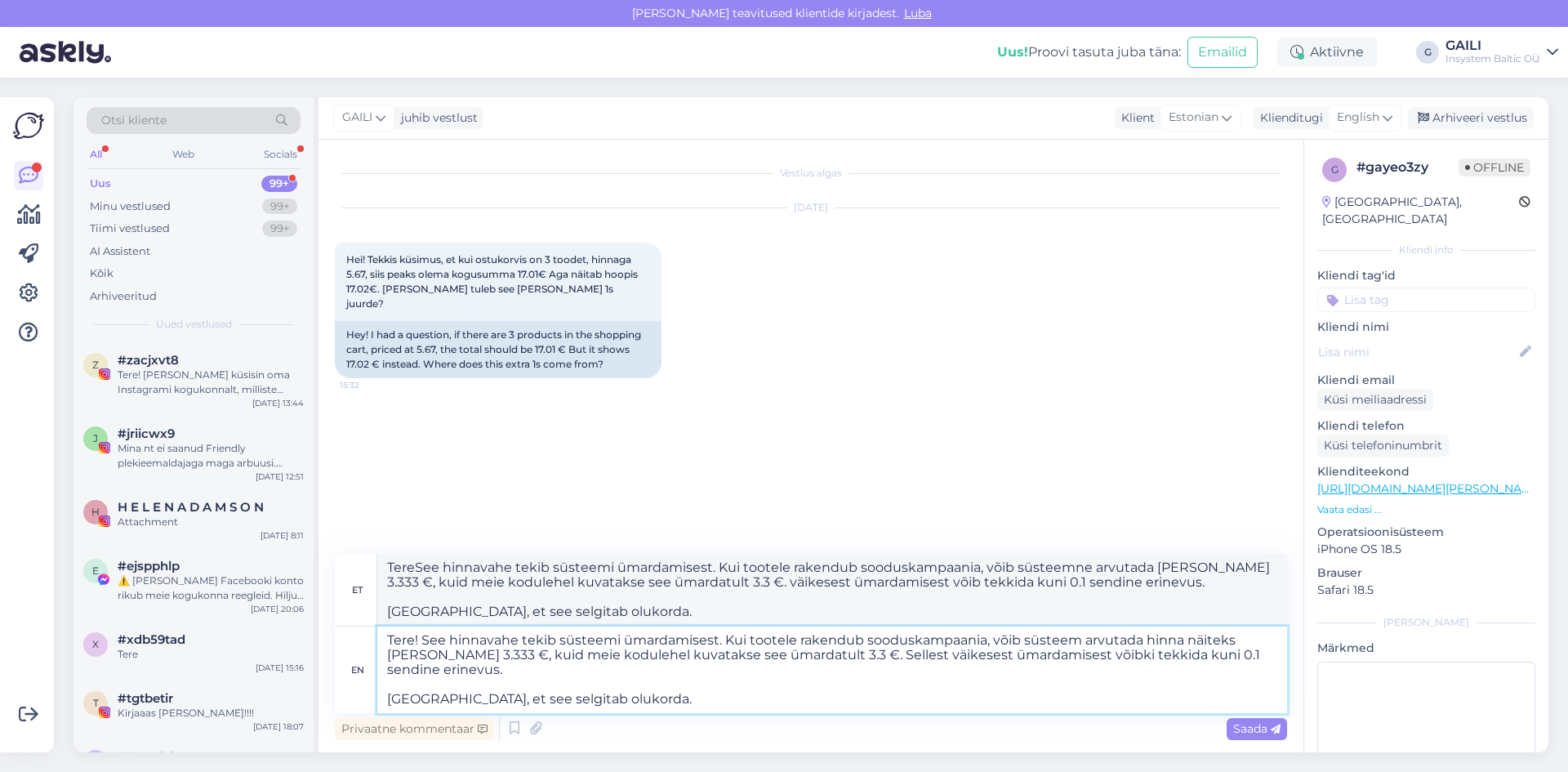
type textarea "Tere! See hinnavahe tekib süsteemi ümardamisest. Kui tootele rakendub sooduskam…"
click at [426, 651] on textarea "Tere! See hinnavahe tekib süsteemi ümardamisest. Kui tootele rakendub sooduskam…" at bounding box center [832, 670] width 910 height 87
click at [769, 656] on textarea "Tere! See hinnavahe tekib süsteemi ümardamisest. Kui tootele rakendub sooduskam…" at bounding box center [832, 670] width 910 height 87
click at [1105, 658] on textarea "Tere! See hinnavahe tekib süsteemi ümardamisest. Kui tootele rakendub sooduskam…" at bounding box center [832, 670] width 910 height 87
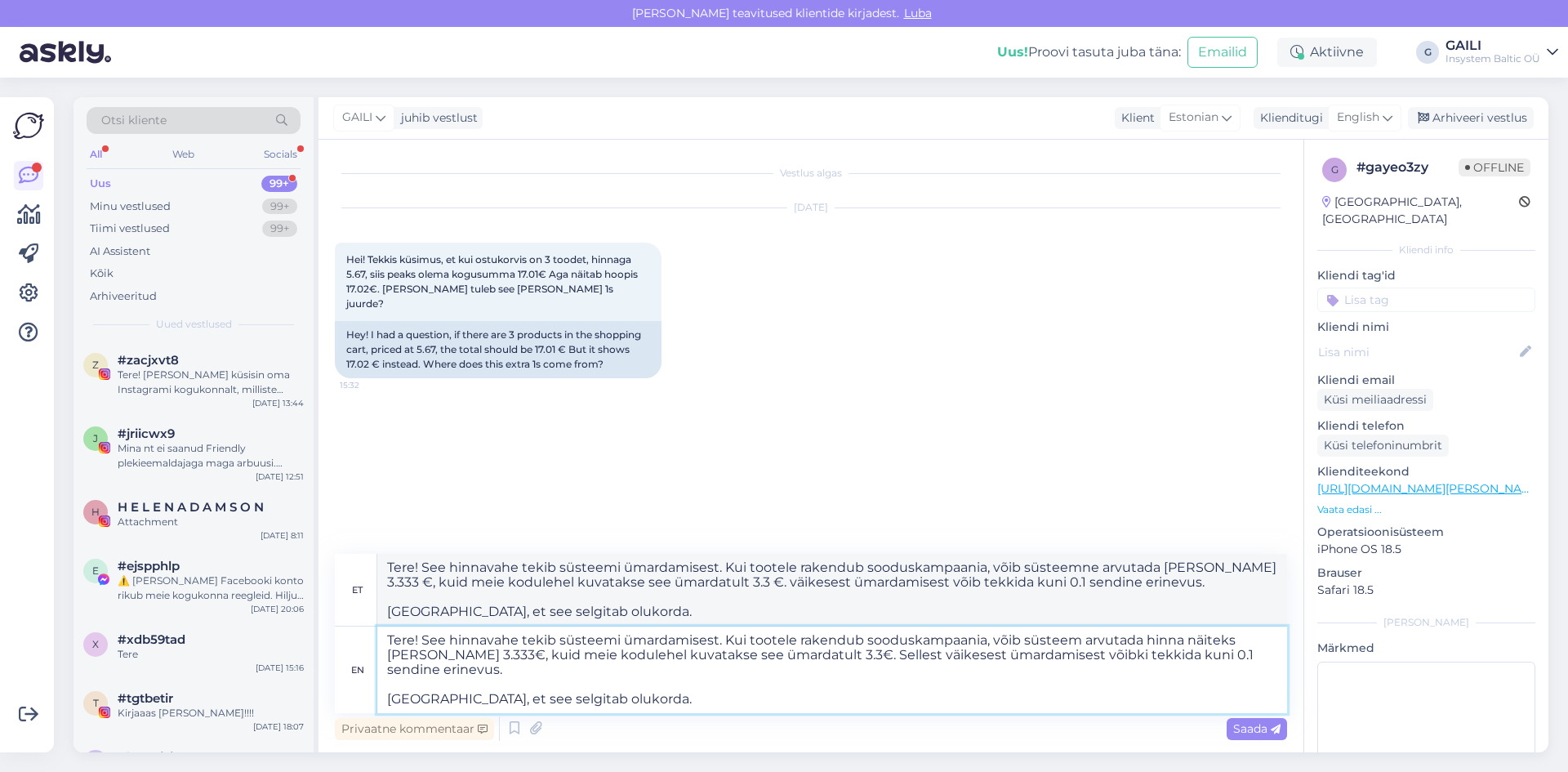
type textarea "Tere! See hinnavahe tekib süsteemi ümardamisest. Kui tootele rakendub sooduskam…"
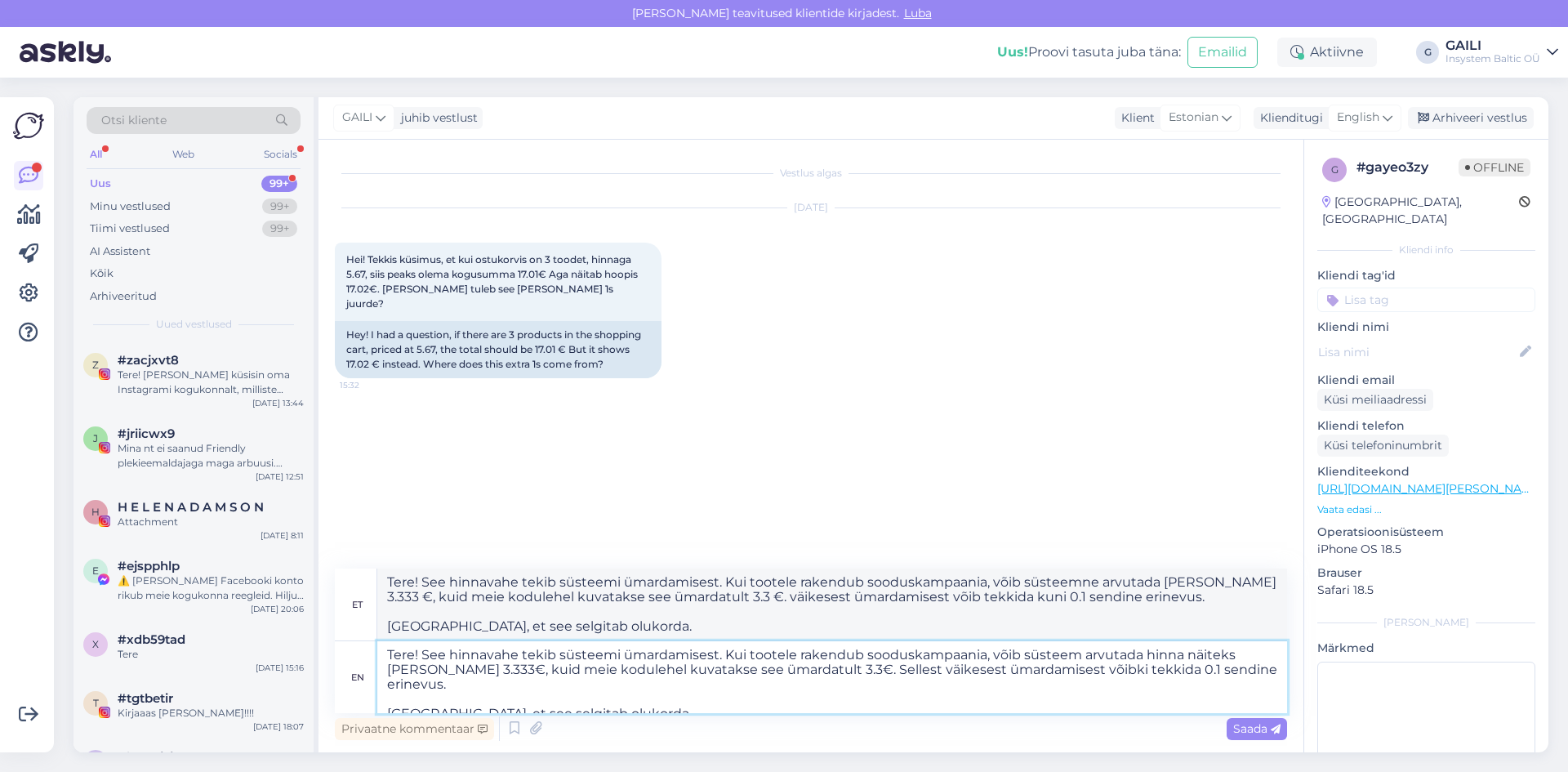
type textarea "Tere! See hinnavahe tekib süsteemi ümardamisest. Kui tootele rakendub sooduskam…"
click at [656, 701] on textarea "Tere! See hinnavahe tekib süsteemi ümardamisest. Kui tootele rakendub sooduskam…" at bounding box center [832, 677] width 910 height 72
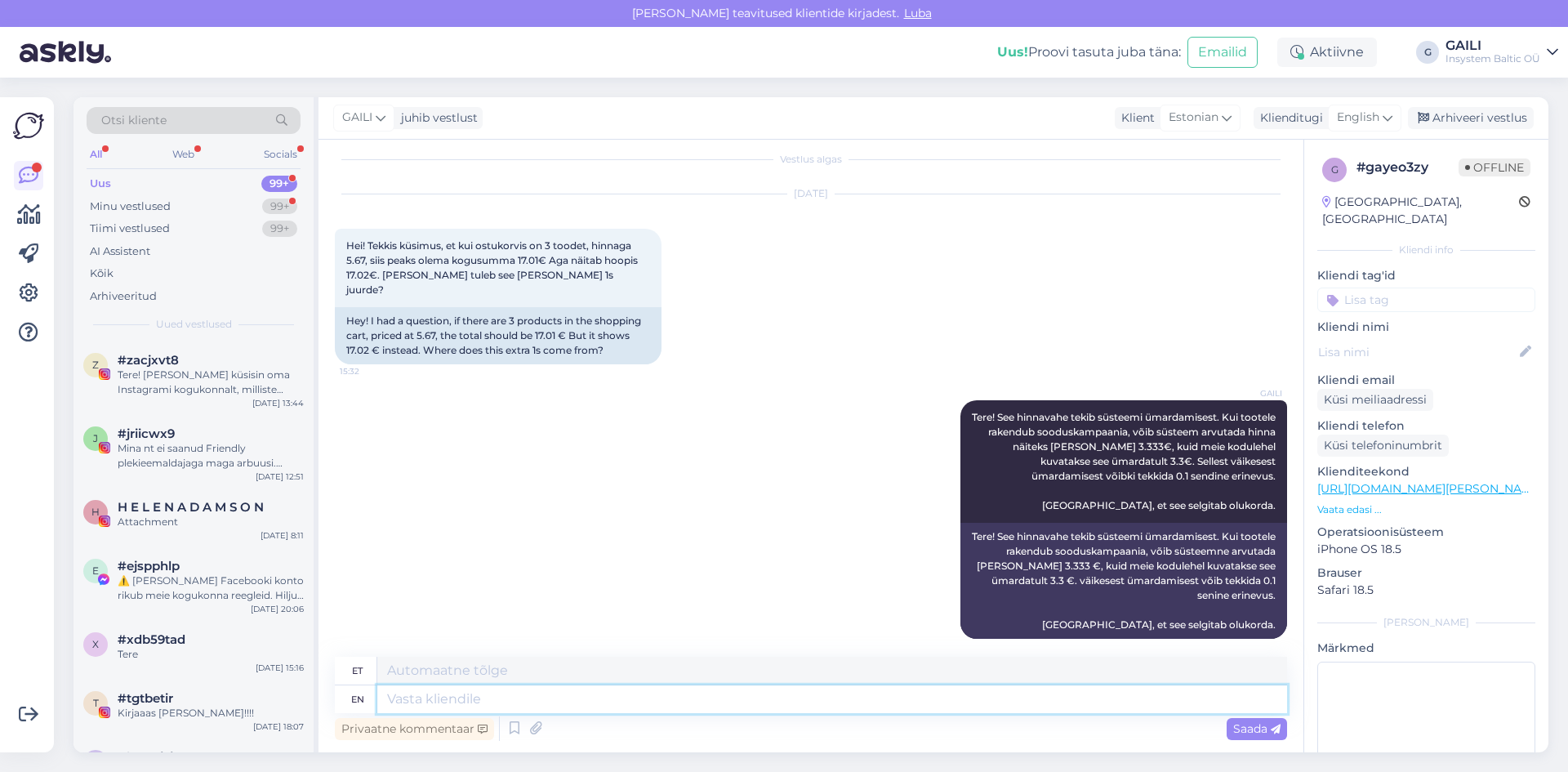
scroll to position [112, 0]
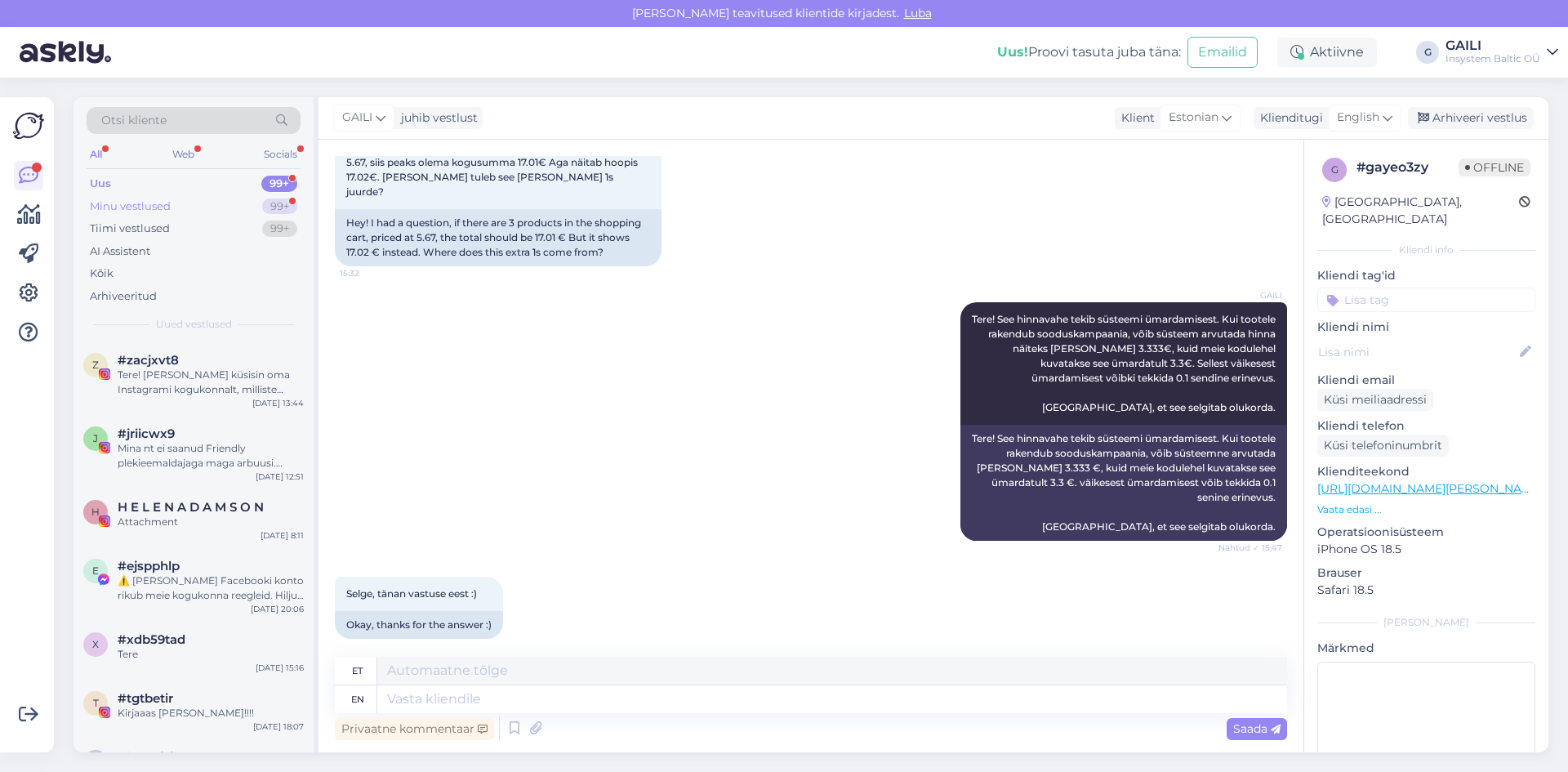
click at [147, 206] on div "Minu vestlused" at bounding box center [131, 207] width 81 height 16
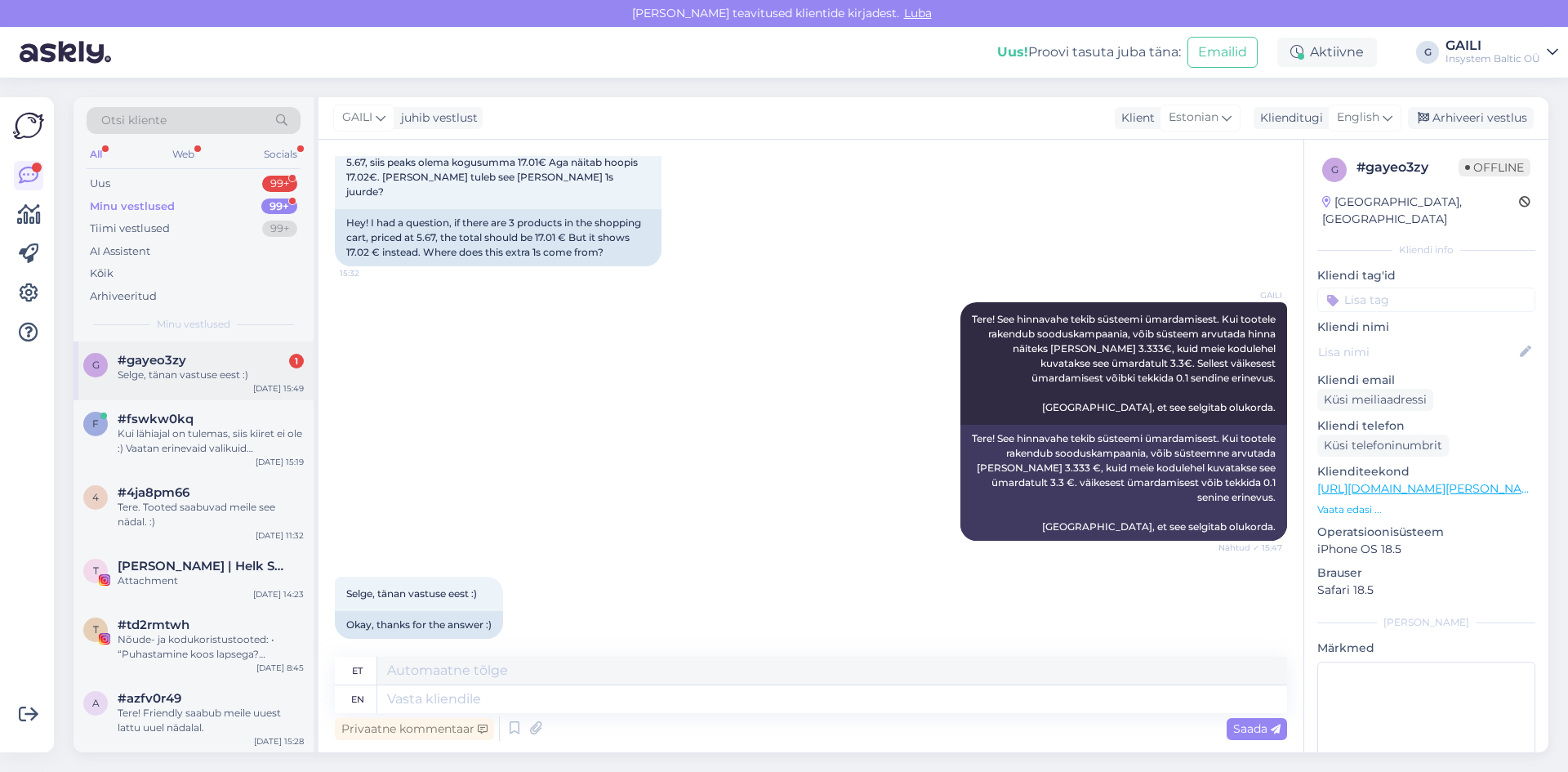
click at [190, 372] on div "Selge, tänan vastuse eest :)" at bounding box center [210, 375] width 187 height 14
